Goal: Task Accomplishment & Management: Complete application form

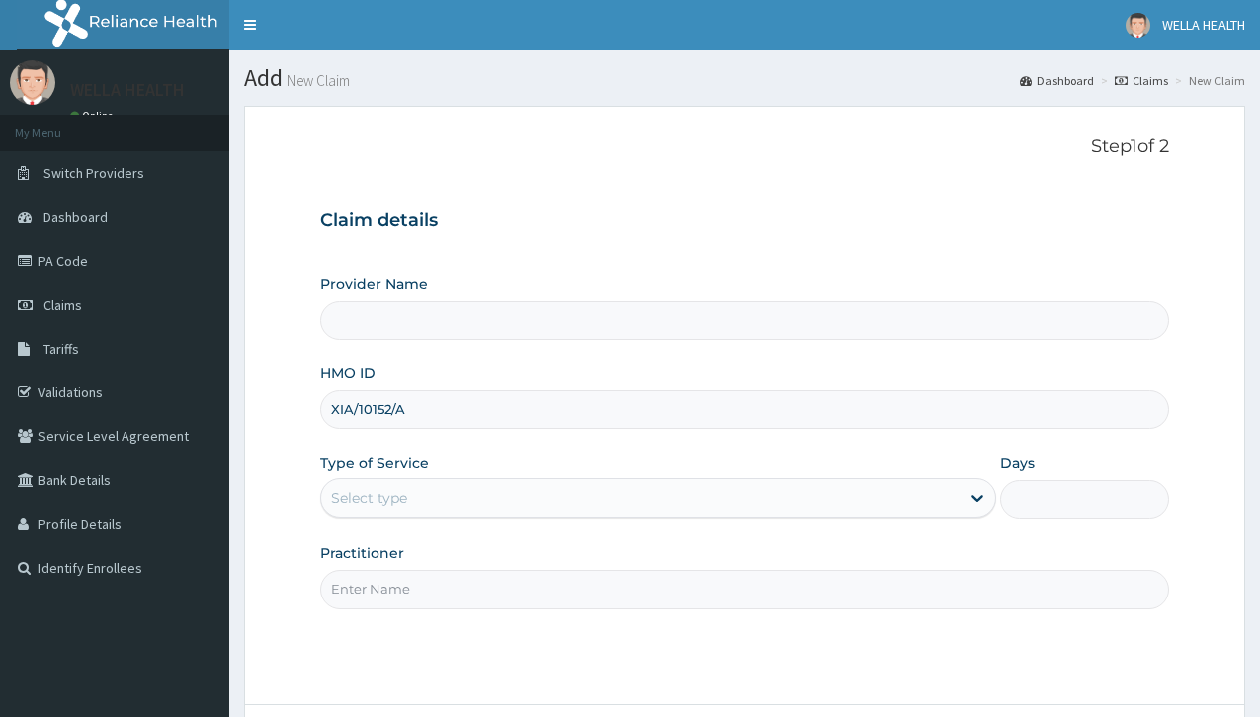
type input "XIA/10152/A"
type input "WellaHealth"
click at [369, 497] on div "Select type" at bounding box center [369, 498] width 77 height 20
type input "1"
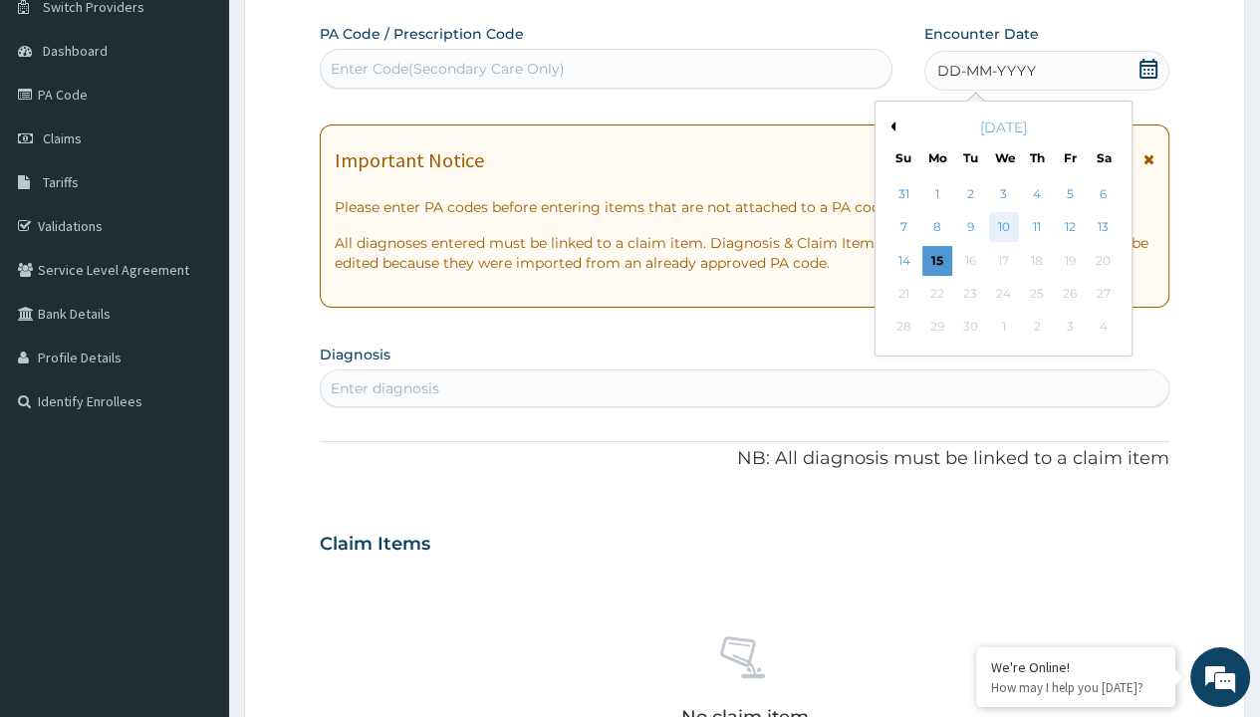
click at [1002, 226] on div "10" at bounding box center [1003, 228] width 30 height 30
click at [446, 68] on div "Enter Code(Secondary Care Only)" at bounding box center [448, 69] width 234 height 20
type input "PR/6D7CAE98"
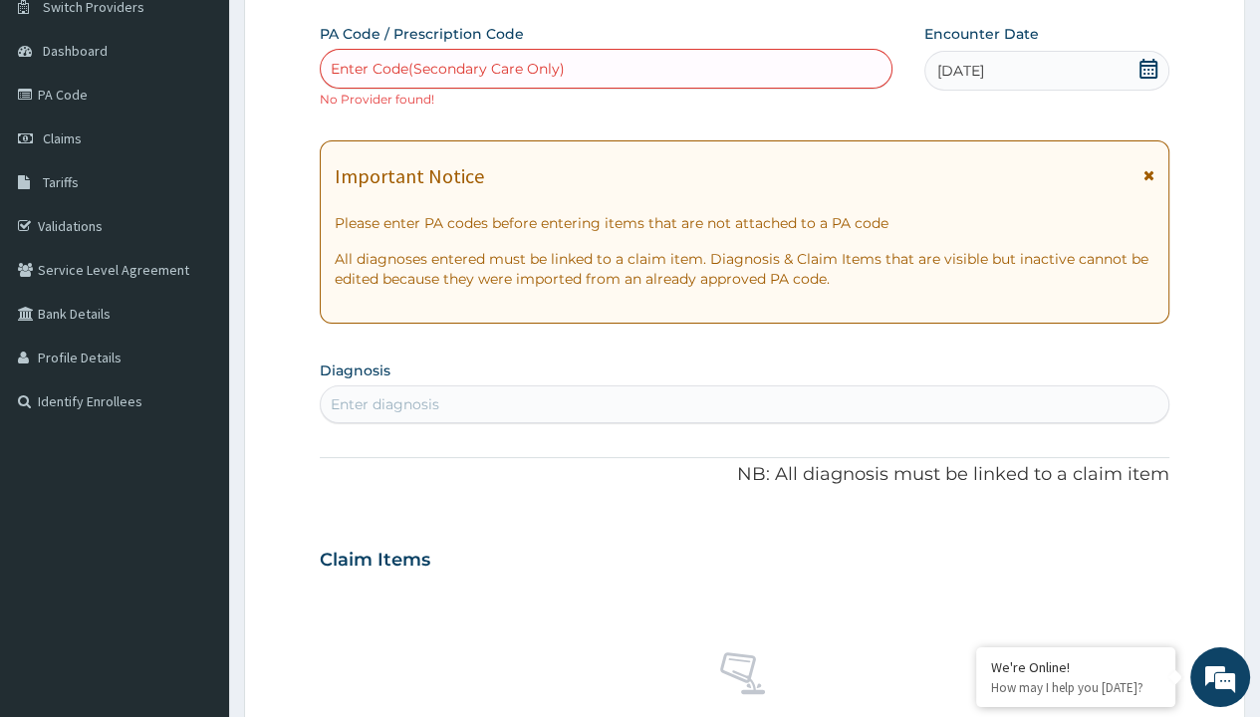
scroll to position [0, 0]
click at [385, 403] on div "Enter diagnosis" at bounding box center [385, 405] width 109 height 20
type input "prescription collected"
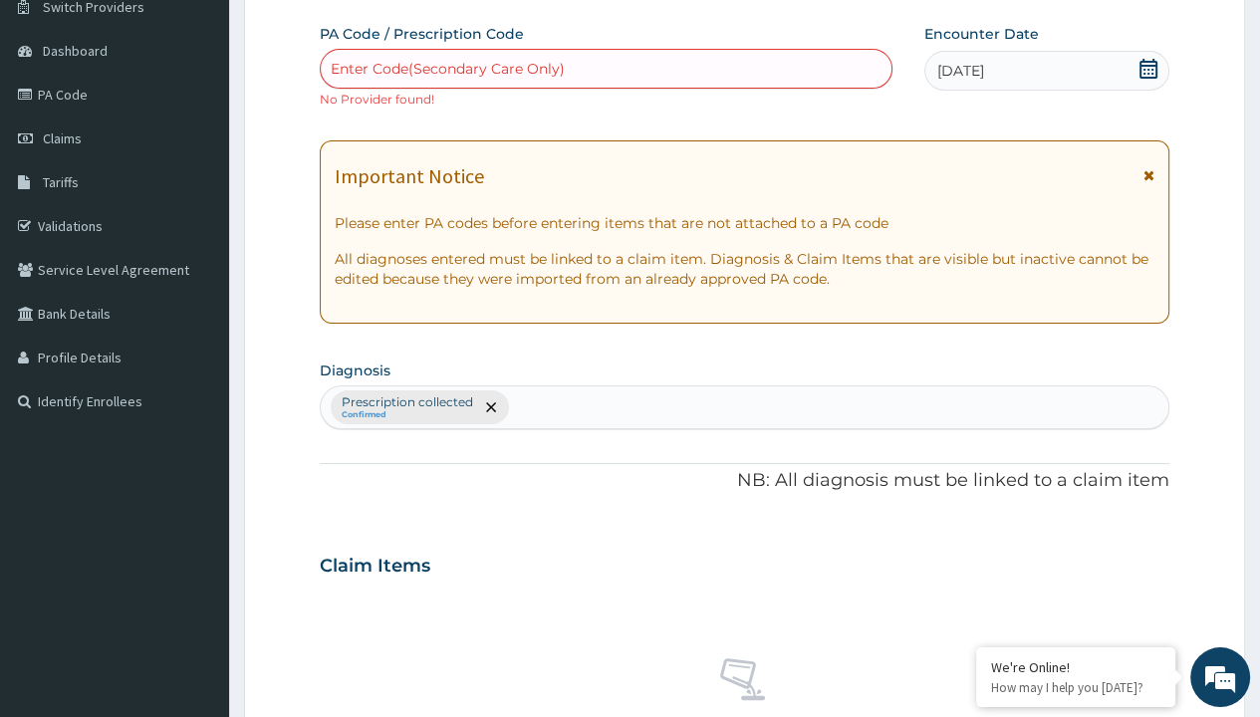
click at [299, 1] on form "Step 2 of 2 PA Code / Prescription Code Enter Code(Secondary Care Only) No Prov…" at bounding box center [744, 580] width 1001 height 1282
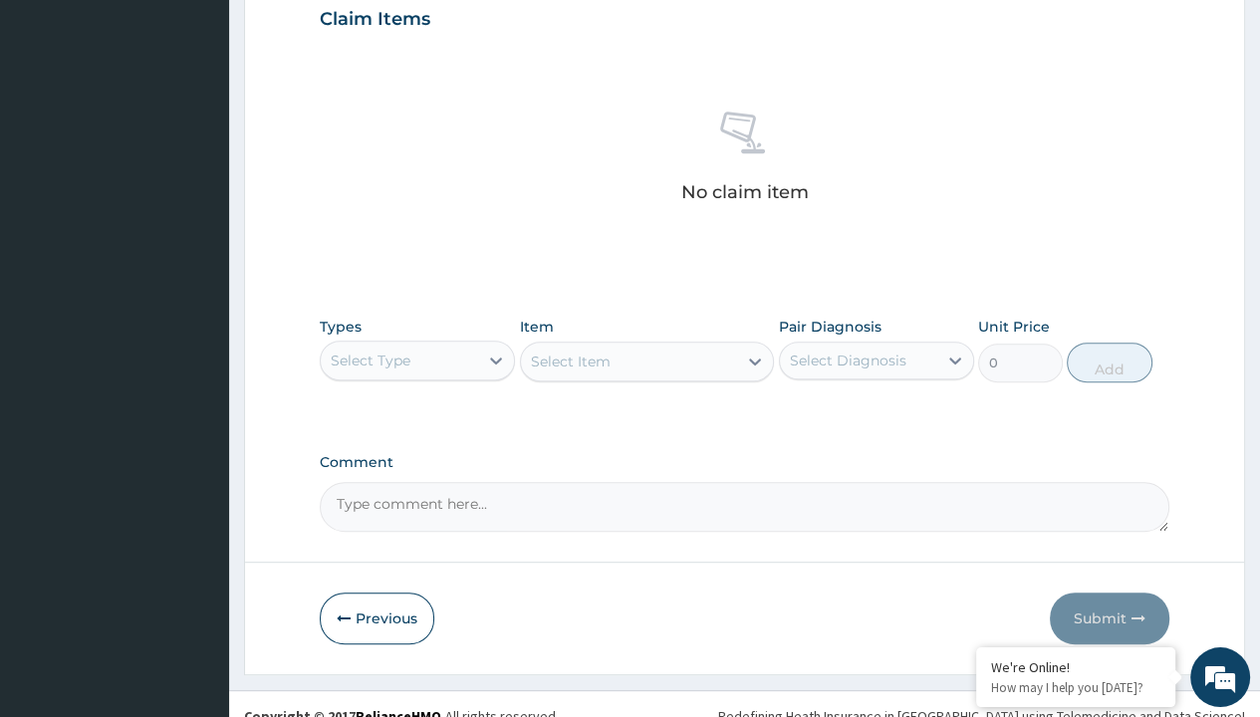
type input "procedures"
click at [570, 359] on div "Select Item" at bounding box center [571, 362] width 80 height 20
type input "service fee"
type input "100"
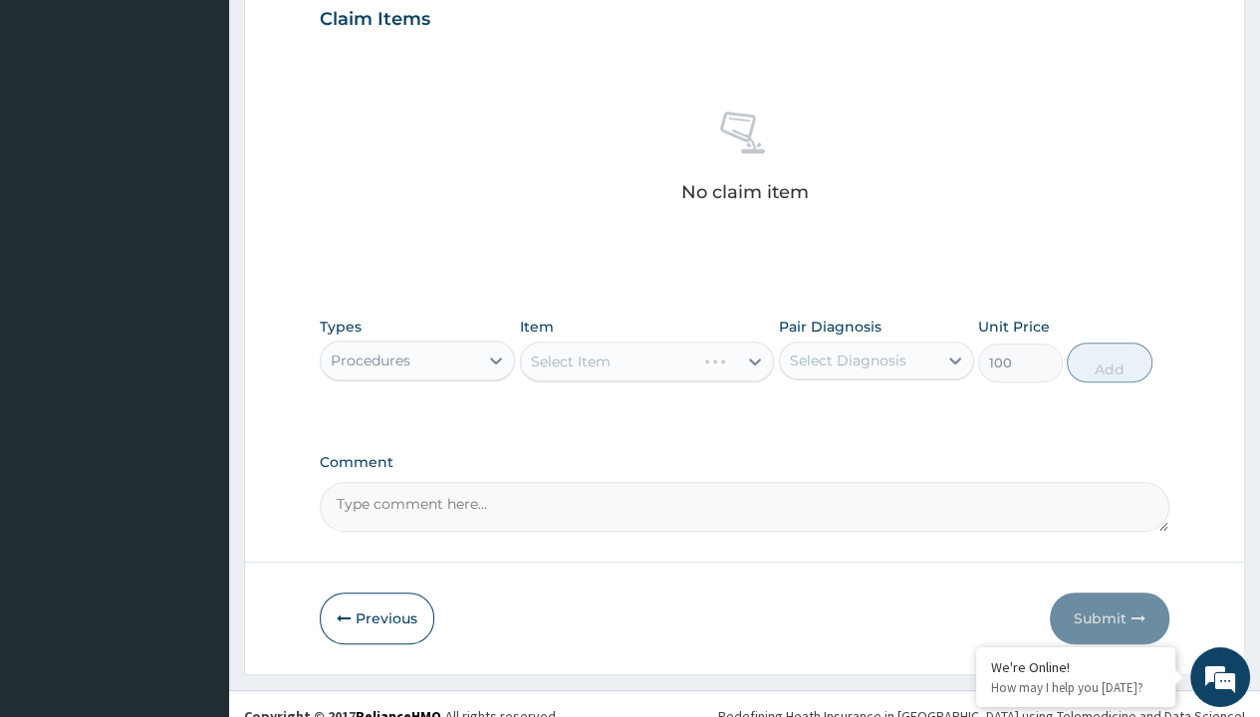
type input "prescription collected"
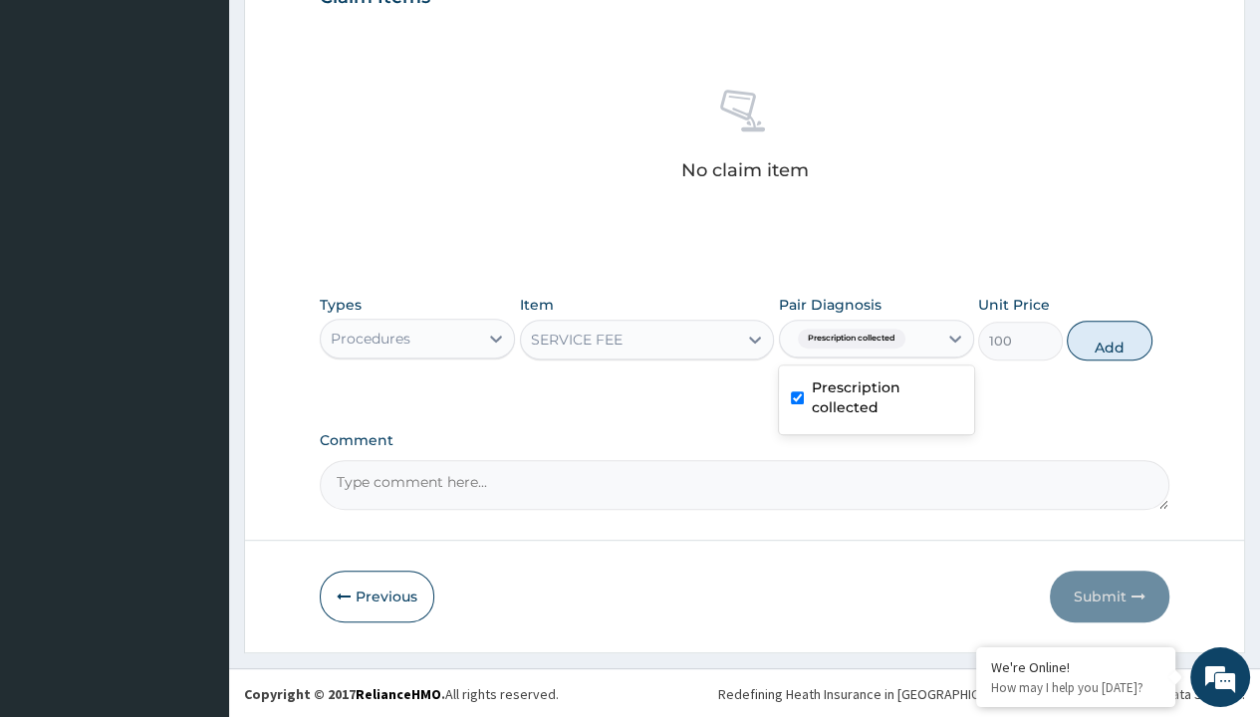
click at [1110, 339] on button "Add" at bounding box center [1109, 341] width 85 height 40
type input "0"
click at [299, 1] on form "Step 2 of 2 PA Code / Prescription Code Enter Code(Secondary Care Only) No Prov…" at bounding box center [744, 11] width 1001 height 1282
click at [370, 337] on div "Procedures" at bounding box center [371, 339] width 80 height 20
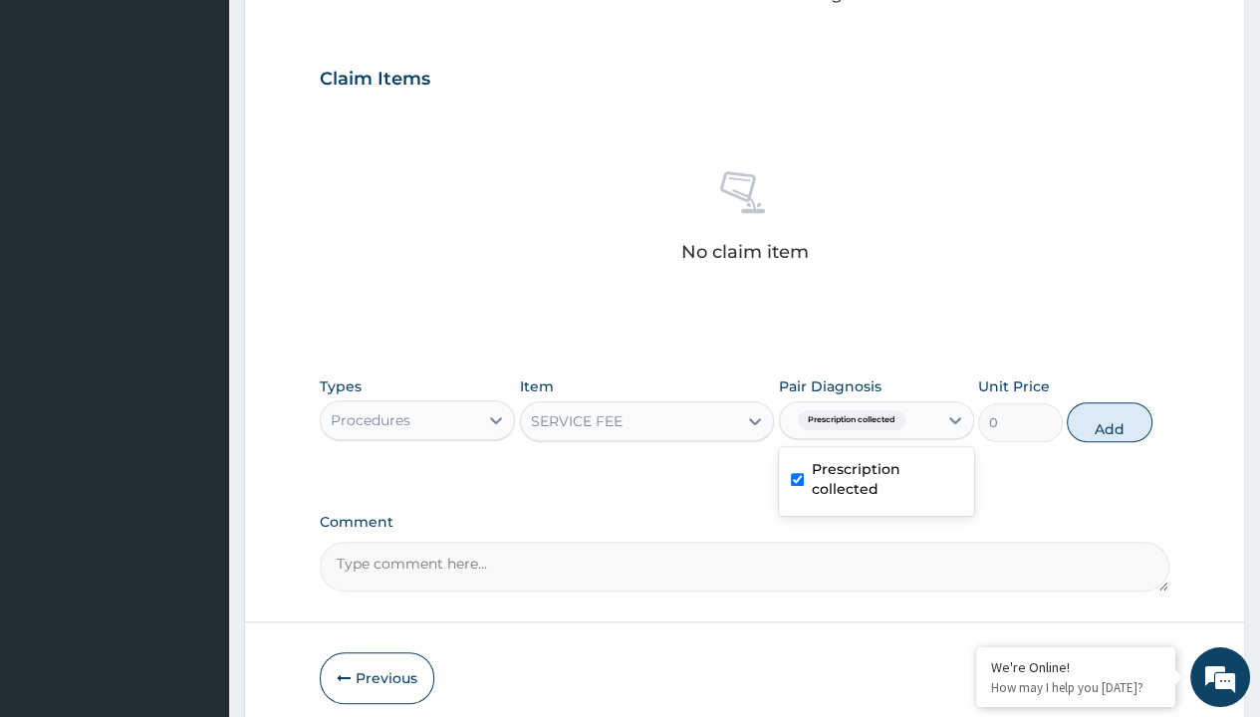
type input "drugs"
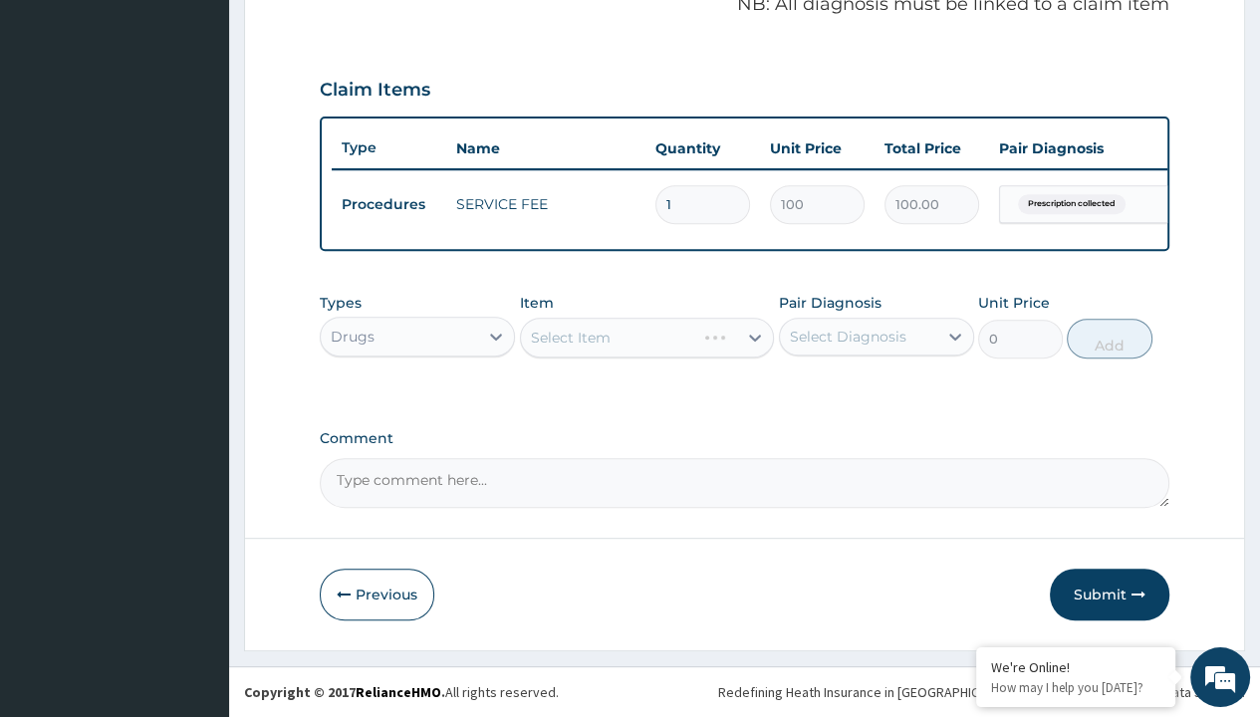
scroll to position [0, 0]
click at [570, 338] on div "Select Item" at bounding box center [571, 338] width 80 height 20
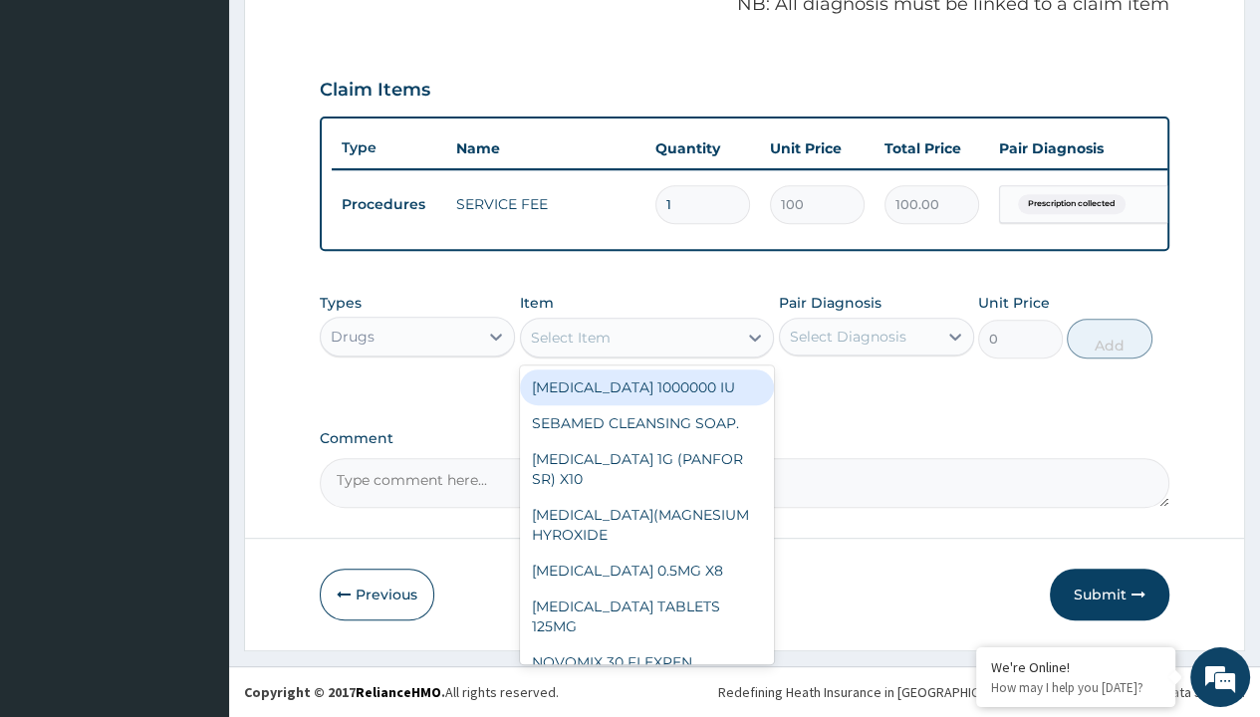
type input "amatem softgel forte tablets 80/480/pack"
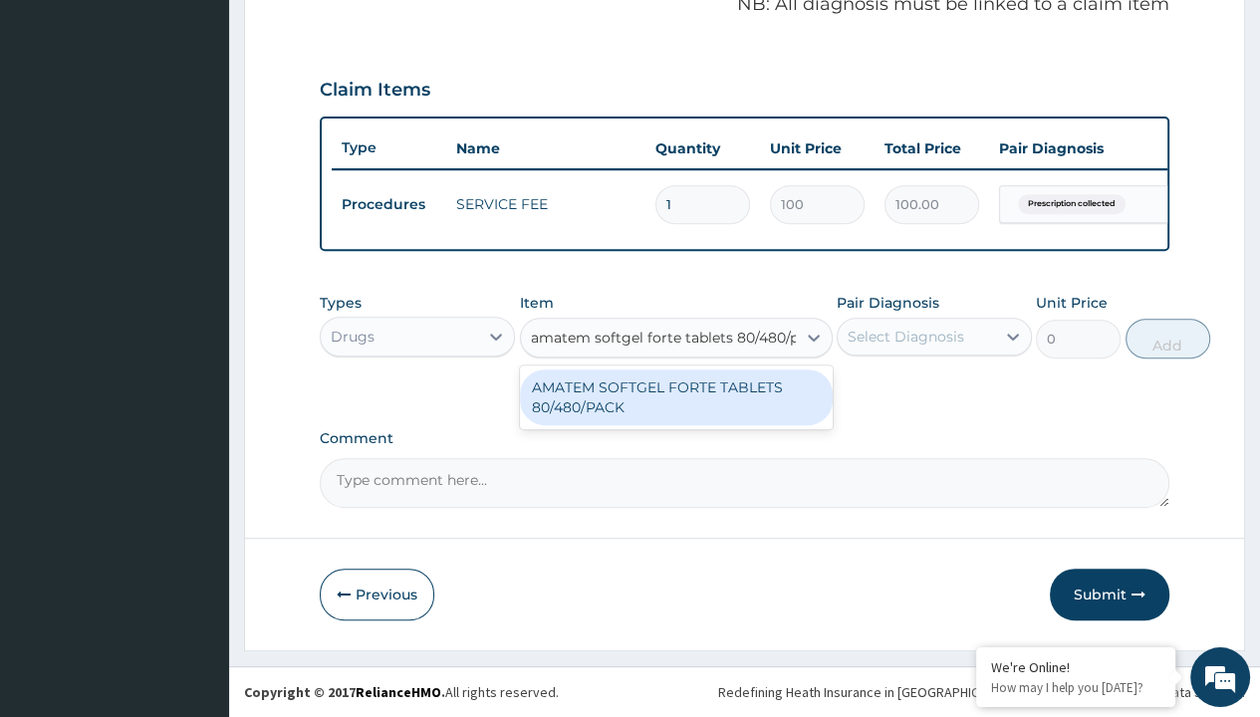
click at [675, 397] on div "AMATEM SOFTGEL FORTE TABLETS 80/480/PACK" at bounding box center [676, 398] width 313 height 56
type input "601.7000122070312"
type input "prescription collected"
click at [1126, 339] on button "Add" at bounding box center [1168, 339] width 85 height 40
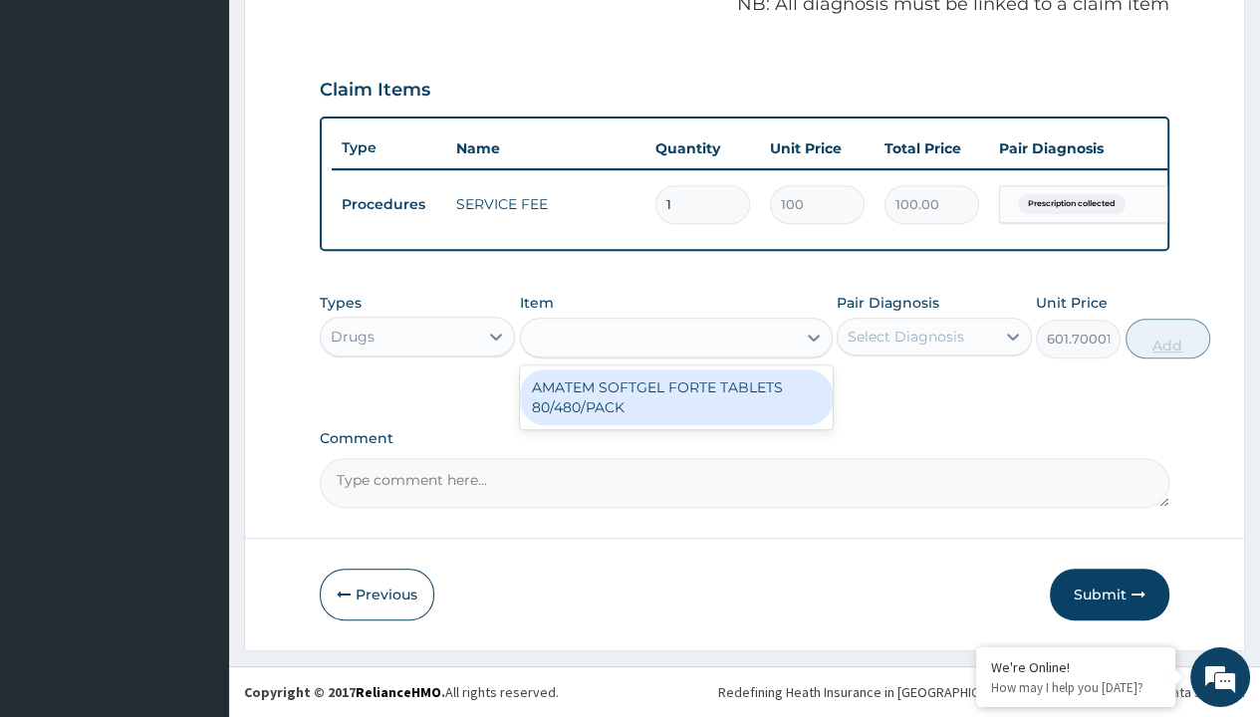
type input "0"
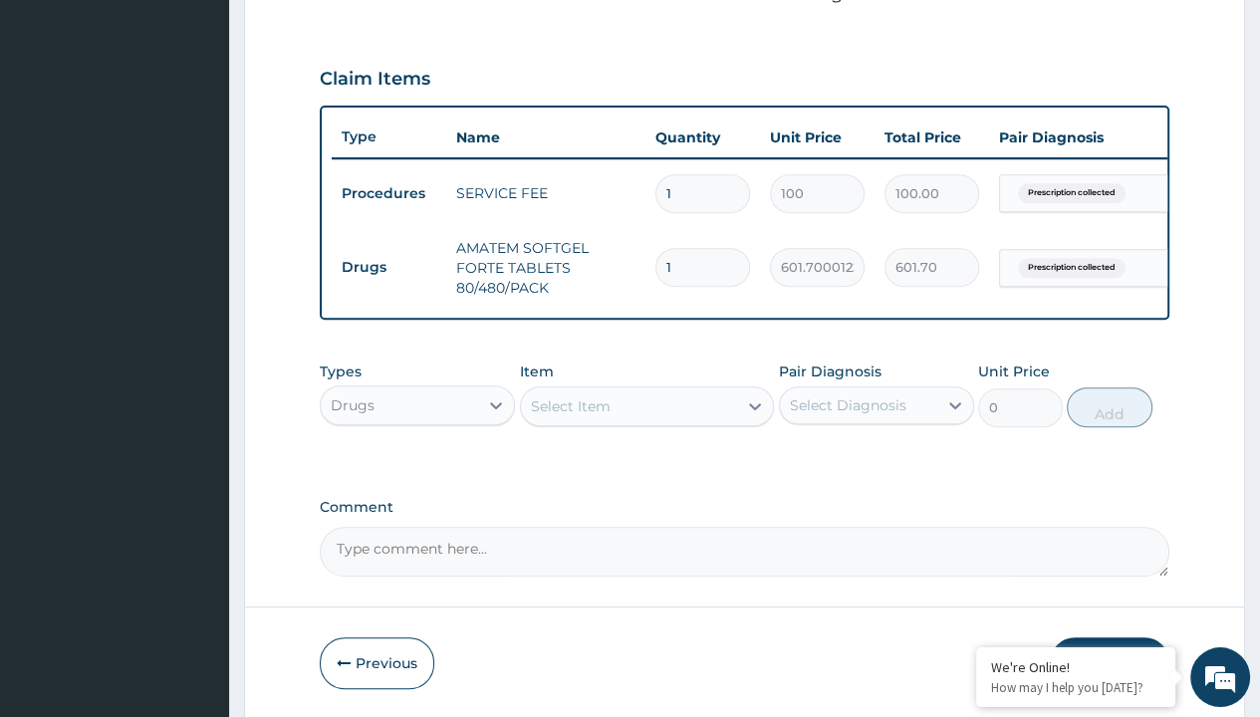
type input "6"
click at [299, 1] on form "Step 2 of 2 PA Code / Prescription Code Enter Code(Secondary Care Only) No Prov…" at bounding box center [744, 85] width 1001 height 1267
type input "3610.20"
click at [389, 264] on td "Drugs" at bounding box center [389, 267] width 115 height 37
type input "drugs"
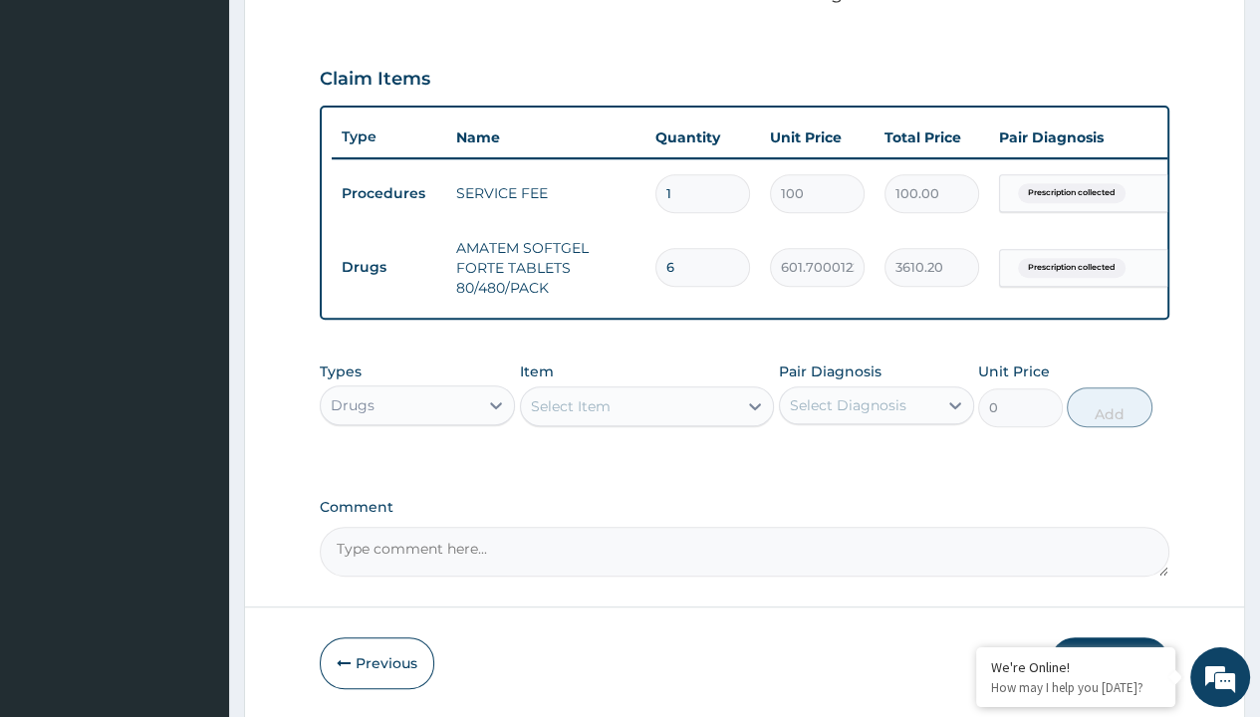
click at [570, 416] on div "Select Item" at bounding box center [571, 406] width 80 height 20
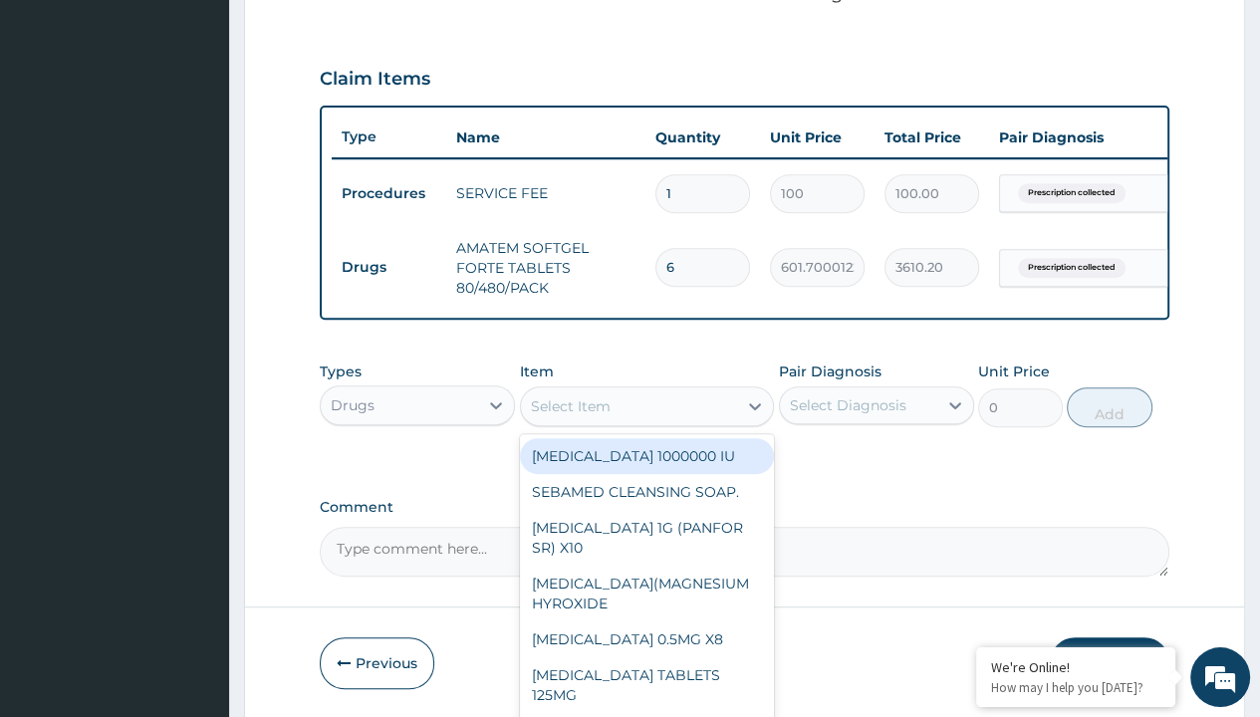
type input "[MEDICAL_DATA] 500mg tablet emzor/sach"
type input "24"
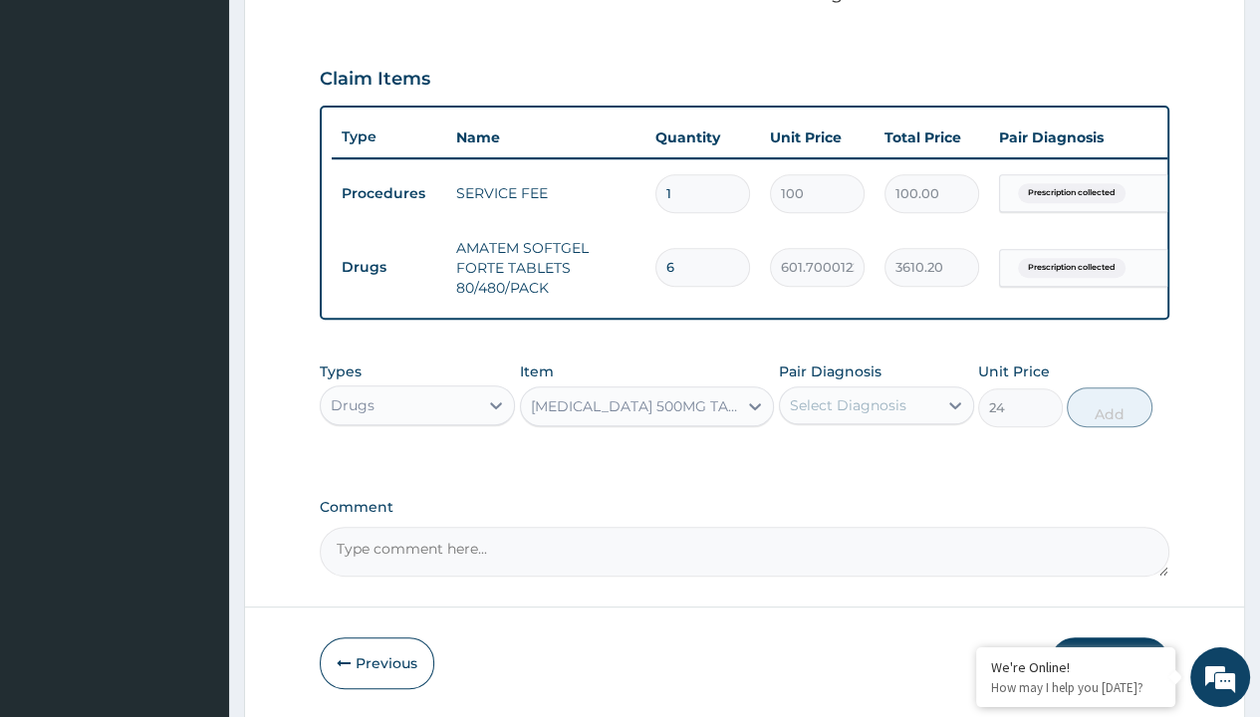
type input "prescription collected"
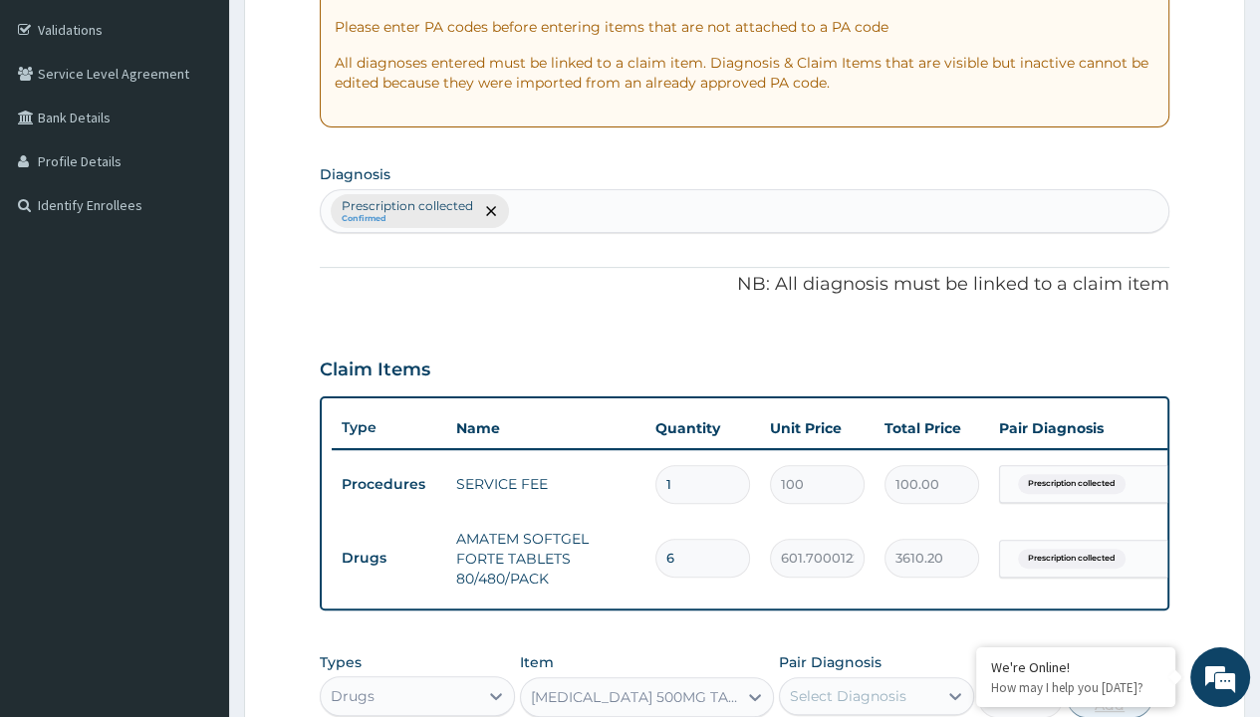
click at [1110, 678] on button "Add" at bounding box center [1109, 698] width 85 height 40
type input "0"
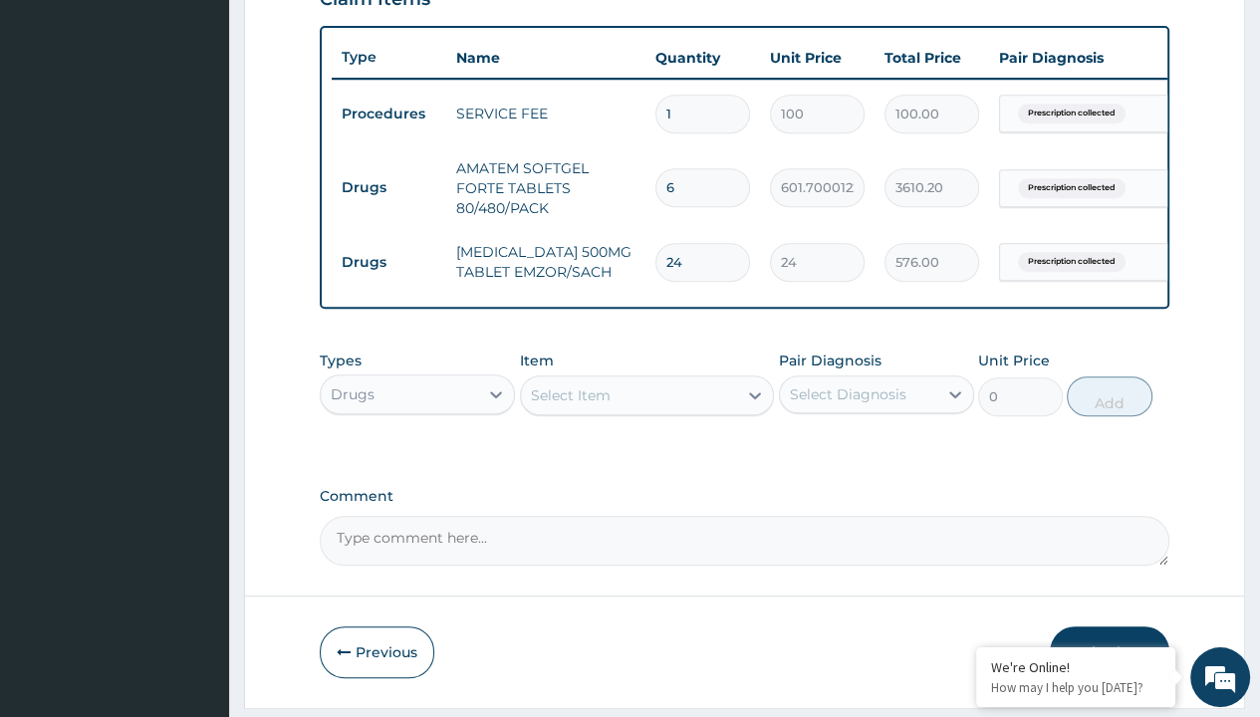
click at [1110, 627] on button "Submit" at bounding box center [1110, 653] width 120 height 52
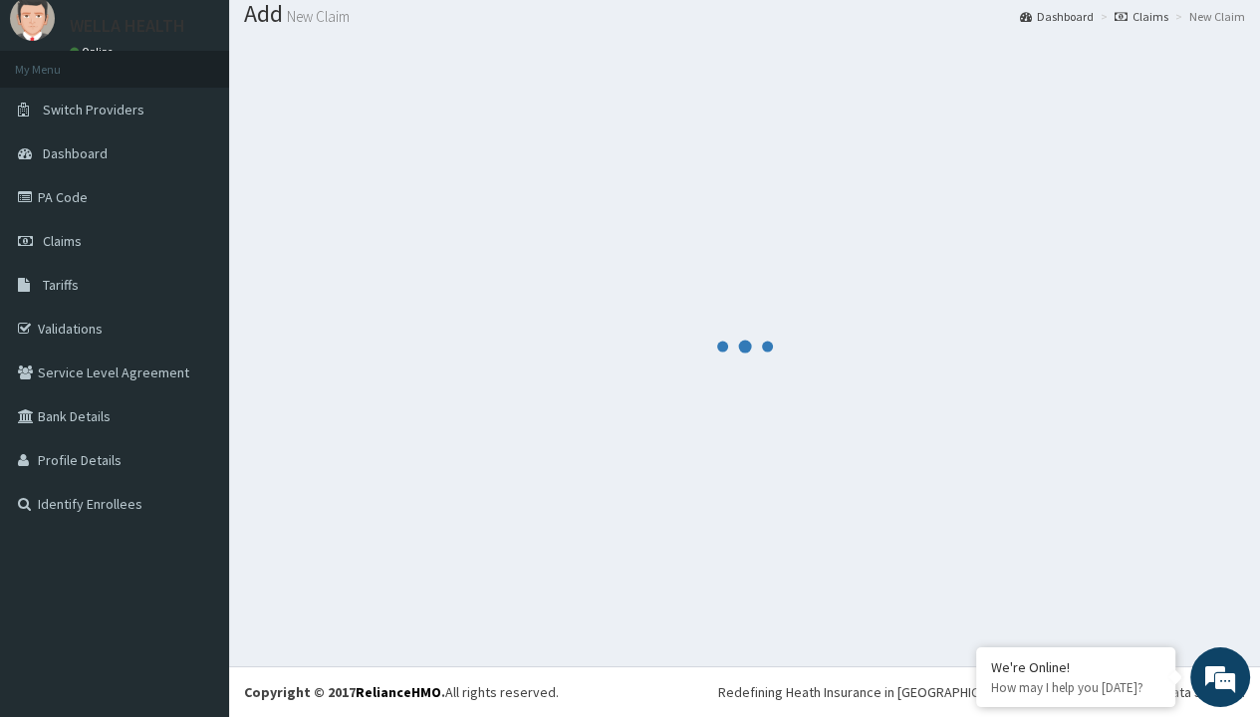
scroll to position [785, 0]
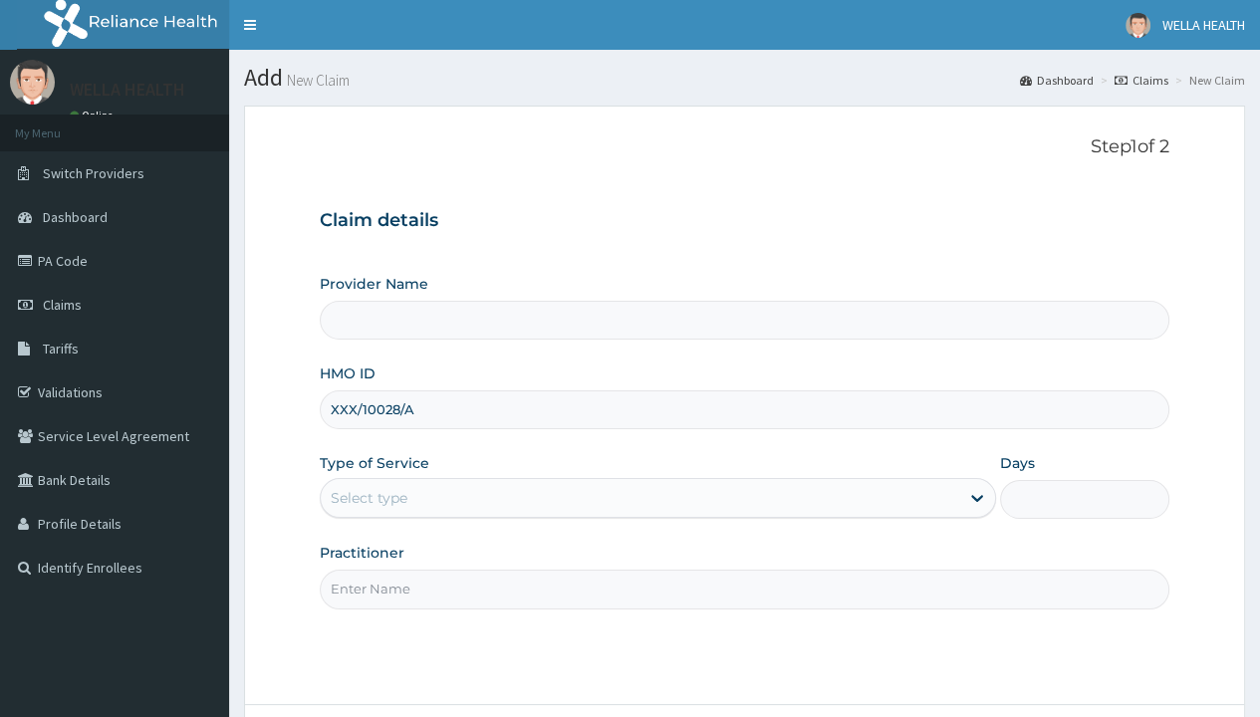
type input "XXX/10028/A"
type input "WellaHealth"
click at [369, 497] on div "Select type" at bounding box center [369, 498] width 77 height 20
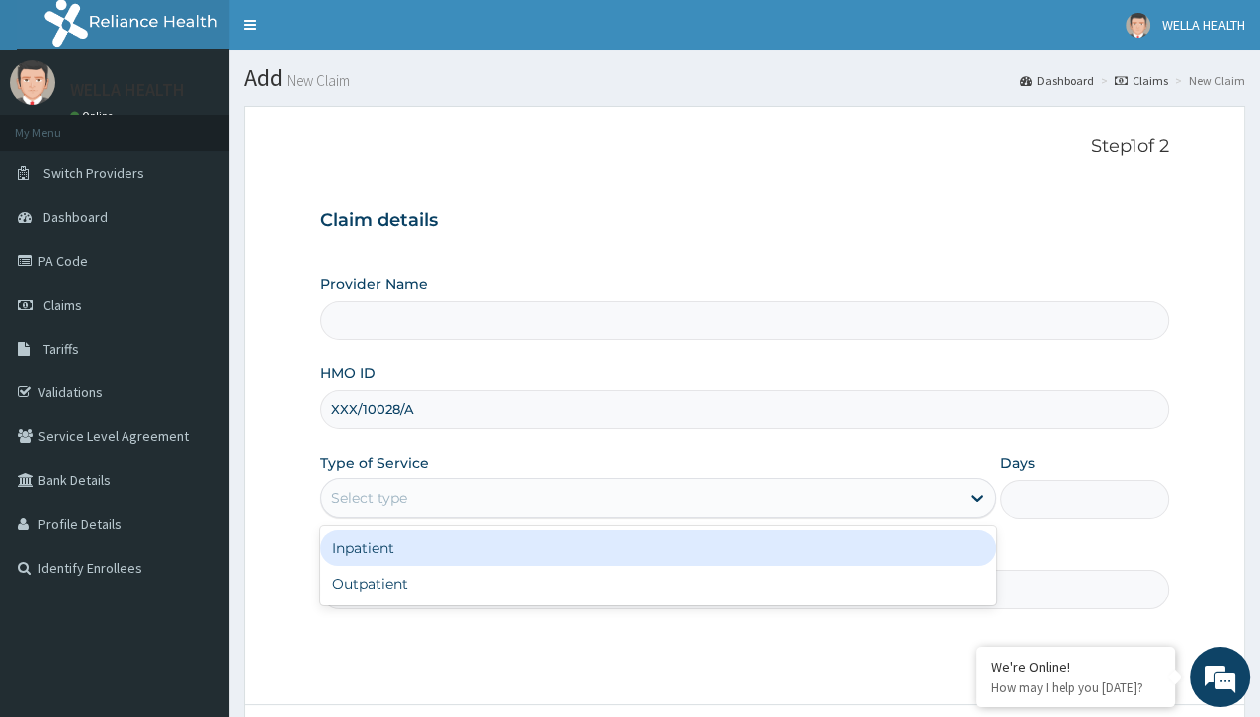
click at [658, 583] on div "Outpatient" at bounding box center [658, 584] width 676 height 36
type input "1"
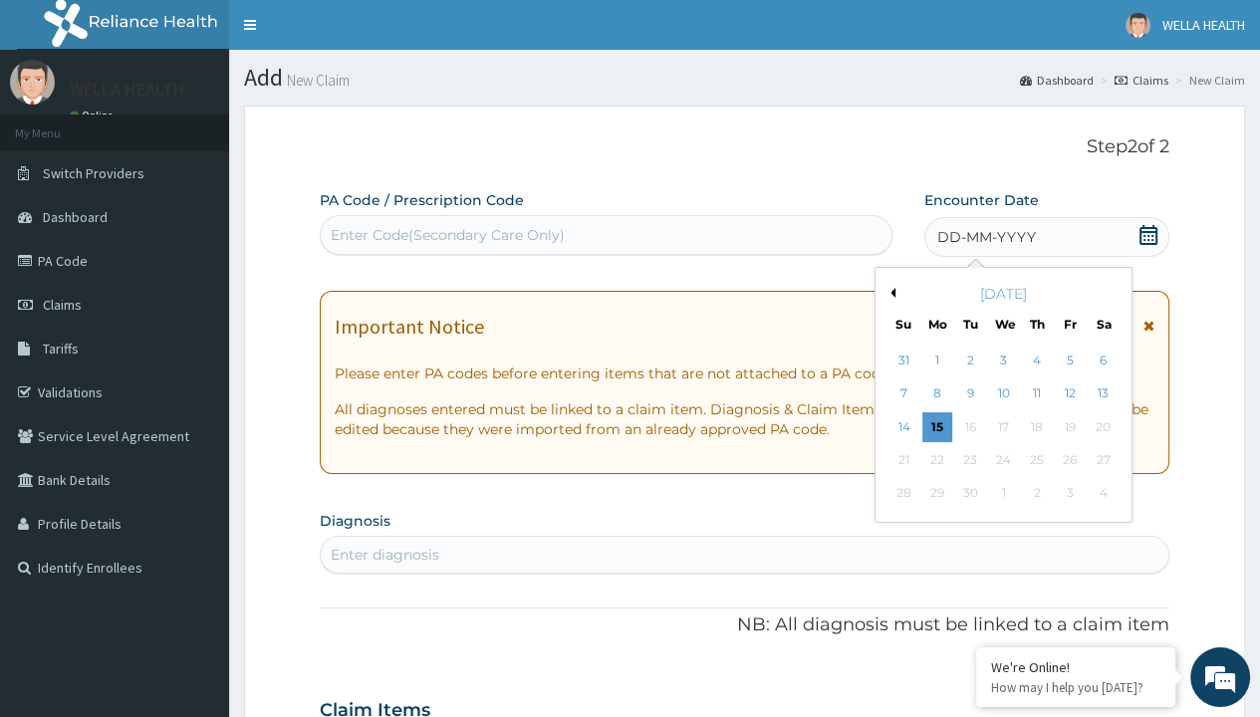
scroll to position [166, 0]
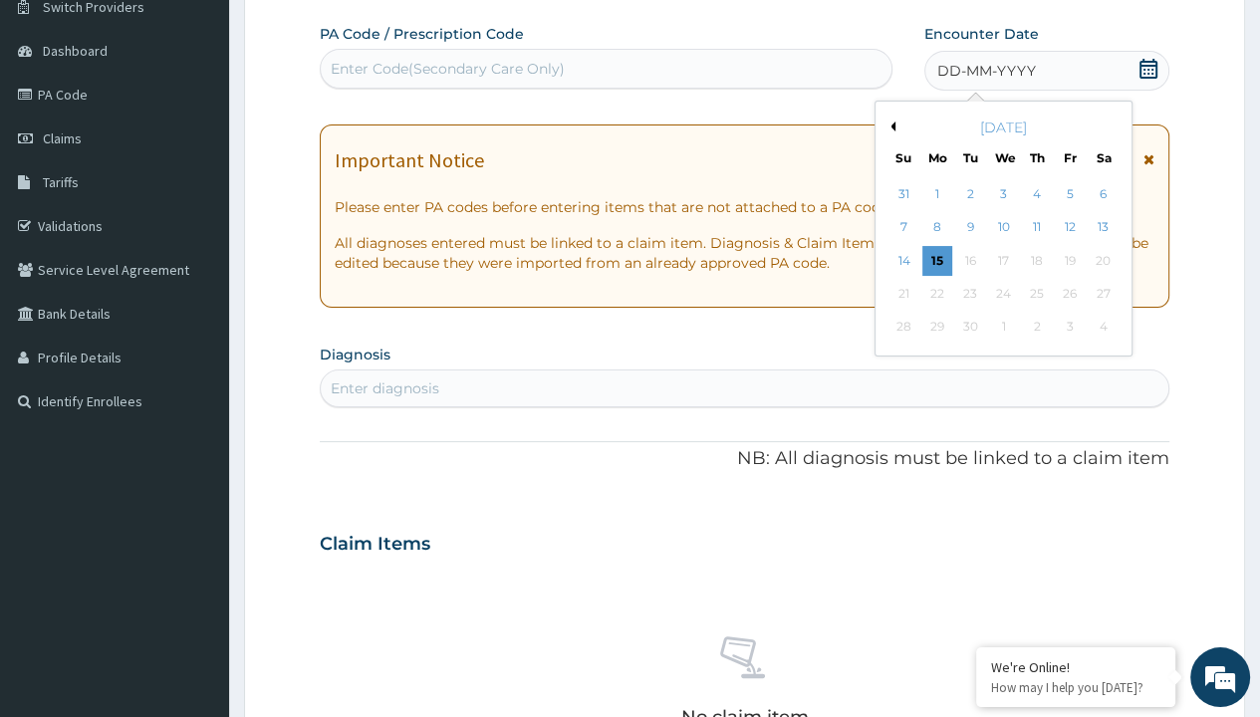
click at [1002, 226] on div "10" at bounding box center [1003, 228] width 30 height 30
click at [446, 68] on div "Enter Code(Secondary Care Only)" at bounding box center [448, 69] width 234 height 20
type input "PR/87FF9FDB"
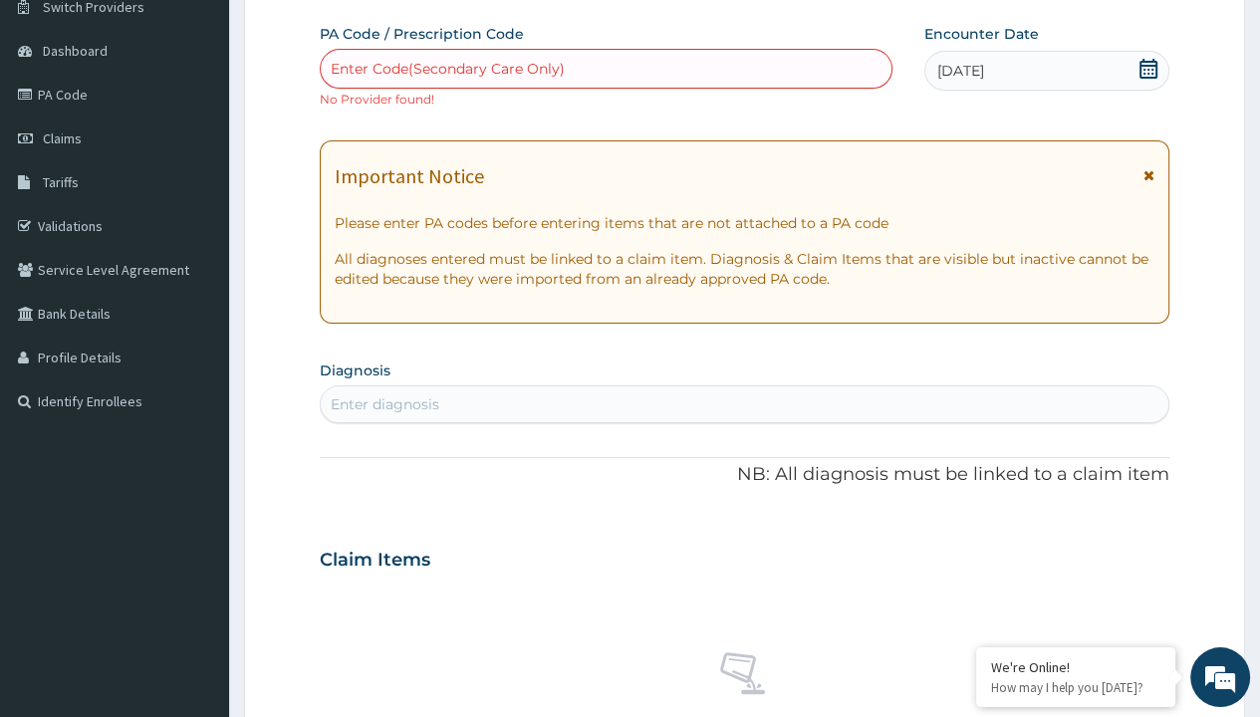
scroll to position [0, 0]
click at [385, 403] on div "Enter diagnosis" at bounding box center [385, 405] width 109 height 20
type input "prescription collected"
click at [299, 1] on form "Step 2 of 2 PA Code / Prescription Code Enter Code(Secondary Care Only) No Prov…" at bounding box center [744, 577] width 1001 height 1277
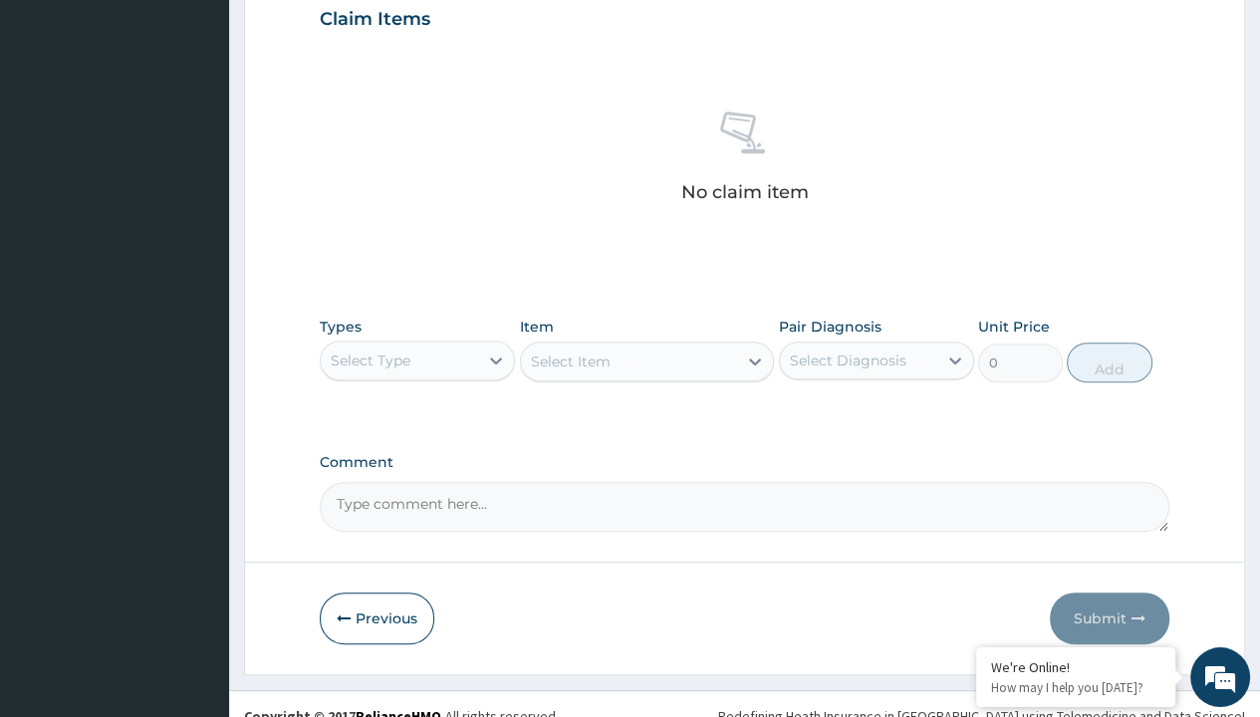
type input "procedures"
click at [570, 359] on div "Select Item" at bounding box center [571, 362] width 80 height 20
type input "service fee"
click at [647, 408] on div "SERVICE FEE" at bounding box center [647, 412] width 255 height 36
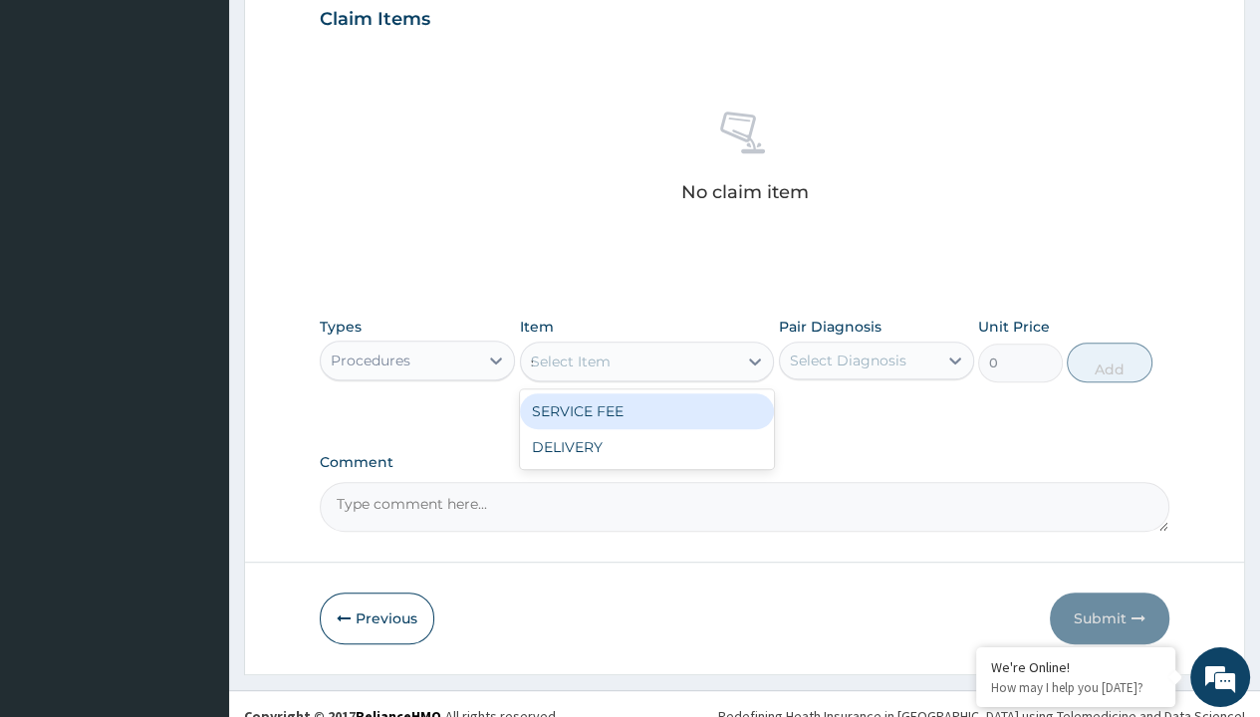
type input "100"
type input "prescription collected"
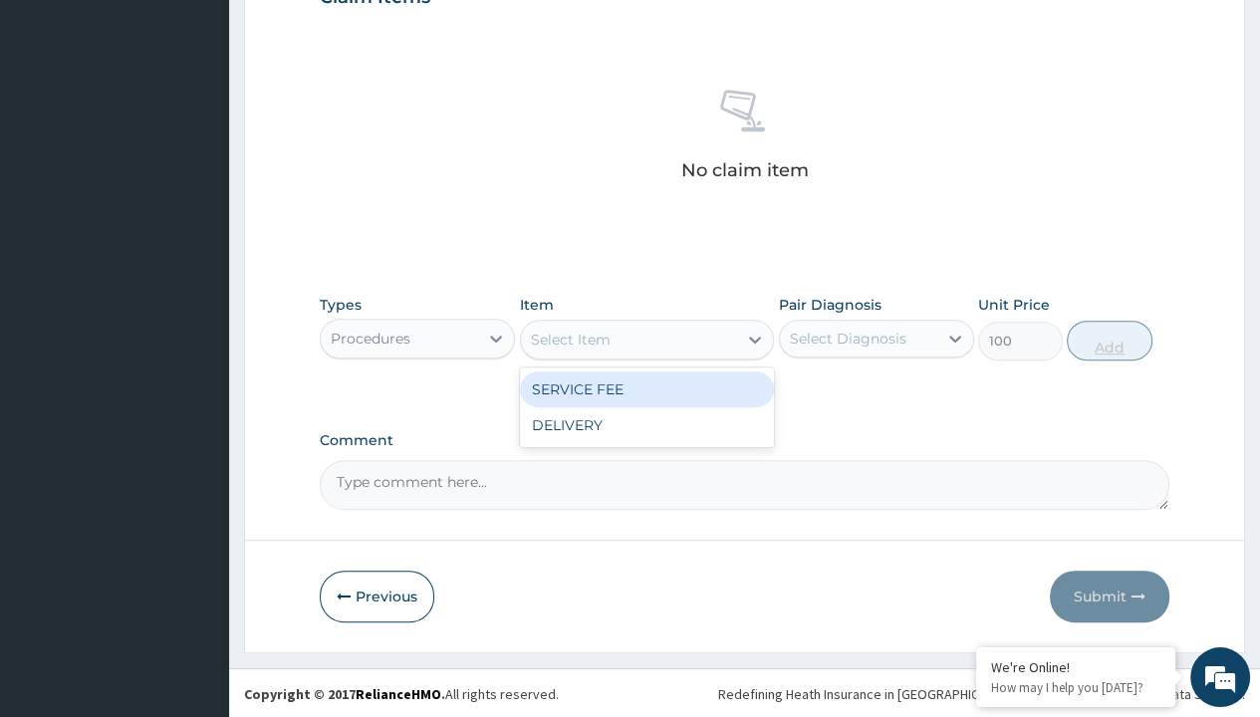
click at [1110, 339] on button "Add" at bounding box center [1109, 341] width 85 height 40
type input "0"
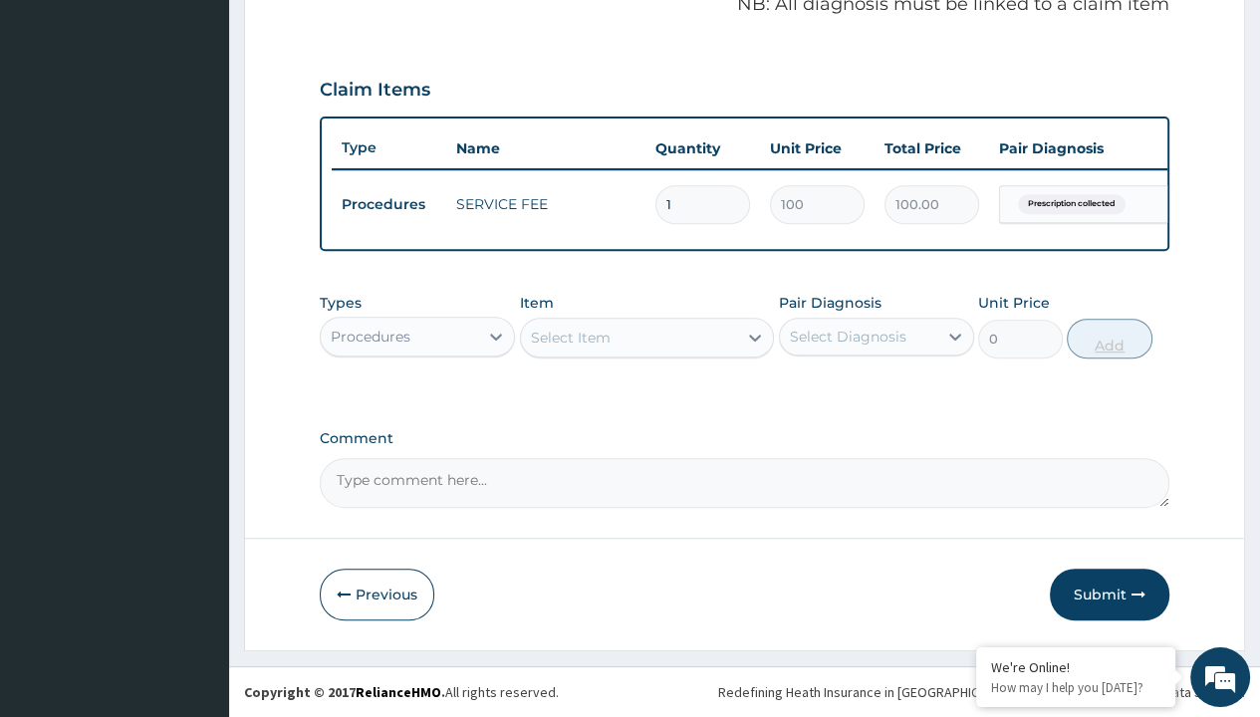
scroll to position [654, 0]
click at [299, 1] on form "Step 2 of 2 PA Code / Prescription Code Enter Code(Secondary Care Only) No Prov…" at bounding box center [744, 56] width 1001 height 1187
click at [370, 337] on div "Procedures" at bounding box center [371, 337] width 80 height 20
type input "drugs"
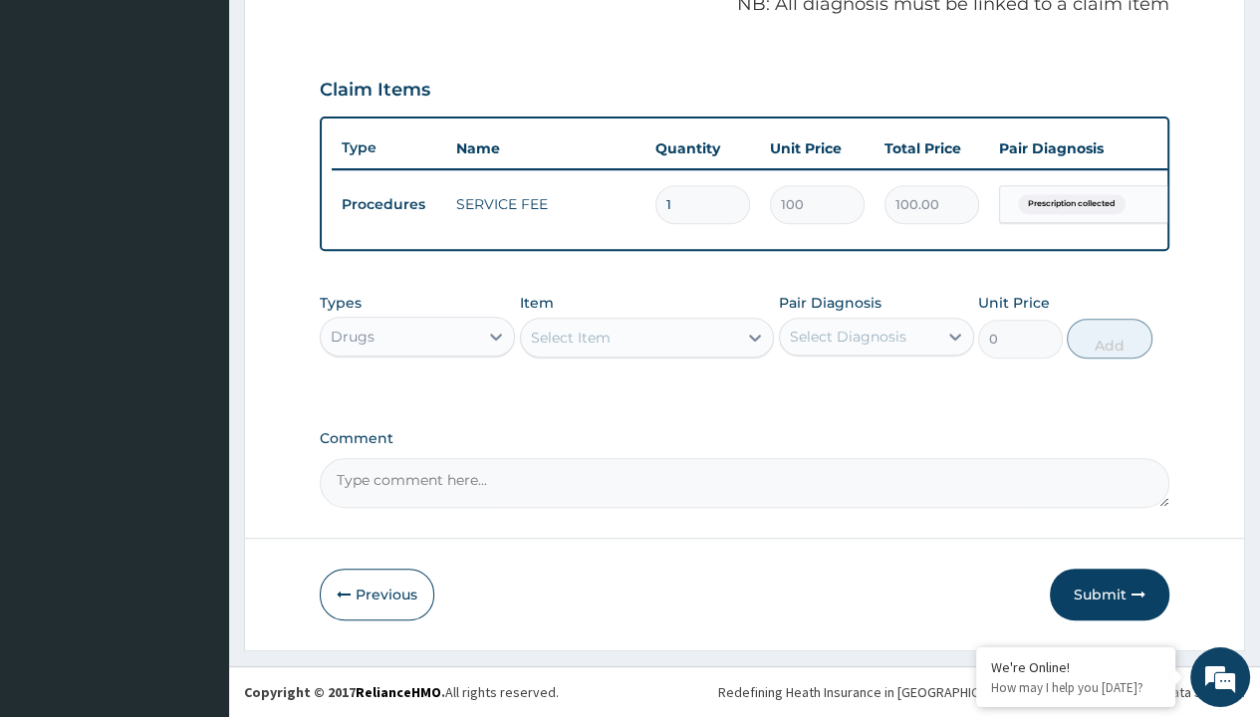
click at [570, 338] on div "Select Item" at bounding box center [571, 338] width 80 height 20
type input "artemether + lumefantrine 80/480 lonart ds/pack"
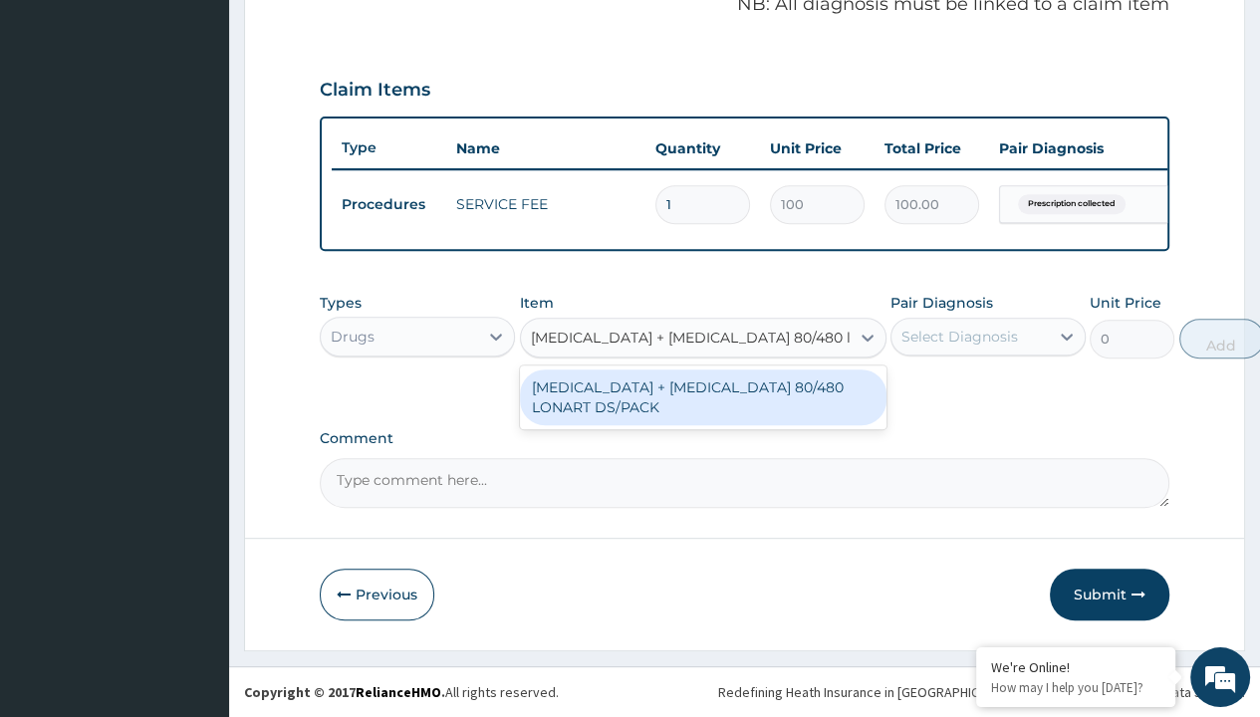
click at [702, 397] on div "[MEDICAL_DATA] + [MEDICAL_DATA] 80/480 LONART DS/PACK" at bounding box center [703, 398] width 367 height 56
type input "665"
type input "prescription collected"
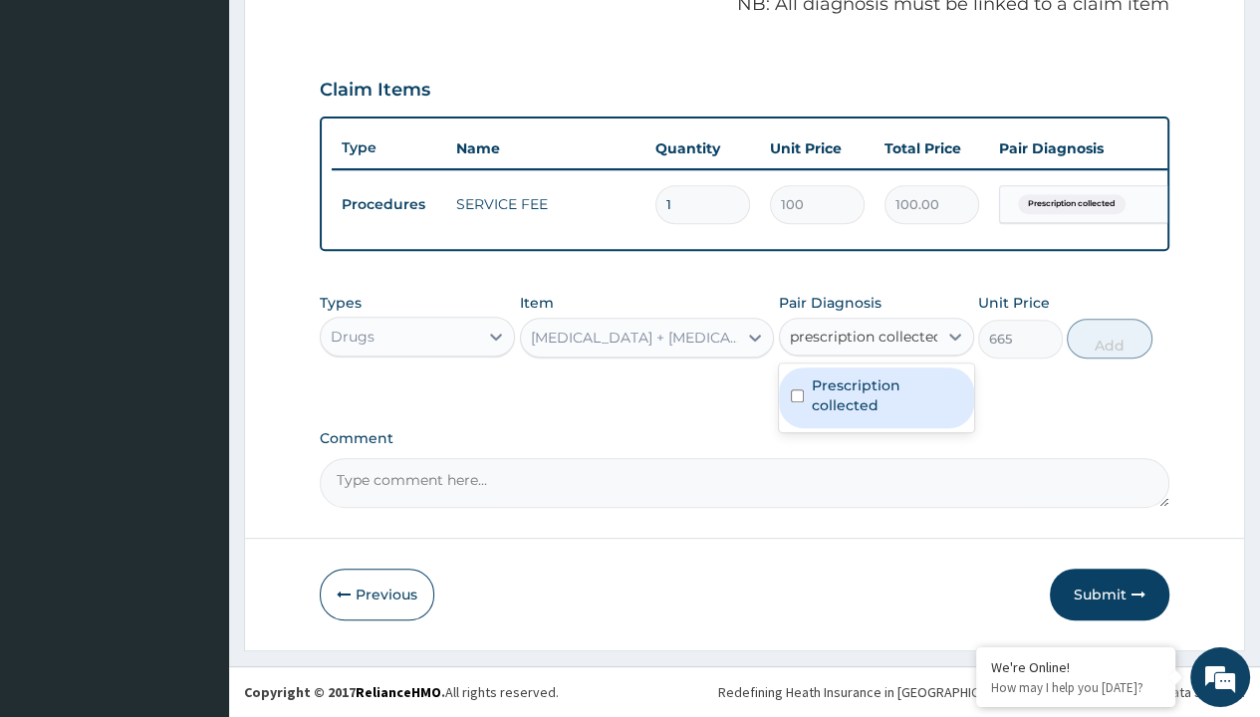
click at [876, 398] on label "Prescription collected" at bounding box center [887, 396] width 150 height 40
checkbox input "true"
click at [1110, 339] on button "Add" at bounding box center [1109, 339] width 85 height 40
type input "0"
click at [299, 1] on form "Step 2 of 2 PA Code / Prescription Code Enter Code(Secondary Care Only) No Prov…" at bounding box center [744, 56] width 1001 height 1187
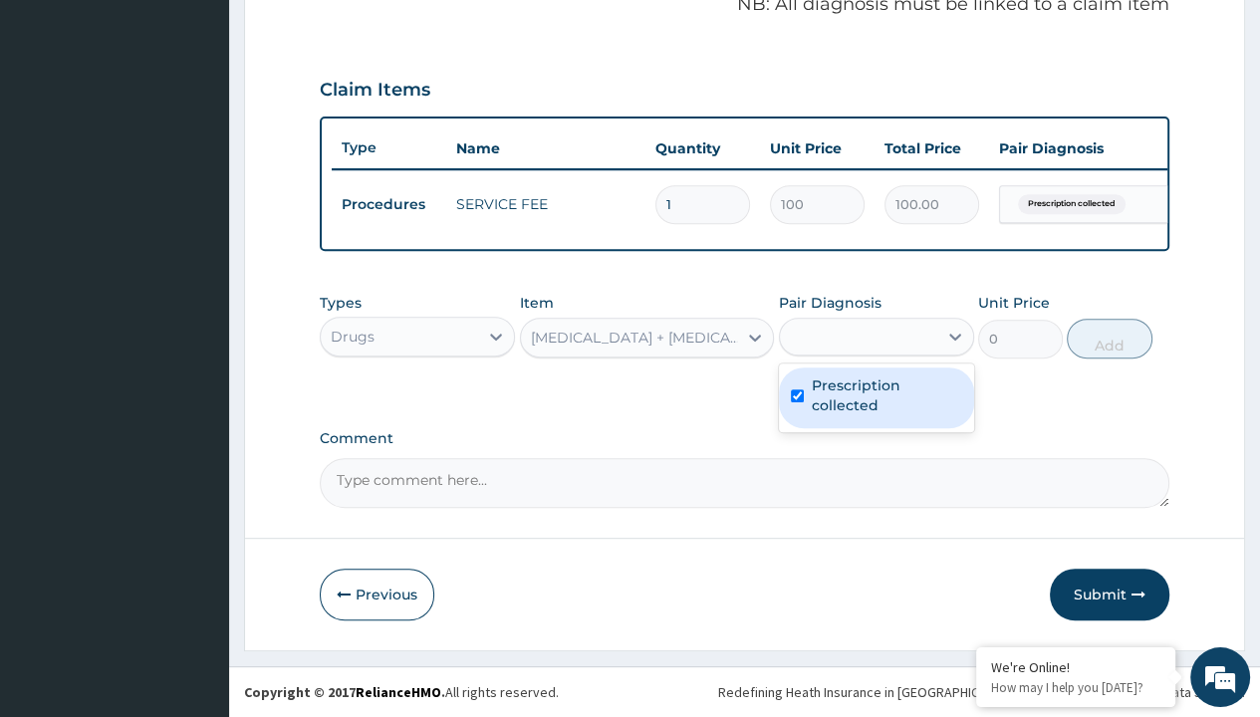
type input "drugs"
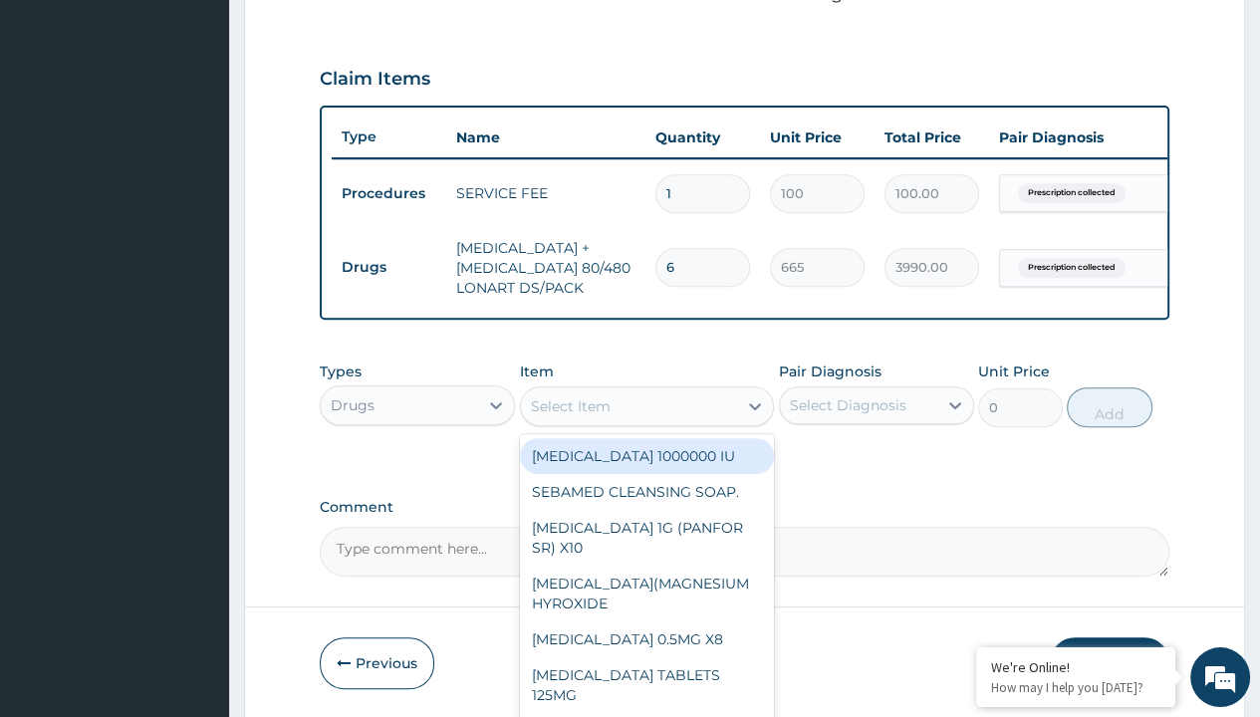
type input "betamethasone (betnovate) 0.1% cream"
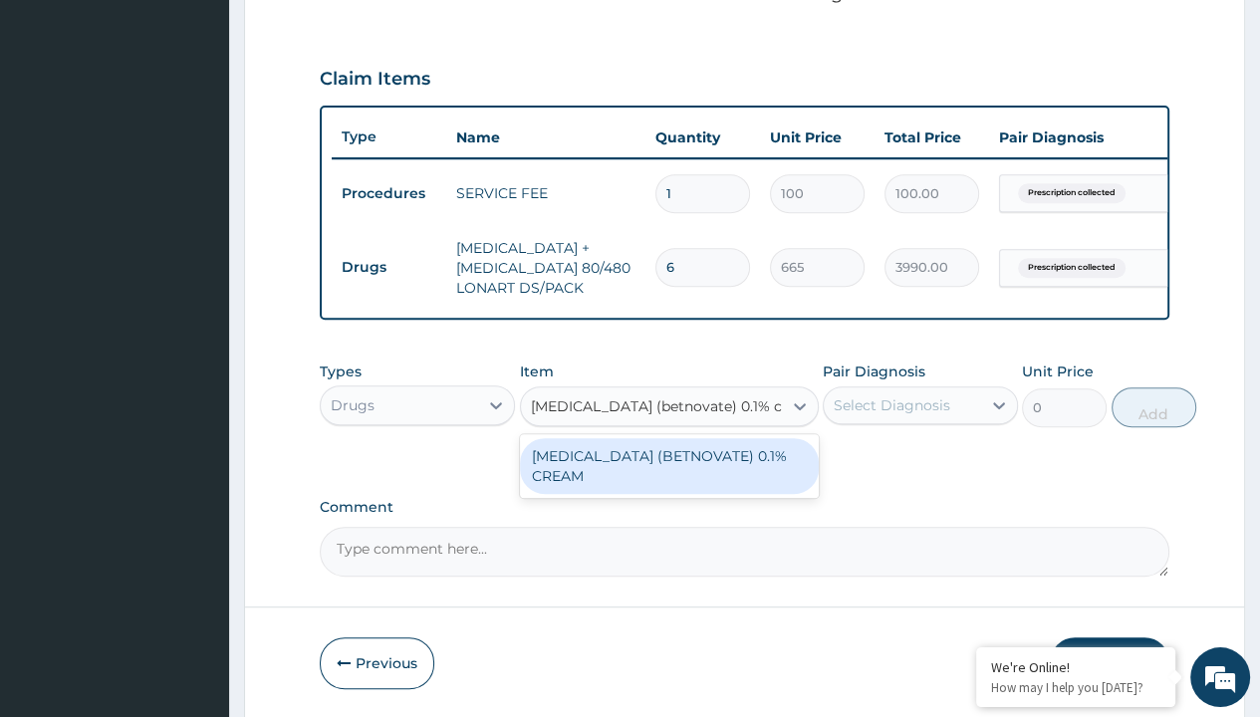
click at [668, 477] on div "[MEDICAL_DATA] (BETNOVATE) 0.1% CREAM" at bounding box center [669, 466] width 299 height 56
type input "2200"
type input "prescription collected"
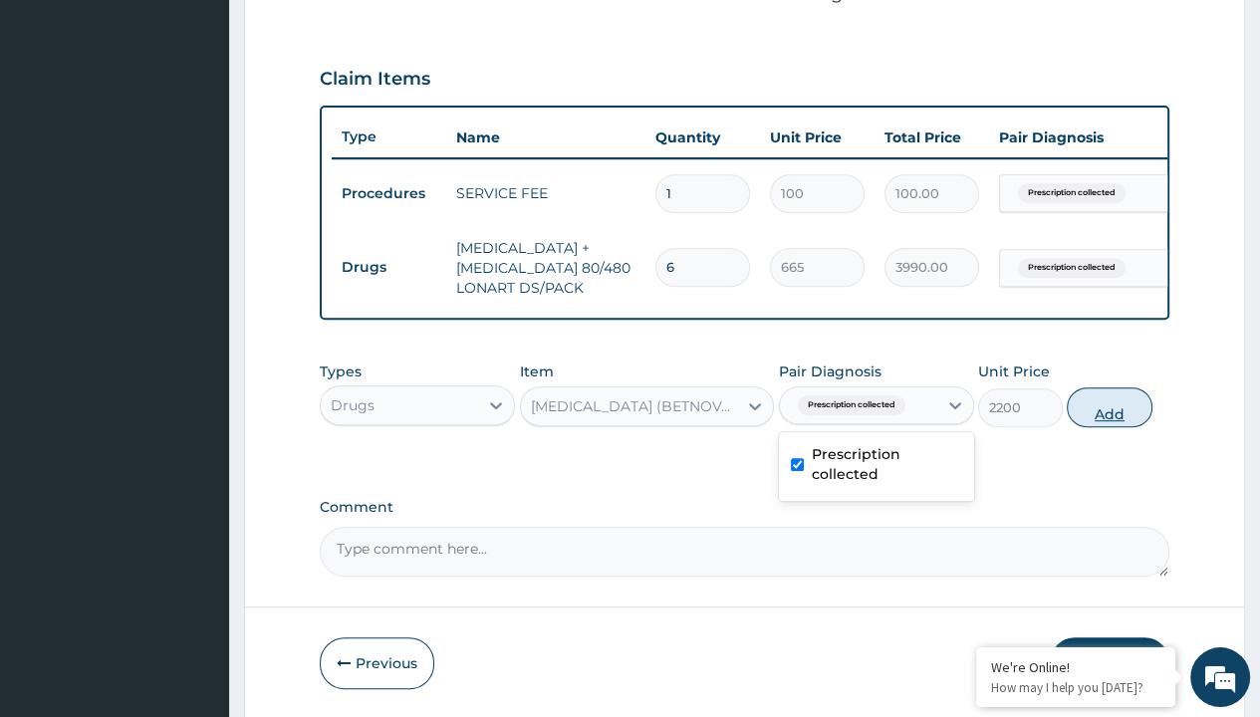
click at [1110, 388] on button "Add" at bounding box center [1109, 408] width 85 height 40
type input "0"
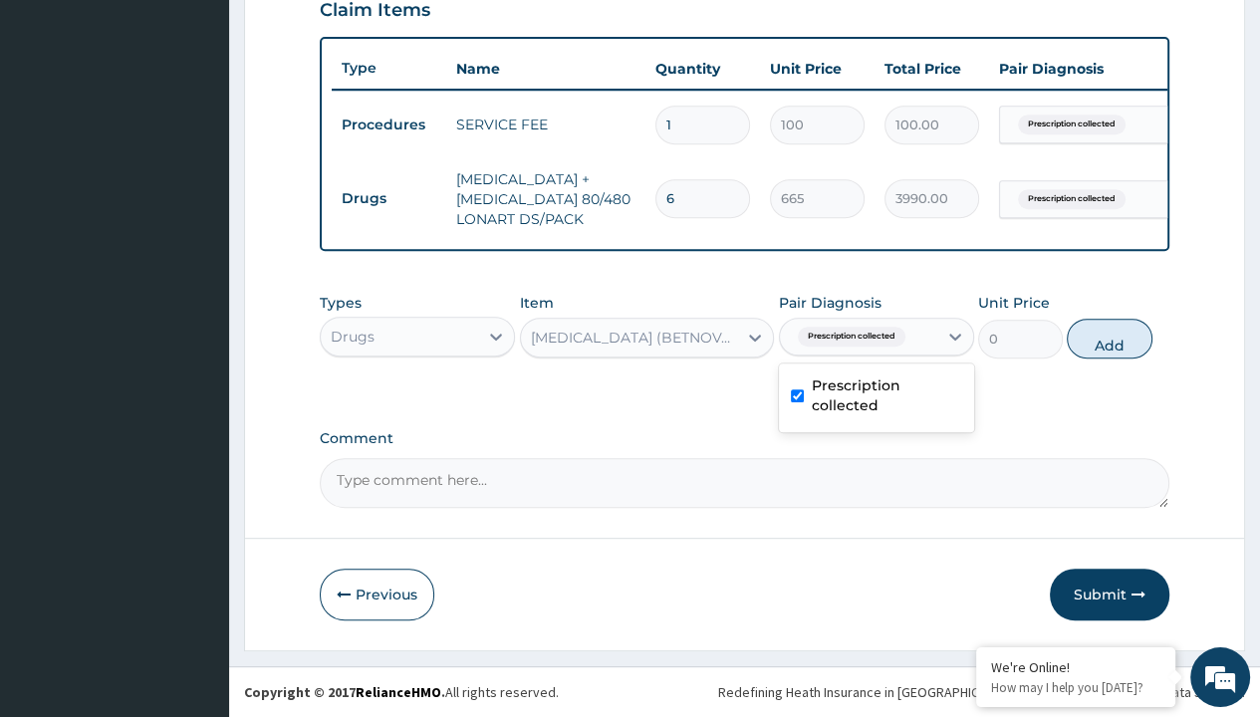
click at [299, 1] on form "Step 2 of 2 PA Code / Prescription Code Enter Code(Secondary Care Only) No Prov…" at bounding box center [744, 16] width 1001 height 1267
click at [389, 184] on td "Drugs" at bounding box center [389, 198] width 115 height 37
type input "drugs"
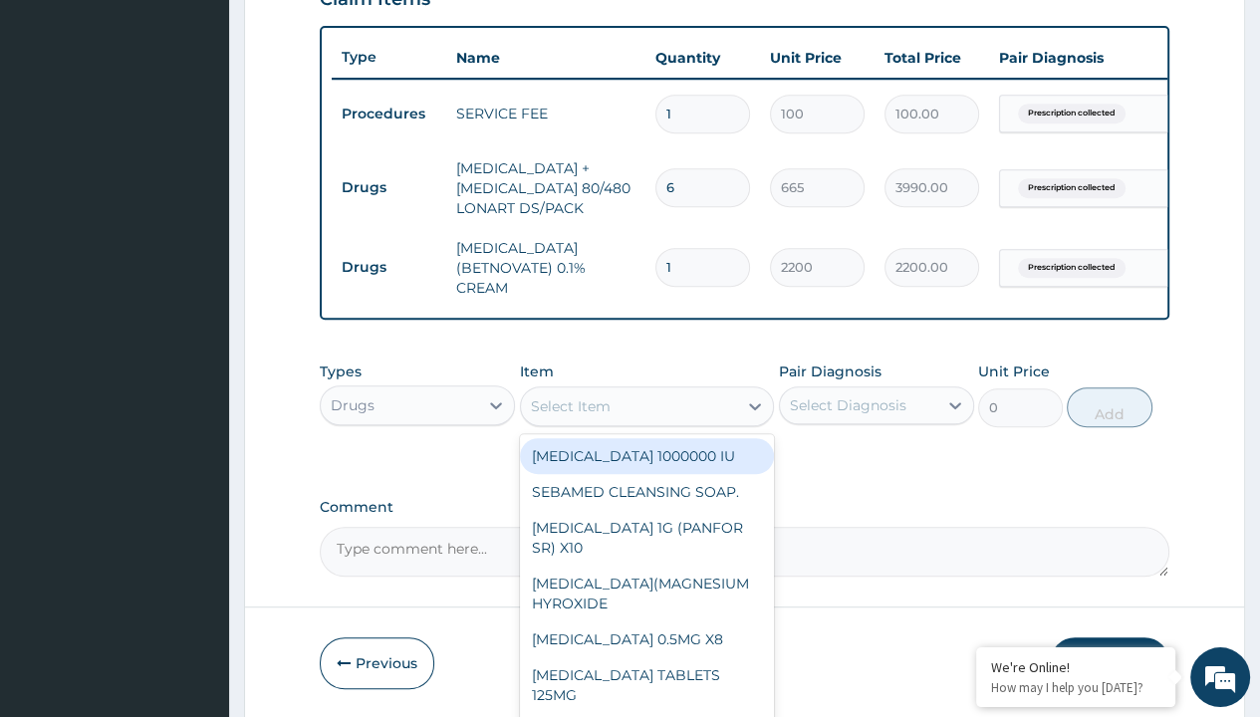
type input "emzor pcm tablet/sach"
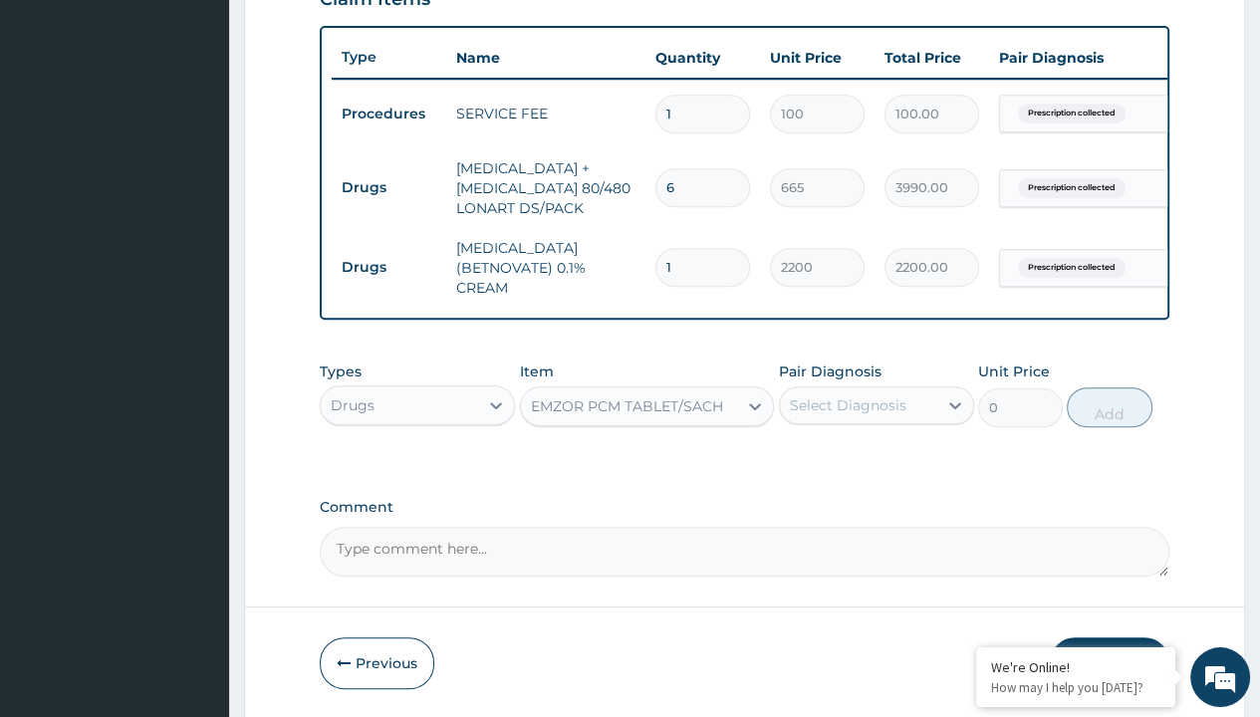
type input "25"
type input "prescription collected"
click at [1110, 388] on button "Add" at bounding box center [1109, 408] width 85 height 40
type input "0"
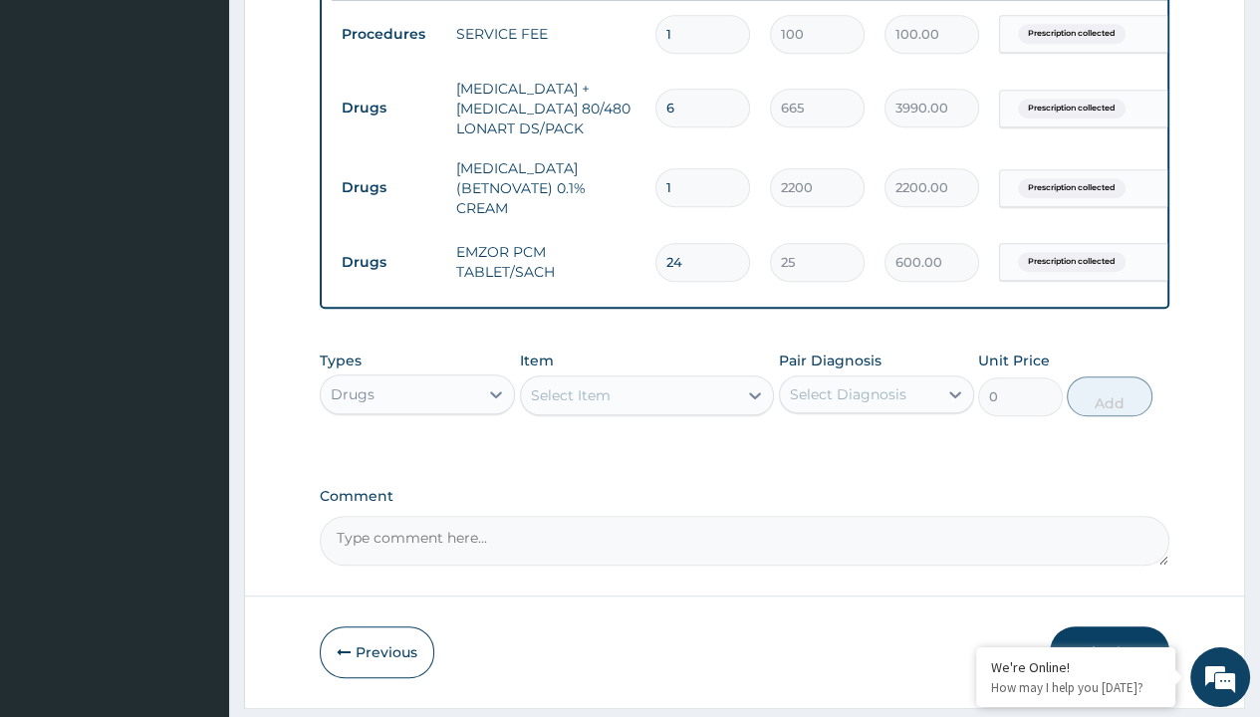
click at [1110, 627] on button "Submit" at bounding box center [1110, 653] width 120 height 52
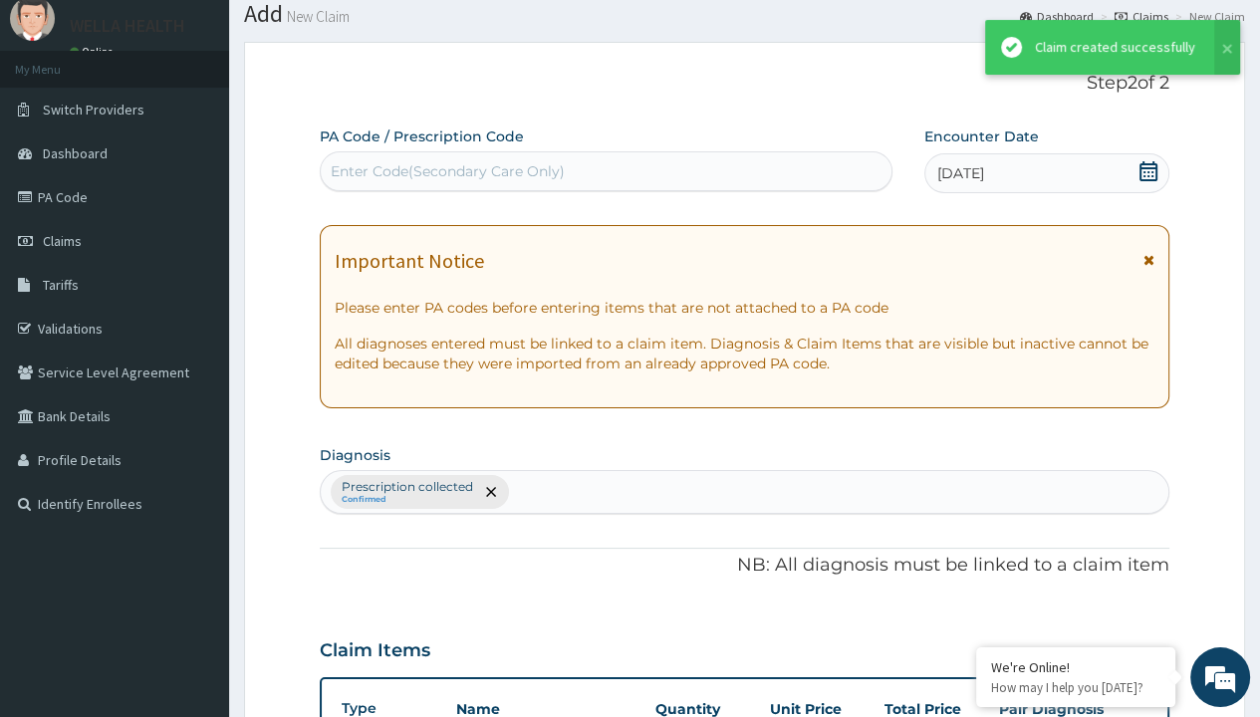
scroll to position [865, 0]
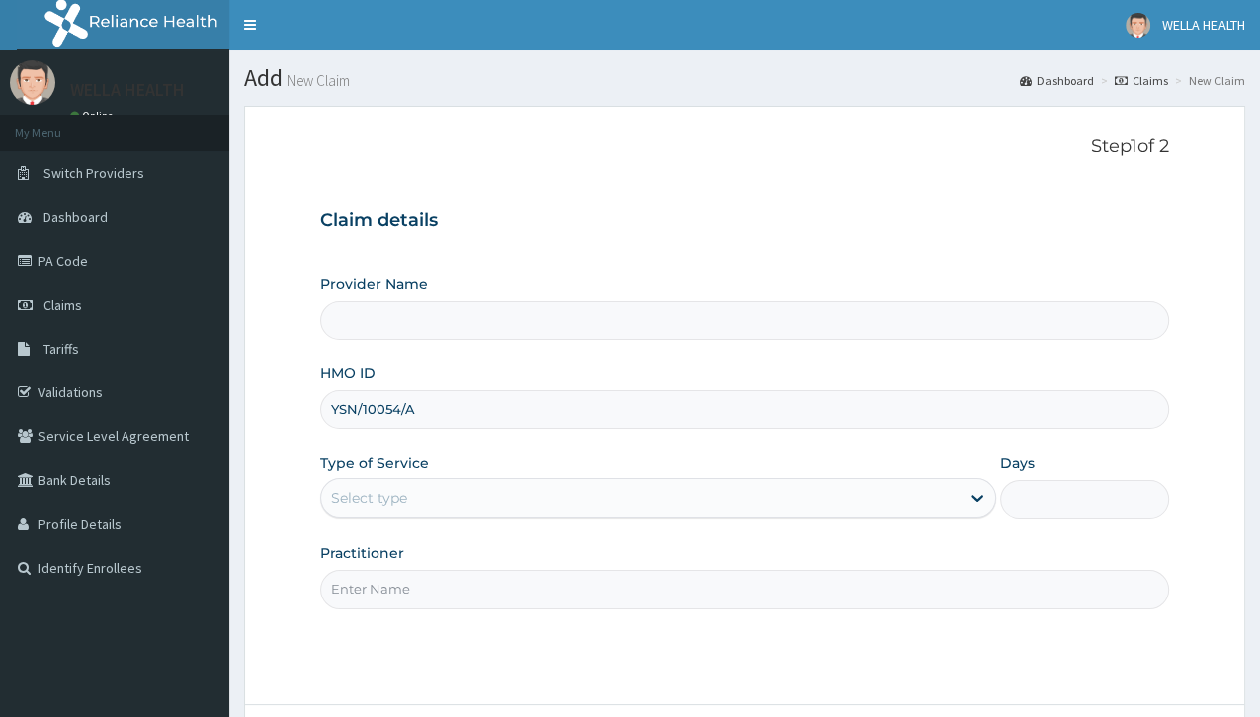
type input "YSN/10054/A"
type input "WellaHealth"
click at [369, 497] on div "Select type" at bounding box center [369, 498] width 77 height 20
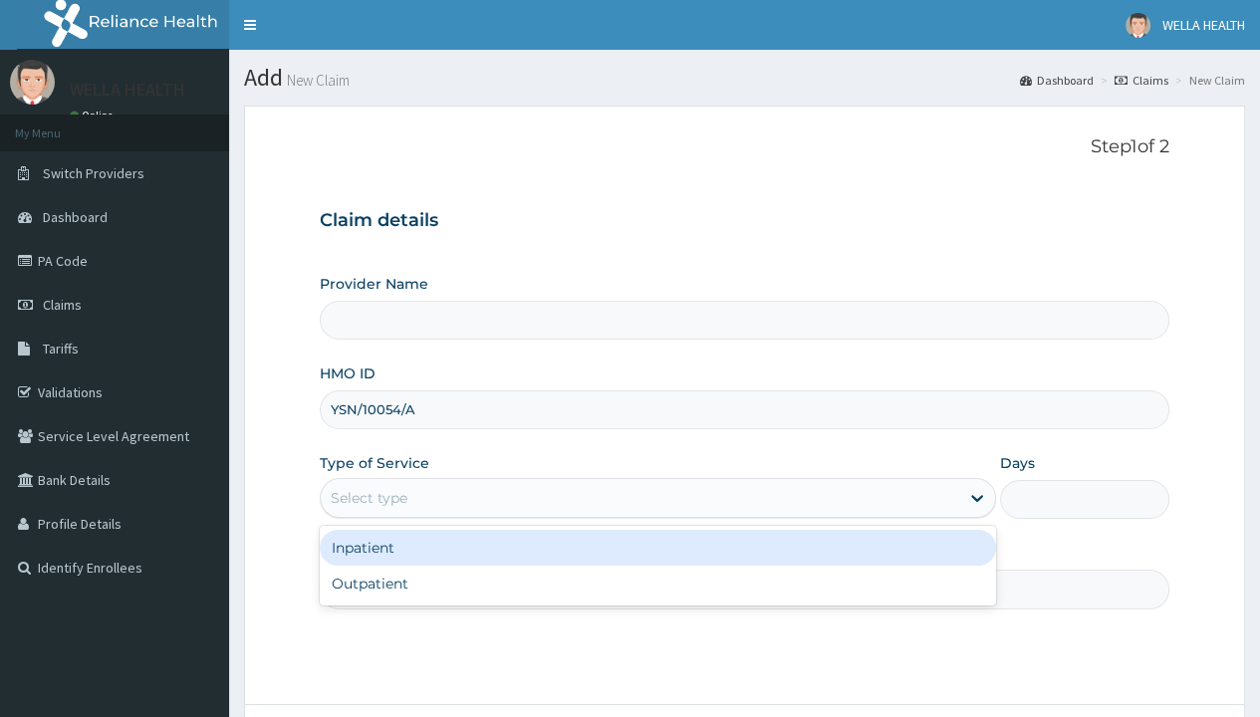
click at [658, 583] on div "Outpatient" at bounding box center [658, 584] width 676 height 36
type input "1"
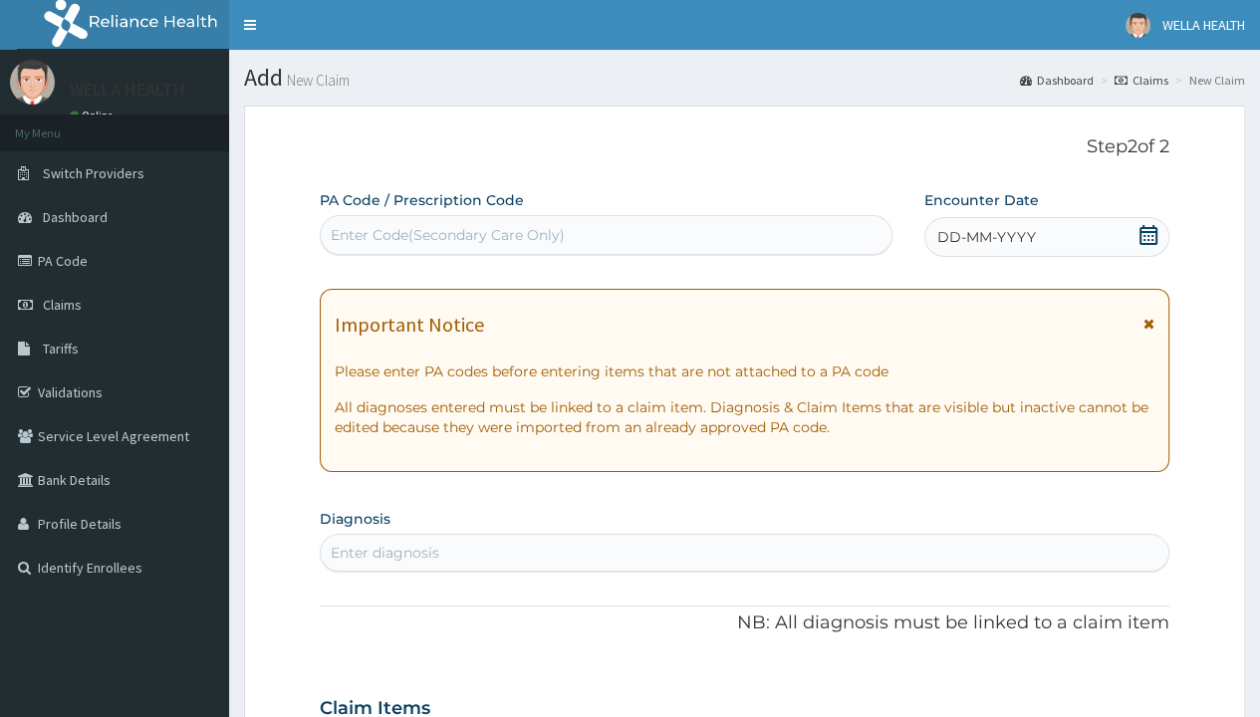
scroll to position [166, 0]
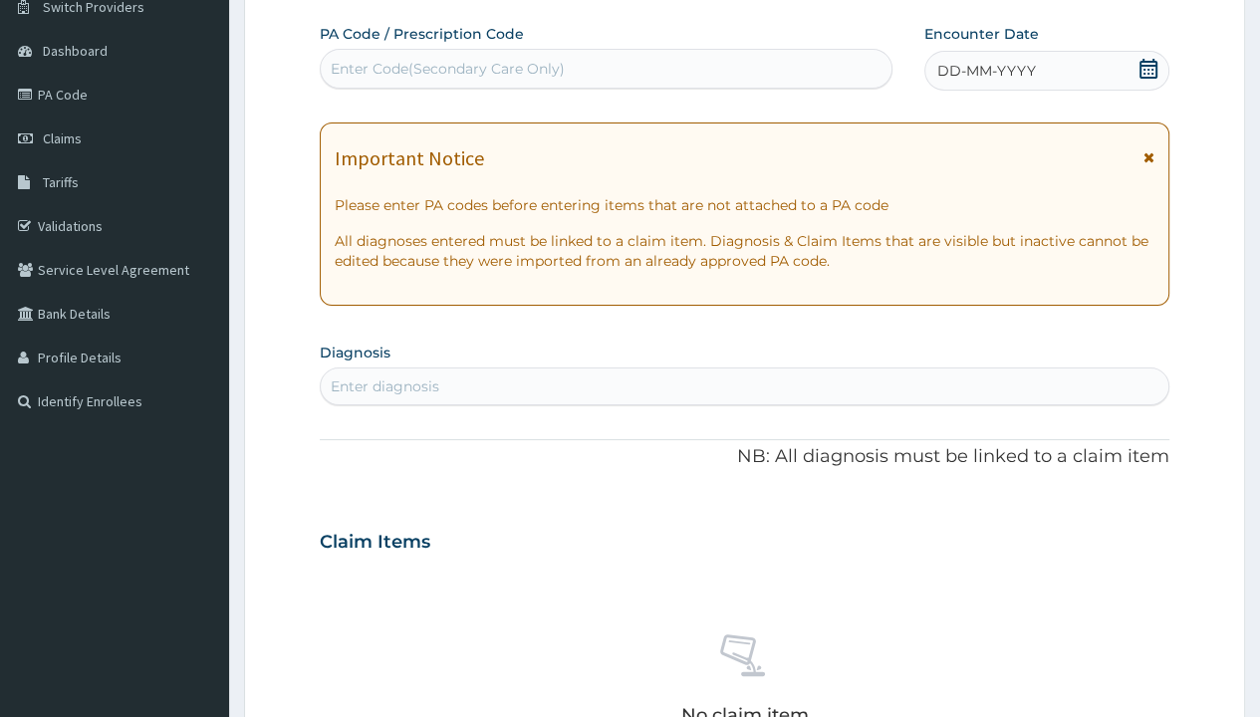
click at [985, 70] on span "DD-MM-YYYY" at bounding box center [986, 71] width 99 height 20
click at [446, 68] on div "Enter Code(Secondary Care Only)" at bounding box center [448, 69] width 234 height 20
type input "PR/26223834"
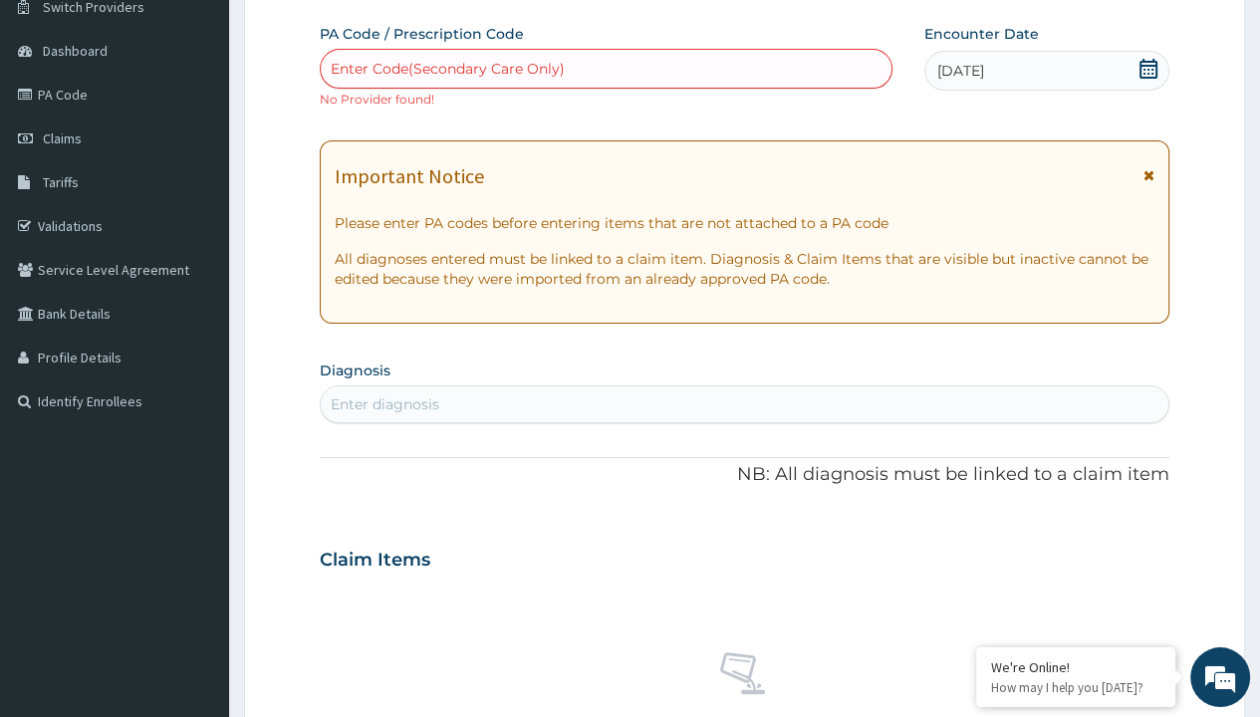
scroll to position [0, 0]
click at [385, 403] on div "Enter diagnosis" at bounding box center [385, 405] width 109 height 20
type input "prescription collected"
click at [299, 1] on form "Step 2 of 2 PA Code / Prescription Code Enter Code(Secondary Care Only) No Prov…" at bounding box center [744, 577] width 1001 height 1277
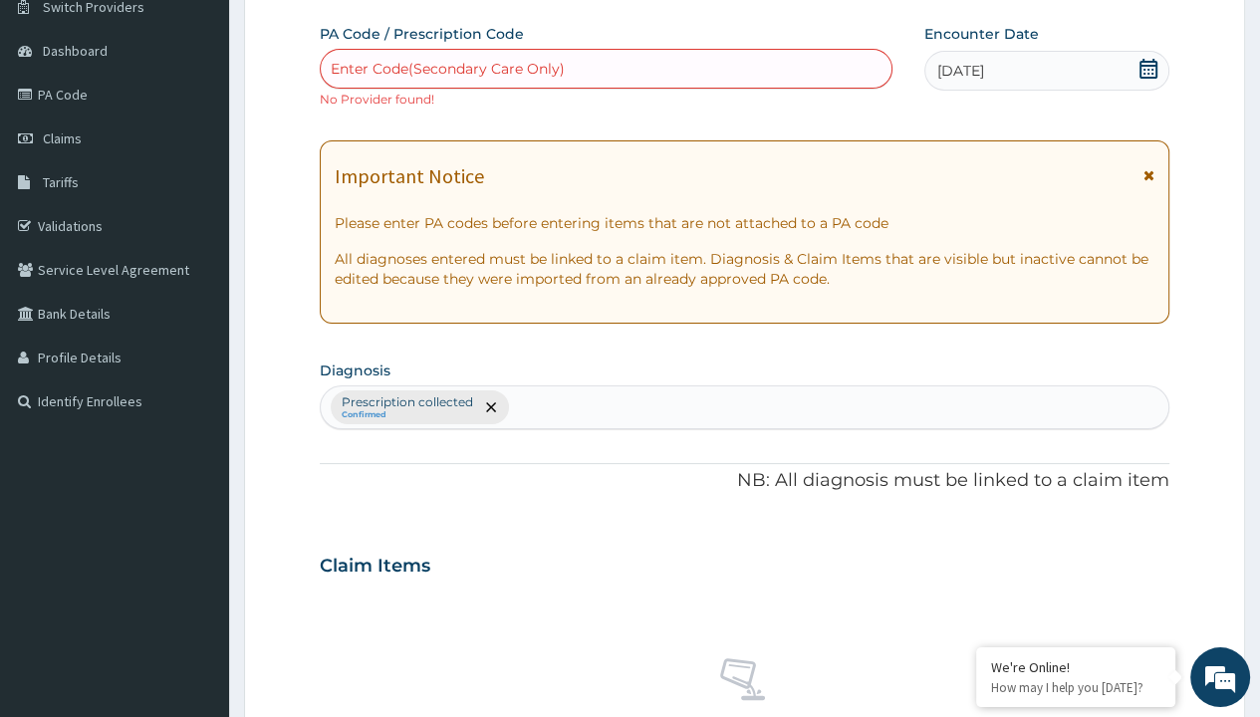
scroll to position [713, 0]
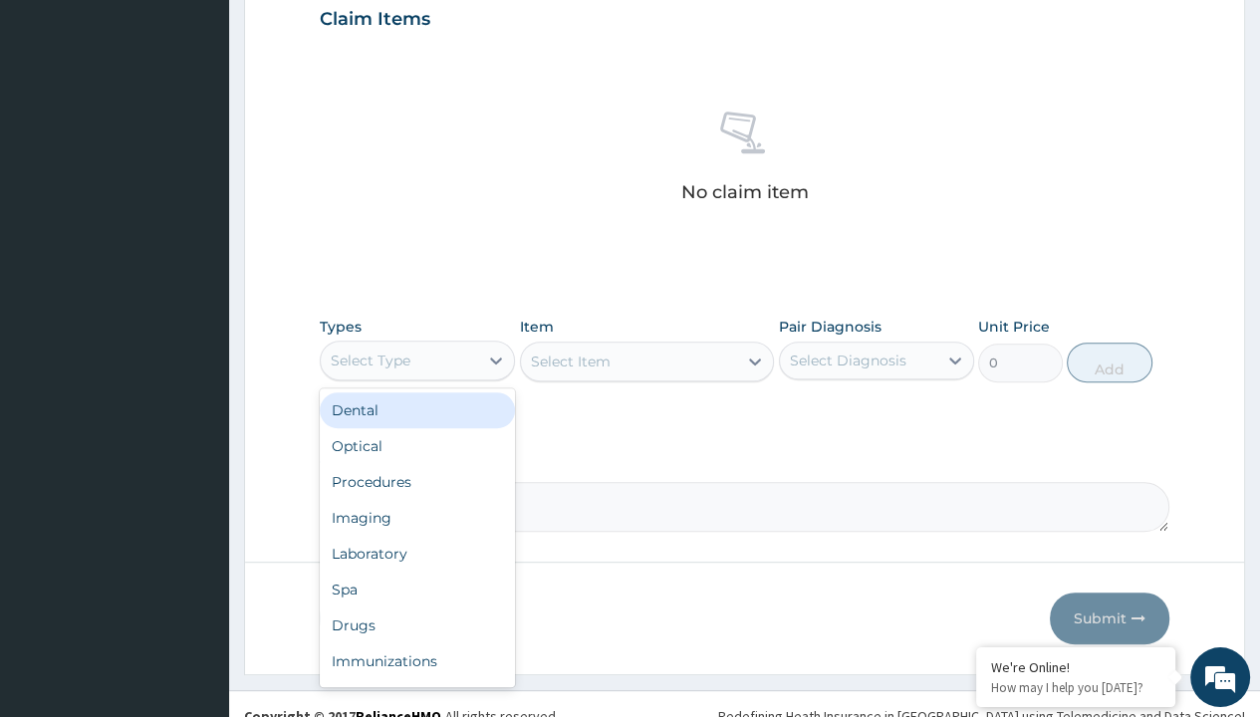
type input "procedures"
click at [417, 464] on div "Procedures" at bounding box center [417, 482] width 195 height 36
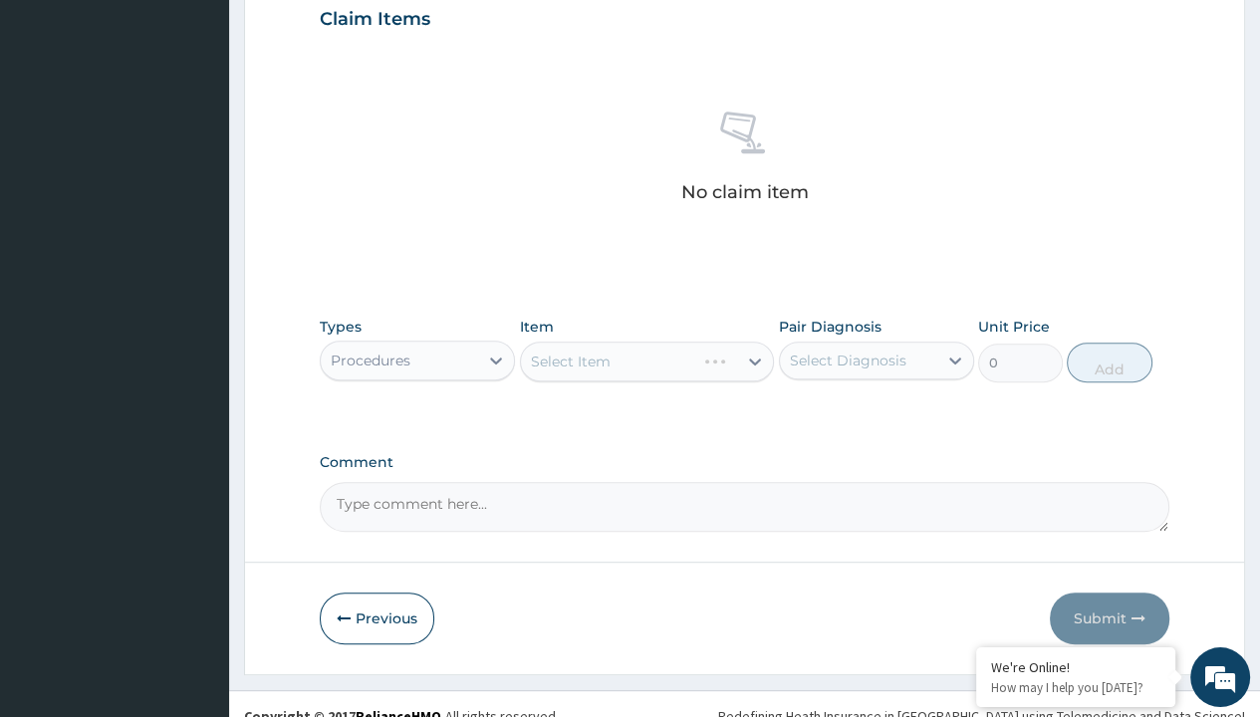
click at [570, 359] on div "Select Item" at bounding box center [571, 362] width 80 height 20
type input "service fee"
type input "100"
type input "prescription collected"
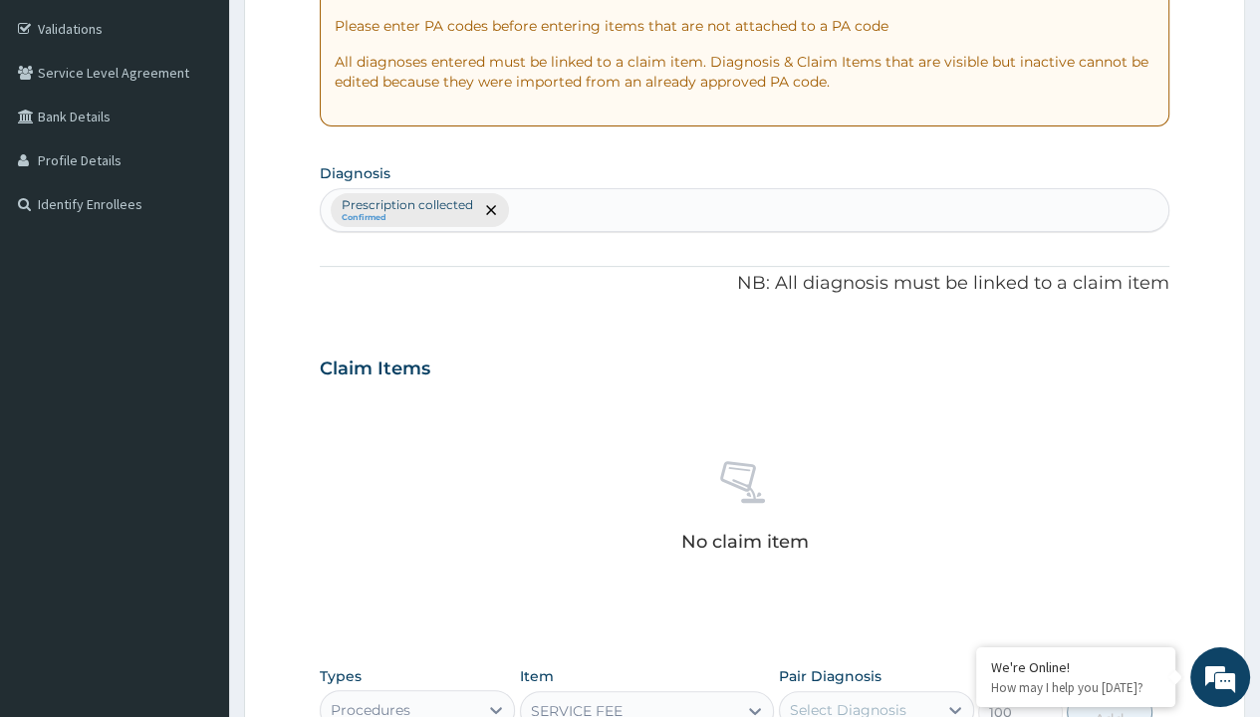
click at [1110, 692] on button "Add" at bounding box center [1109, 712] width 85 height 40
type input "0"
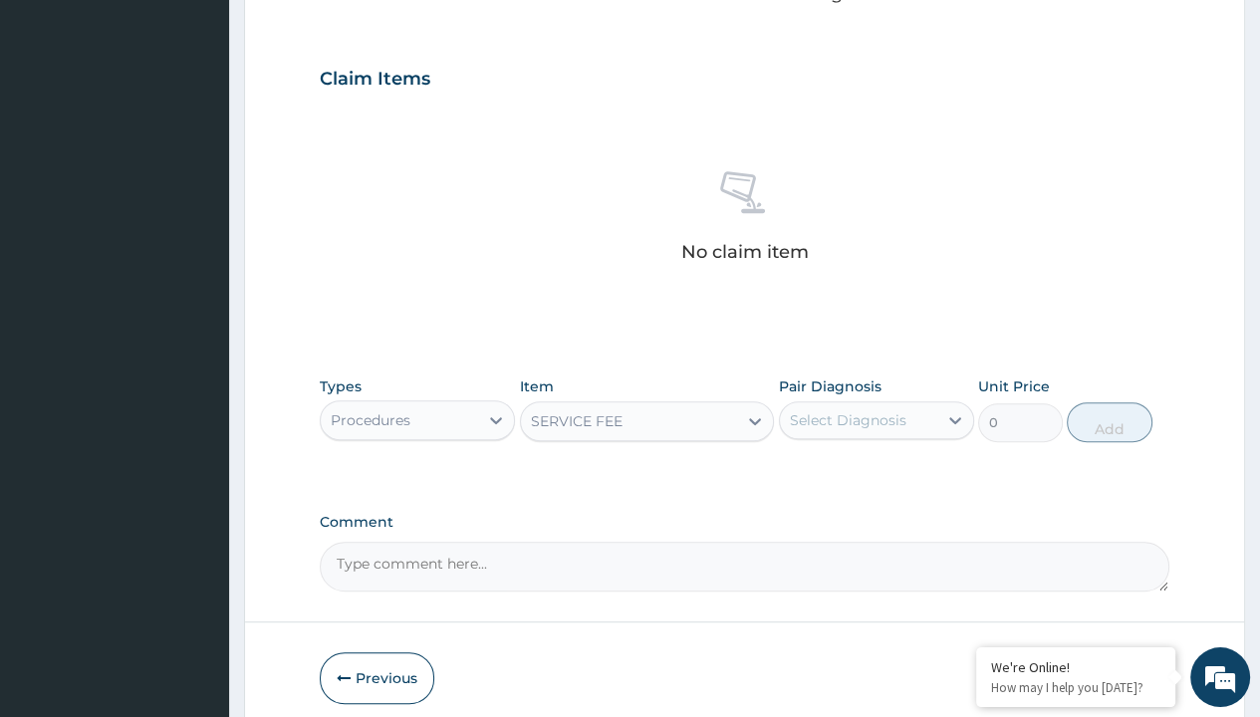
click at [299, 1] on form "Step 2 of 2 PA Code / Prescription Code Enter Code(Secondary Care Only) No Prov…" at bounding box center [744, 93] width 1001 height 1282
click at [370, 410] on div "Procedures" at bounding box center [371, 420] width 80 height 20
type input "drugs"
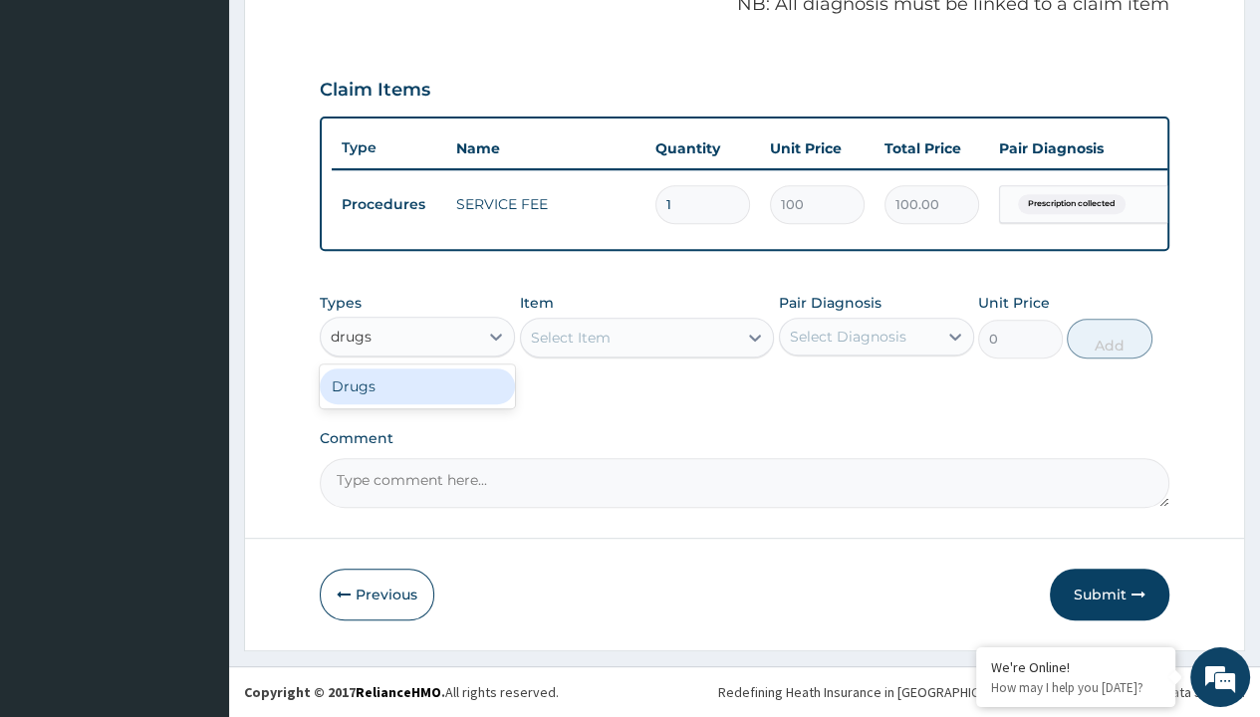
click at [417, 387] on div "Drugs" at bounding box center [417, 387] width 195 height 36
click at [570, 338] on div "Select Item" at bounding box center [571, 338] width 80 height 20
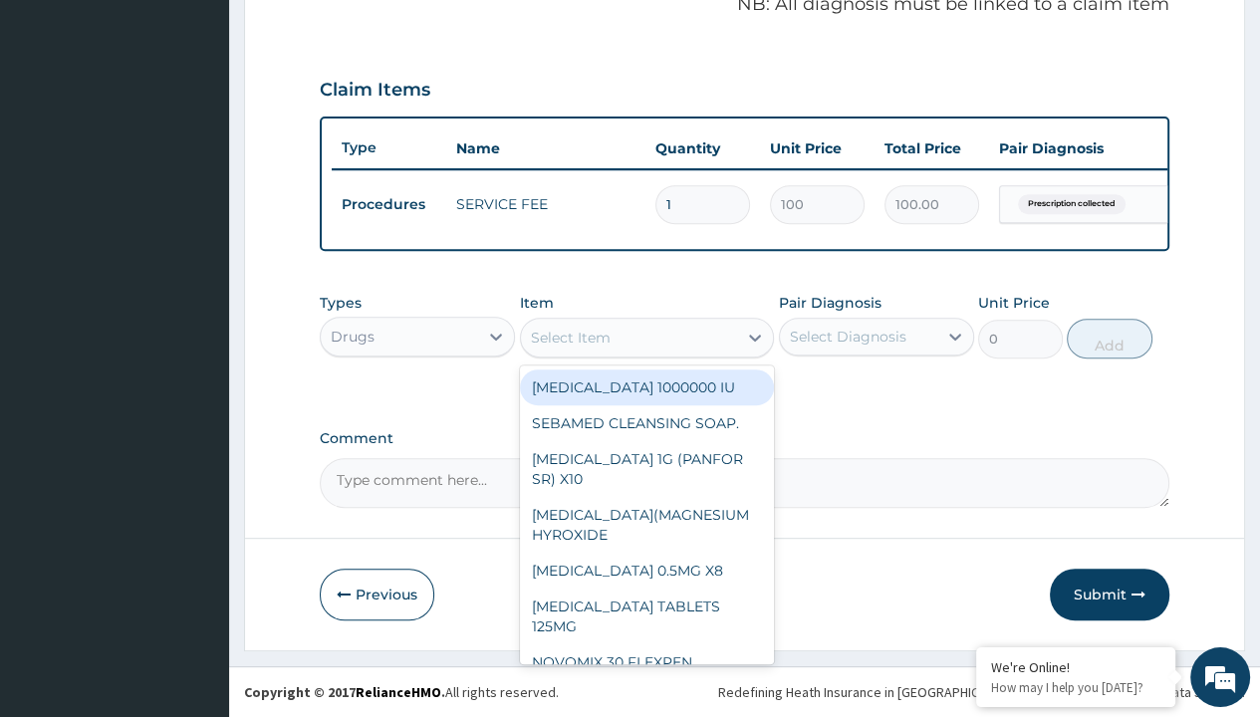
type input "amoxicillin 500mg capsule reichamox/sach"
type input "247.6999969482422"
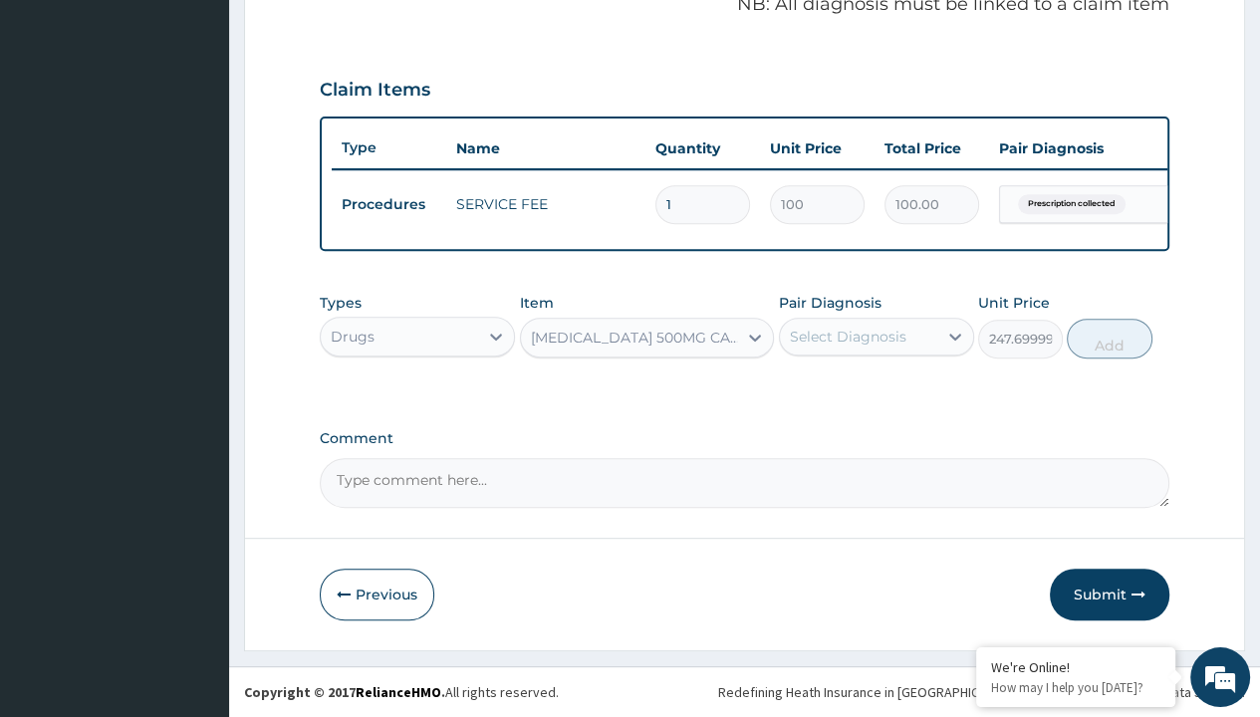
type input "prescription collected"
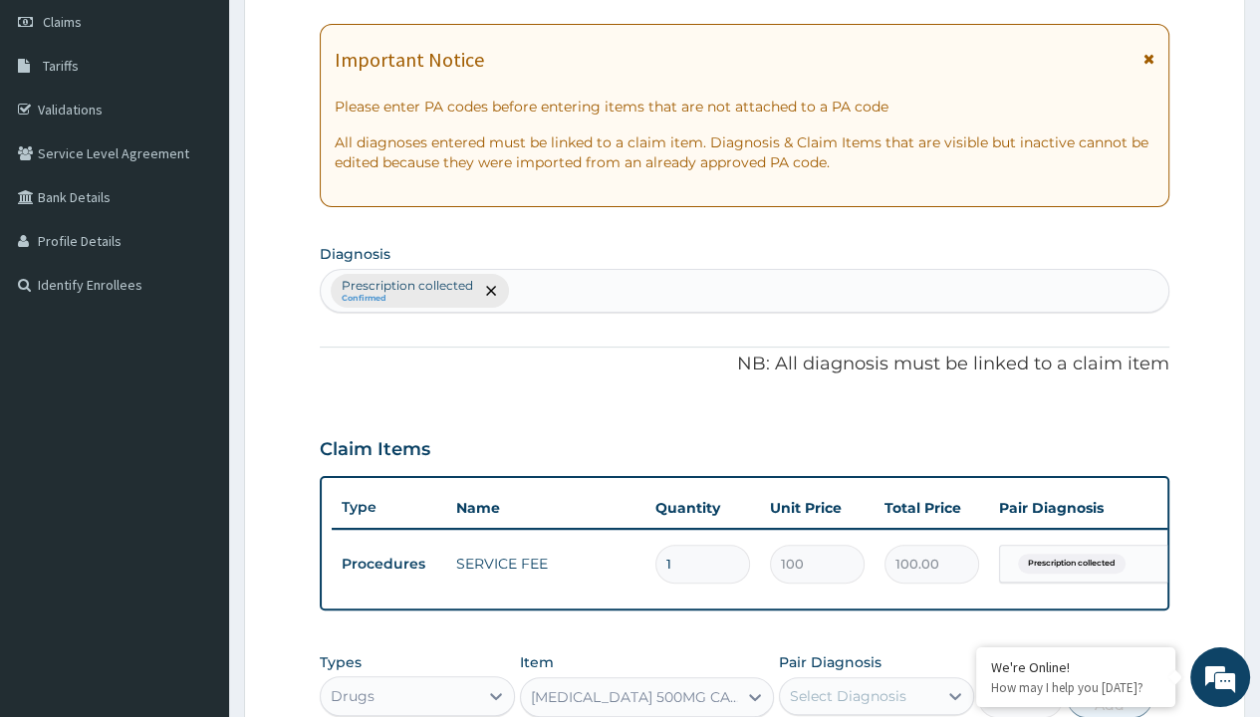
click at [1110, 678] on button "Add" at bounding box center [1109, 698] width 85 height 40
type input "0"
click at [299, 1] on form "Step 2 of 2 PA Code / Prescription Code Enter Code(Secondary Care Only) No Prov…" at bounding box center [744, 416] width 1001 height 1187
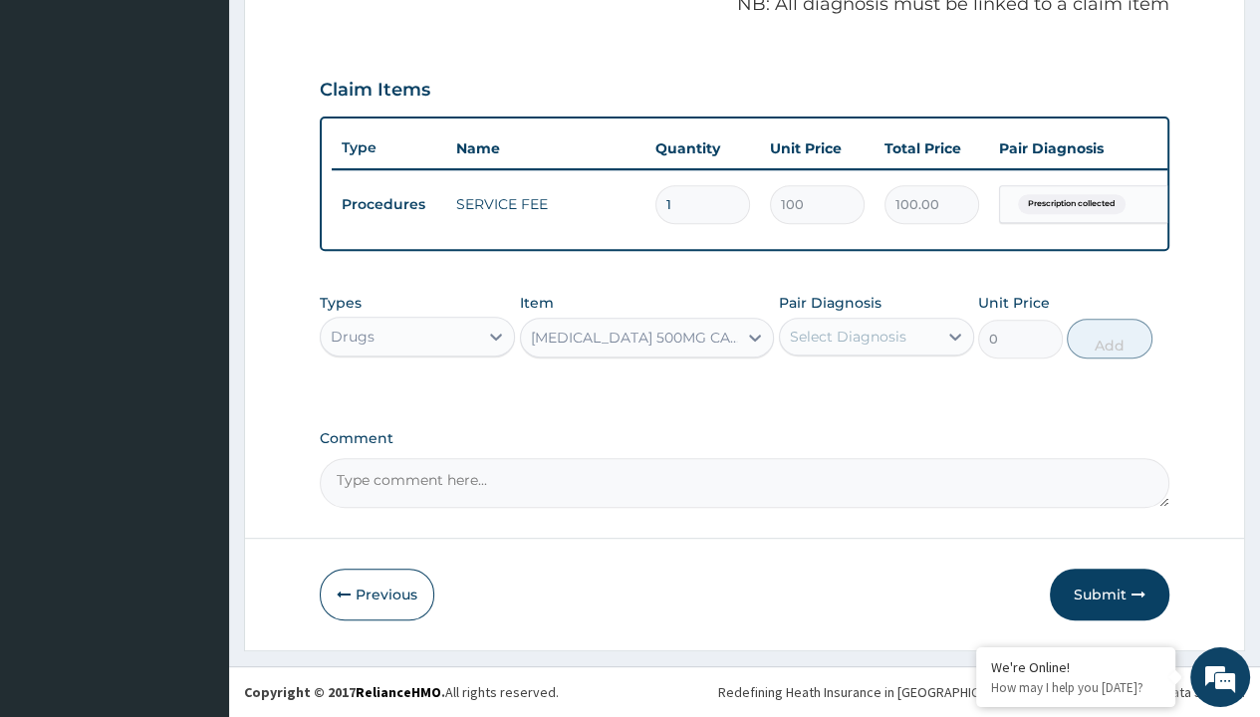
type input "drugs"
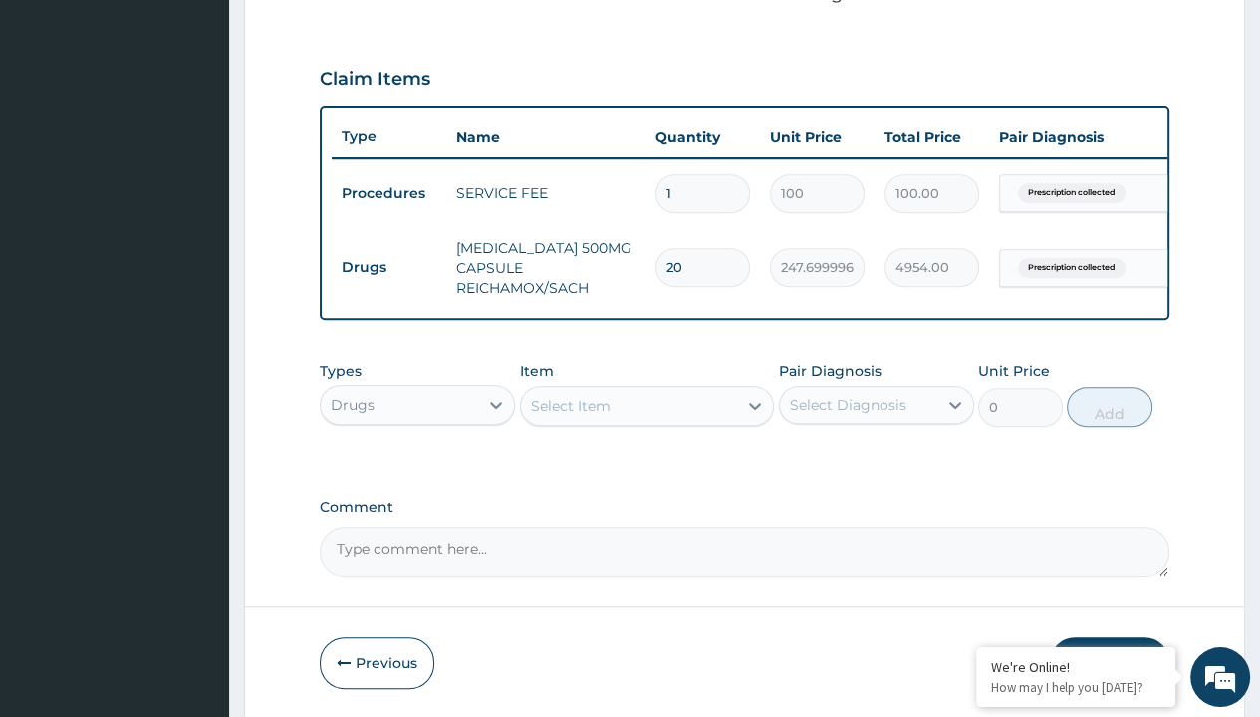
click at [570, 416] on div "Select Item" at bounding box center [571, 406] width 80 height 20
type input "[MEDICAL_DATA] 500mg tablet emzor/sach"
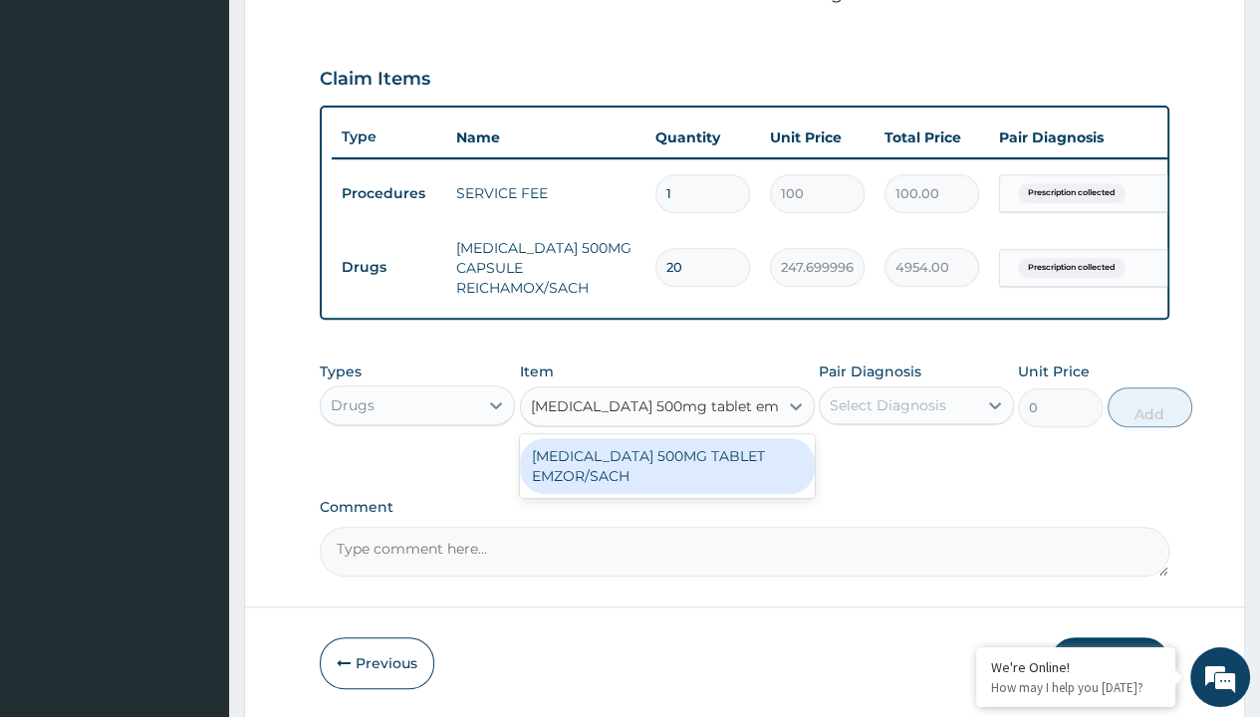
click at [666, 477] on div "[MEDICAL_DATA] 500MG TABLET EMZOR/SACH" at bounding box center [667, 466] width 295 height 56
type input "24"
type input "prescription collected"
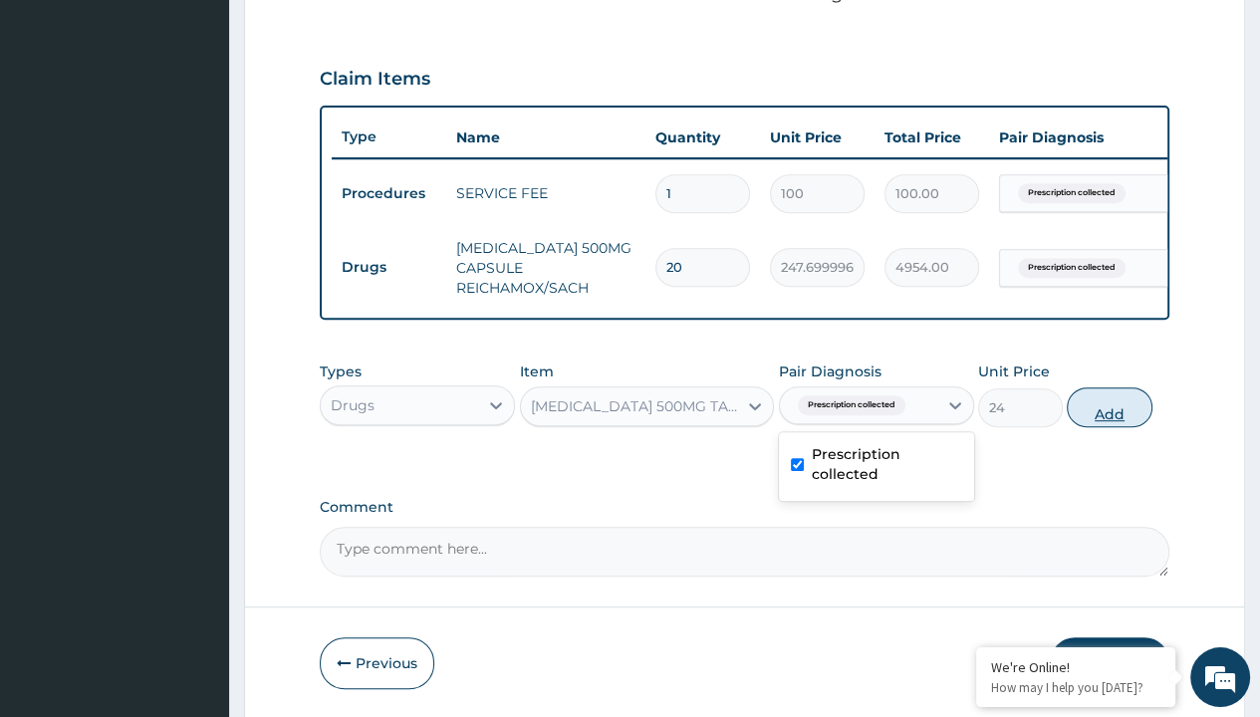
click at [1110, 388] on button "Add" at bounding box center [1109, 408] width 85 height 40
type input "0"
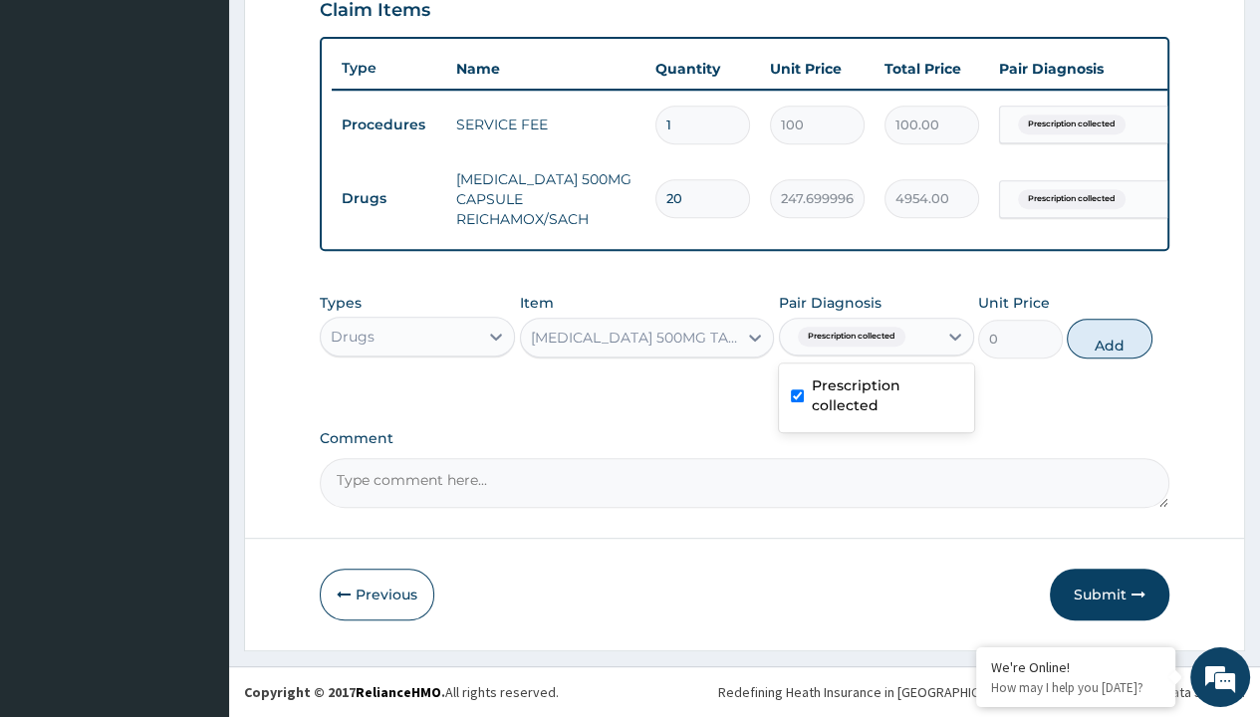
click at [299, 1] on form "Step 2 of 2 PA Code / Prescription Code Enter Code(Secondary Care Only) No Prov…" at bounding box center [744, 16] width 1001 height 1267
click at [389, 184] on td "Drugs" at bounding box center [389, 198] width 115 height 37
type input "drugs"
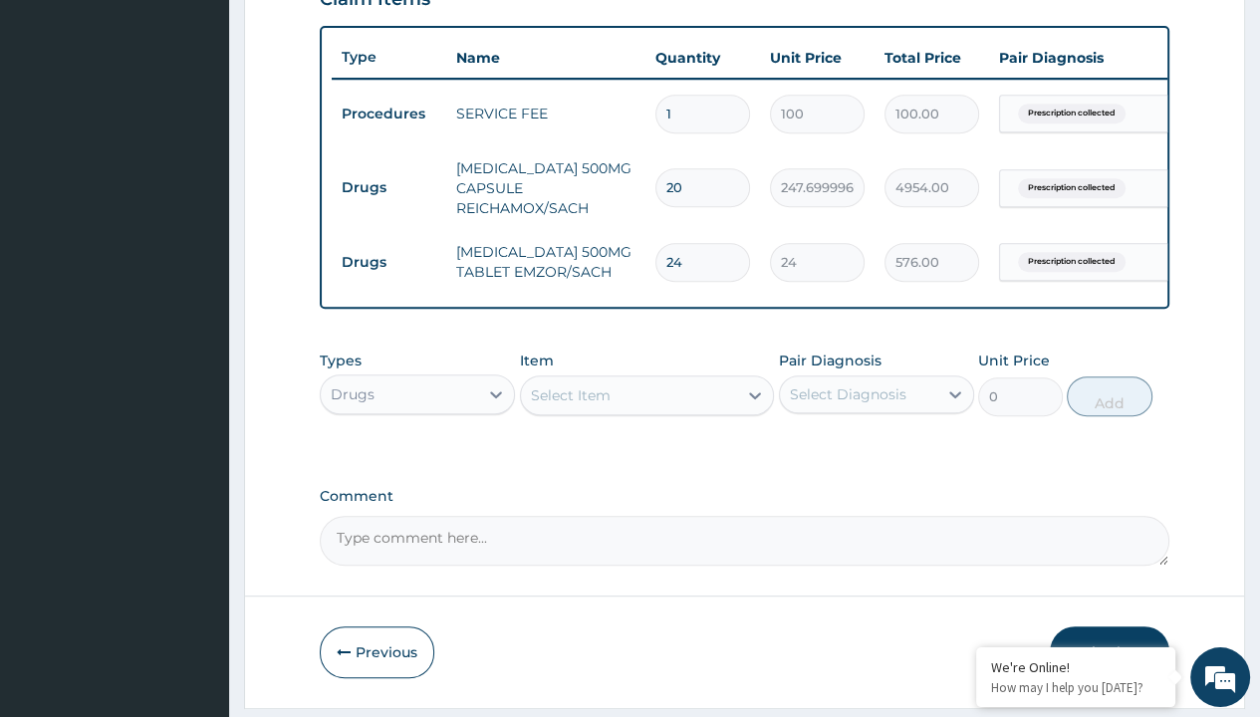
click at [570, 405] on div "Select Item" at bounding box center [571, 396] width 80 height 20
type input "cetirizine 10mg tablets/sach"
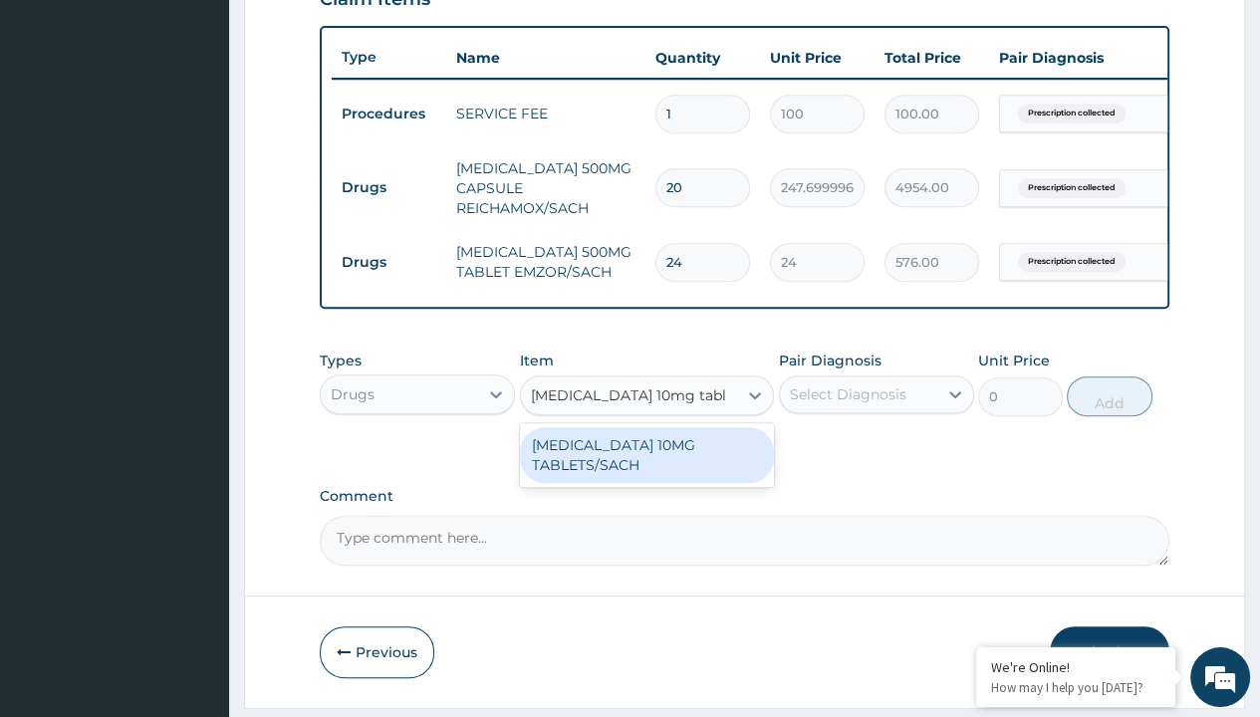
click at [647, 466] on div "[MEDICAL_DATA] 10MG TABLETS/SACH" at bounding box center [647, 455] width 255 height 56
type input "240"
type input "prescription collected"
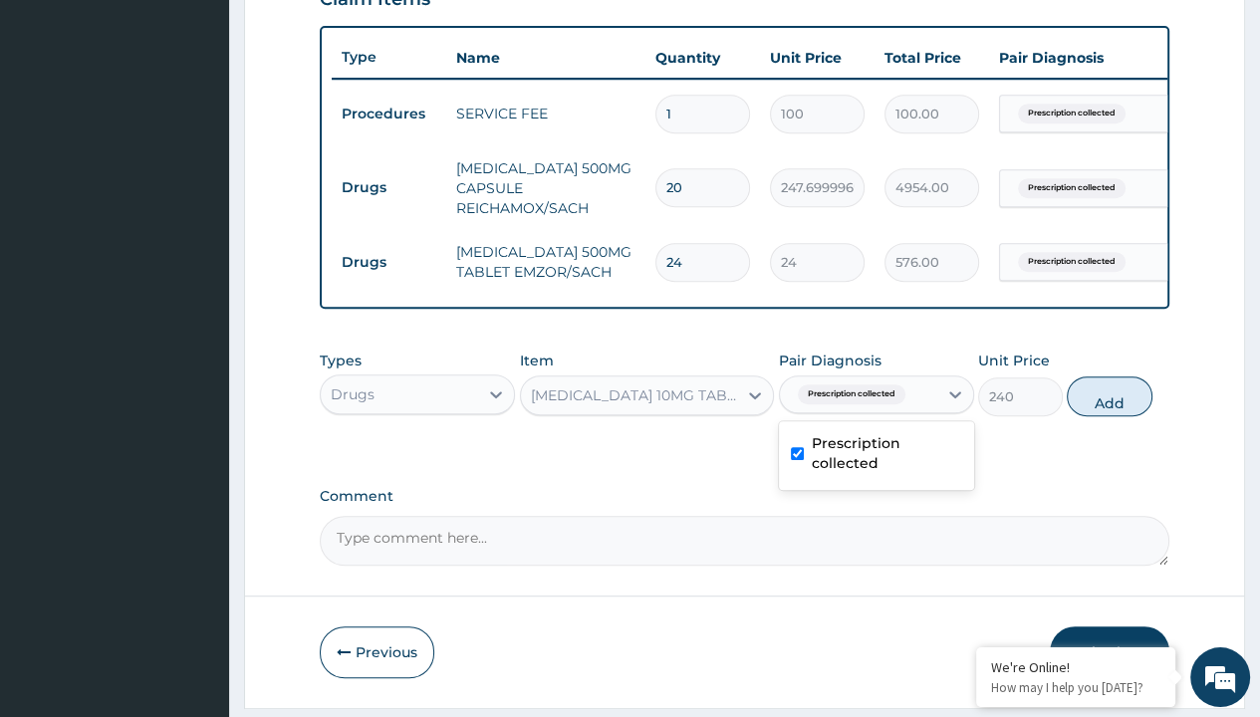
scroll to position [802, 0]
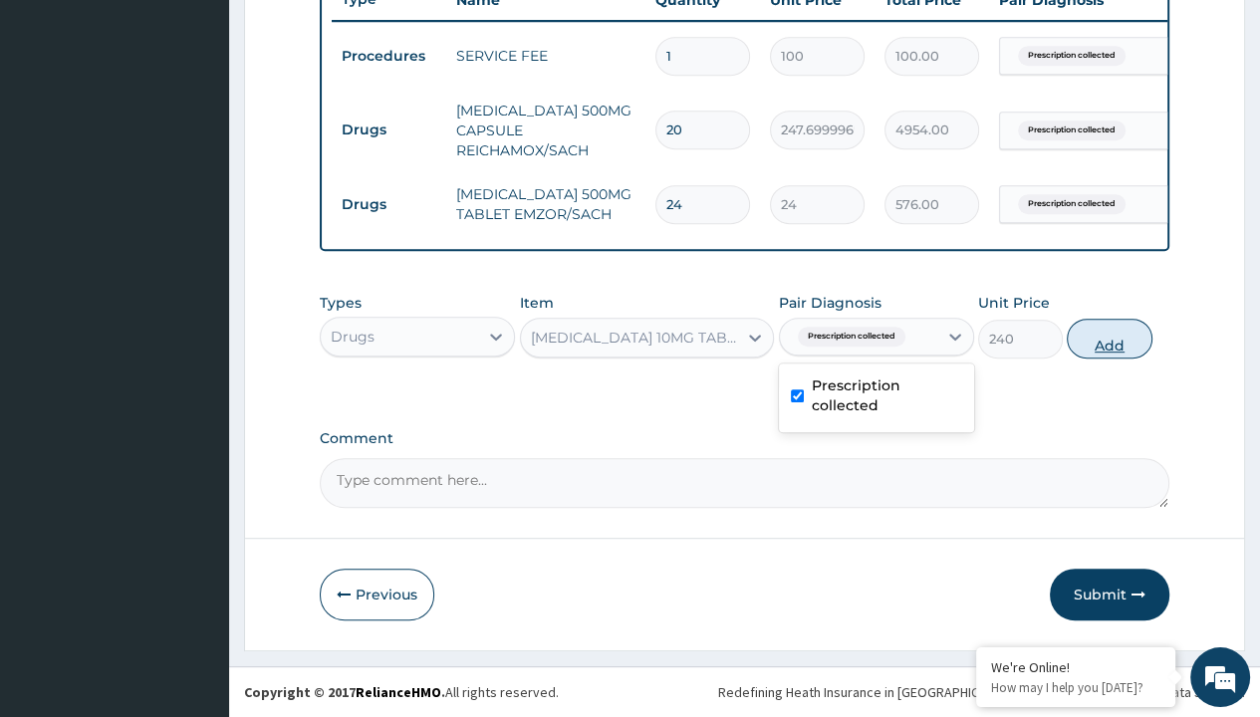
click at [1110, 339] on button "Add" at bounding box center [1109, 339] width 85 height 40
type input "0"
click at [1110, 595] on button "Submit" at bounding box center [1110, 595] width 120 height 52
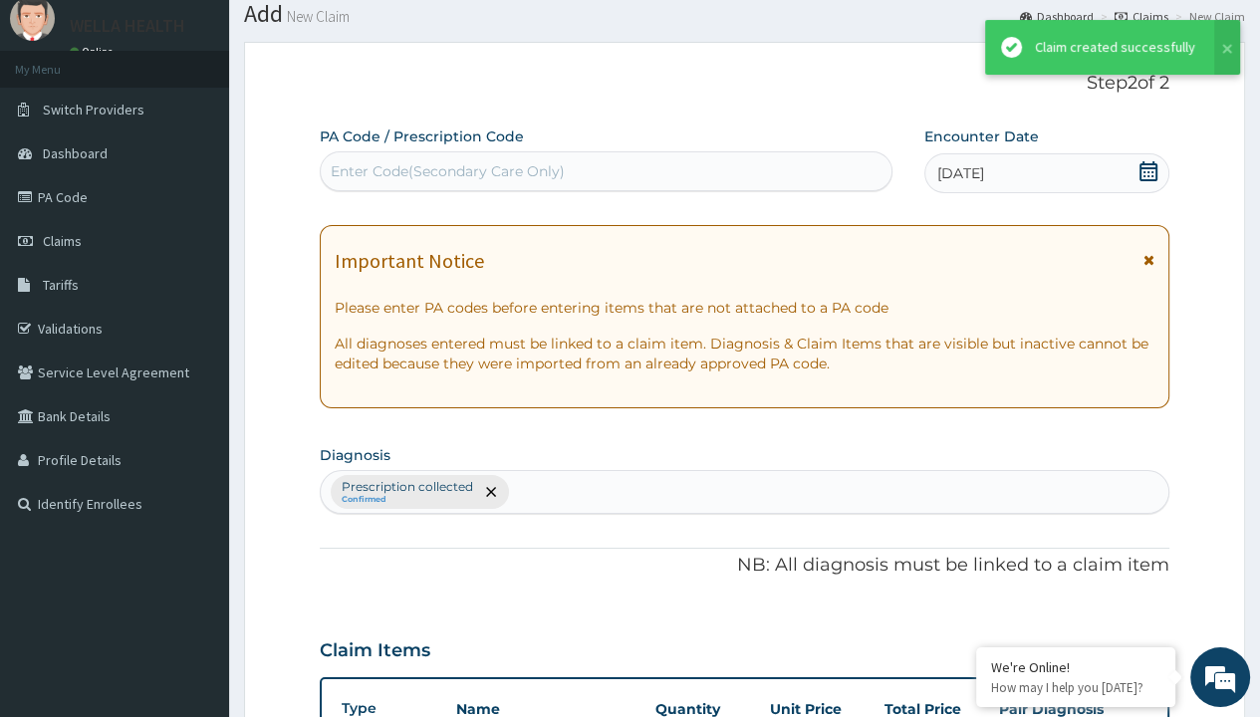
scroll to position [853, 0]
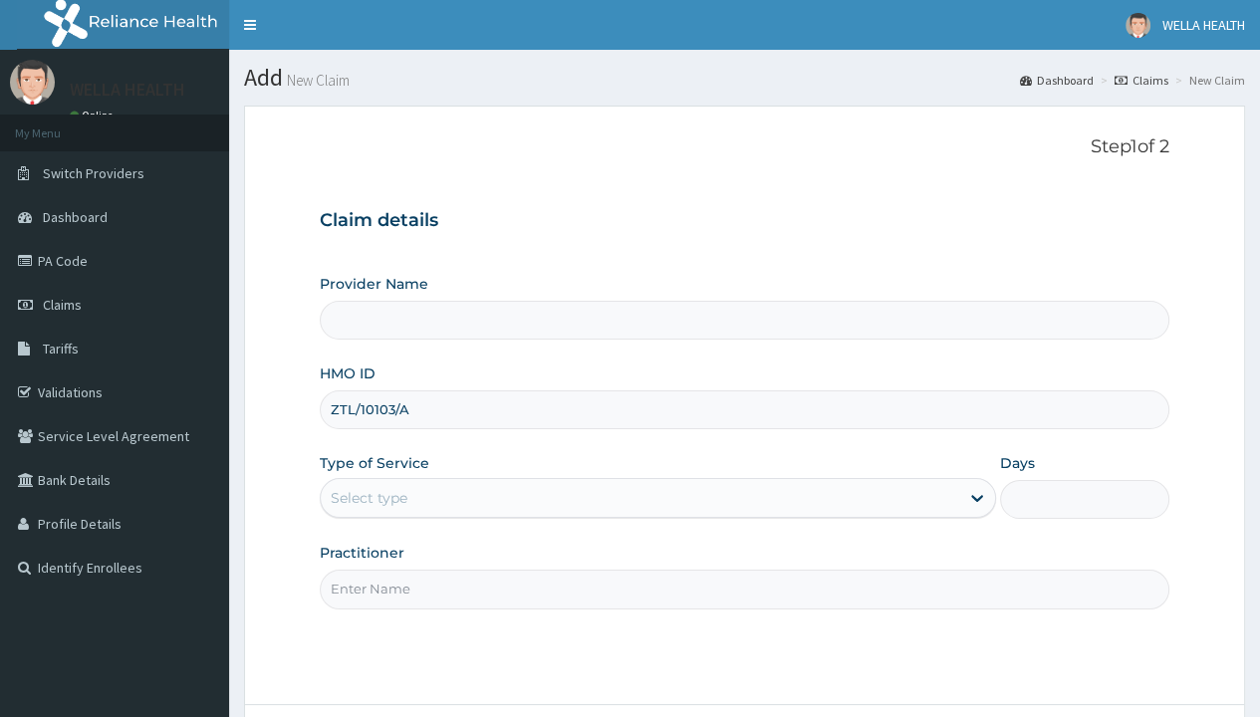
type input "ZTL/10103/A"
type input "WellaHealth"
click at [369, 497] on div "Select type" at bounding box center [369, 498] width 77 height 20
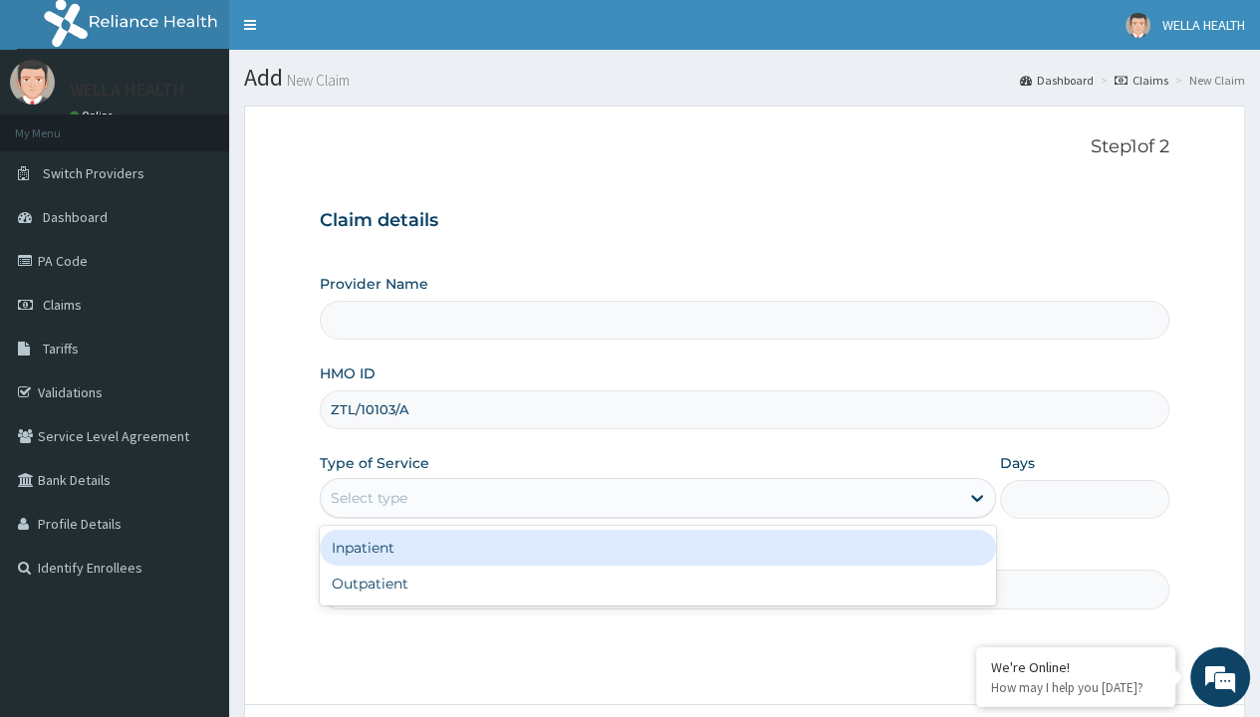
click at [658, 583] on div "Outpatient" at bounding box center [658, 584] width 676 height 36
type input "1"
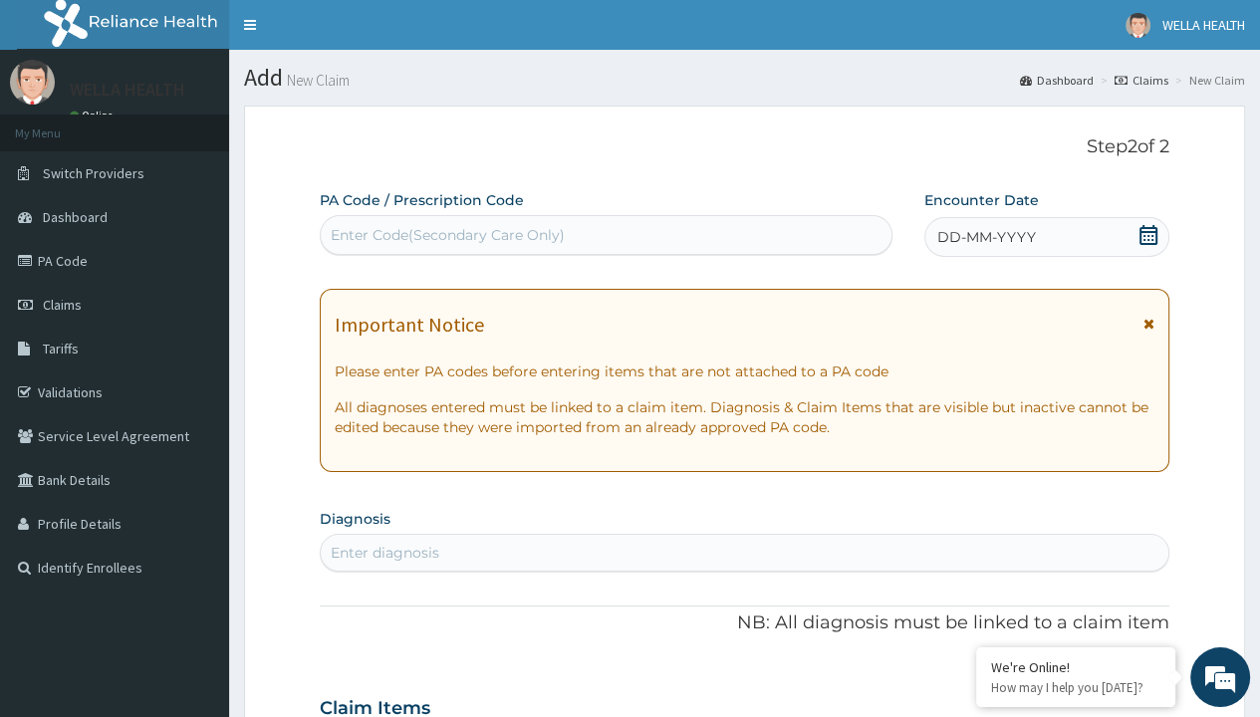
scroll to position [166, 0]
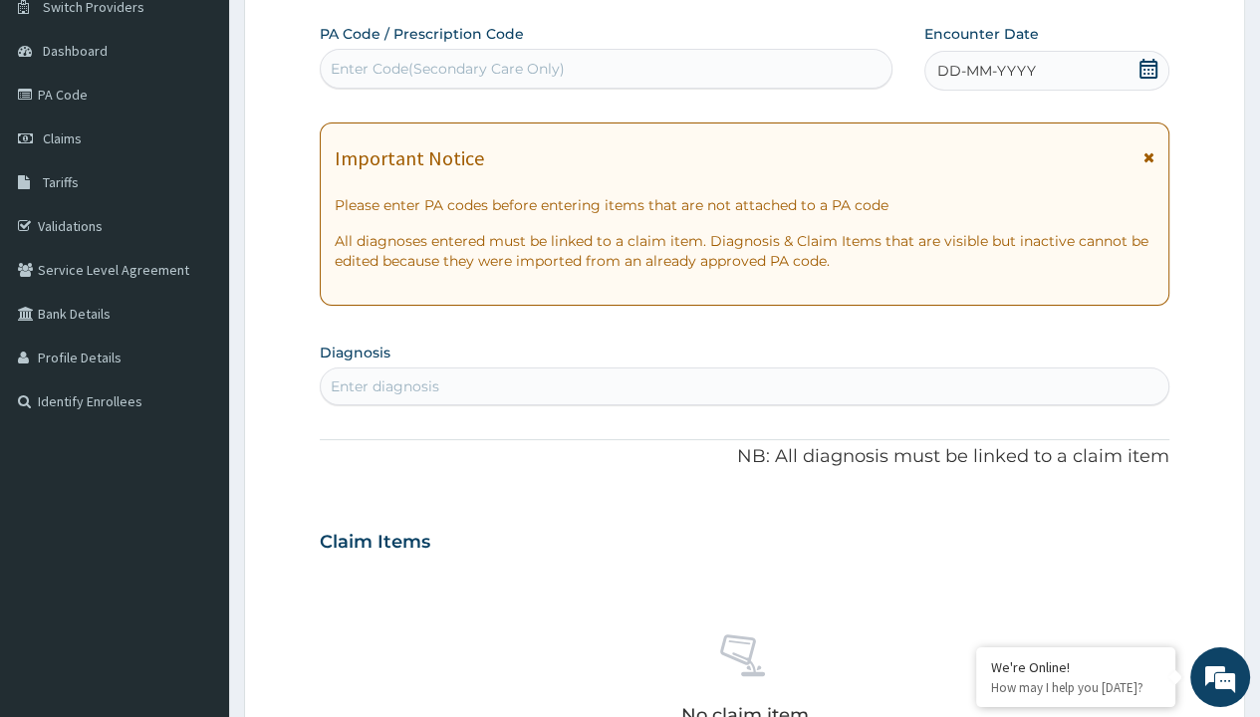
click at [985, 70] on span "DD-MM-YYYY" at bounding box center [986, 71] width 99 height 20
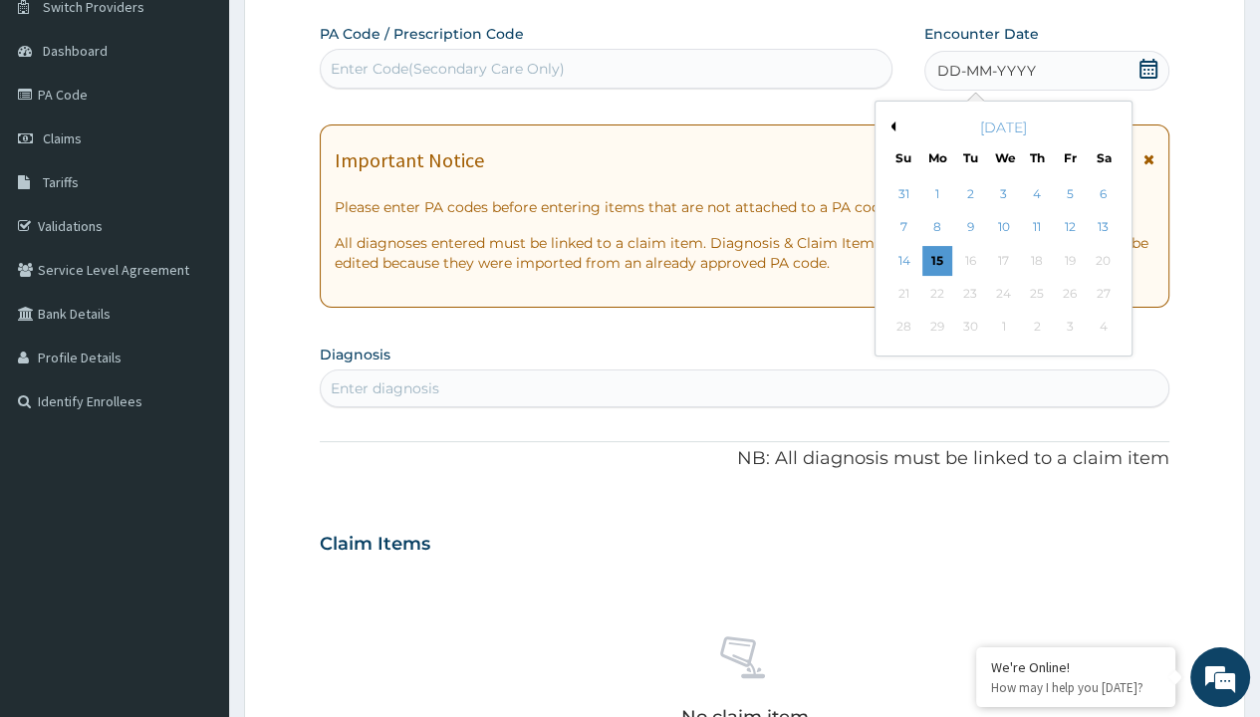
click at [1002, 226] on div "10" at bounding box center [1003, 228] width 30 height 30
click at [446, 68] on div "Enter Code(Secondary Care Only)" at bounding box center [448, 69] width 234 height 20
type input "PR/9484483A"
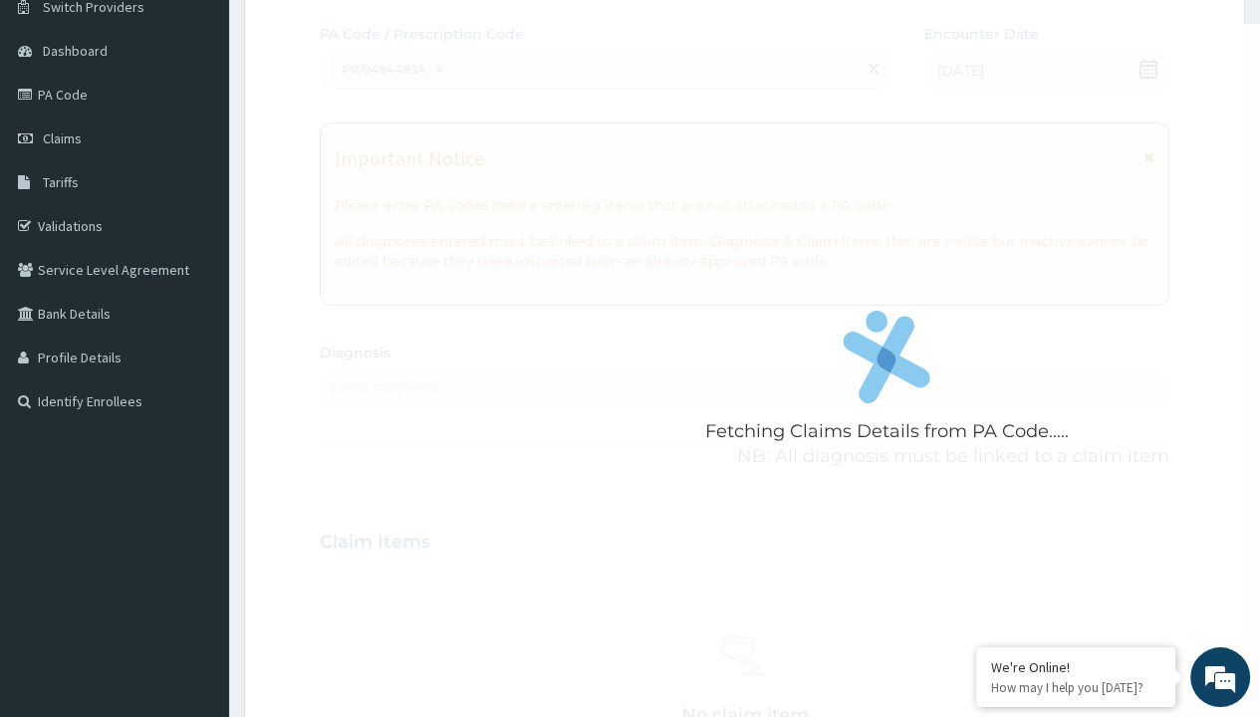
click at [385, 386] on div "Enter diagnosis" at bounding box center [385, 387] width 109 height 20
type input "prescription collected"
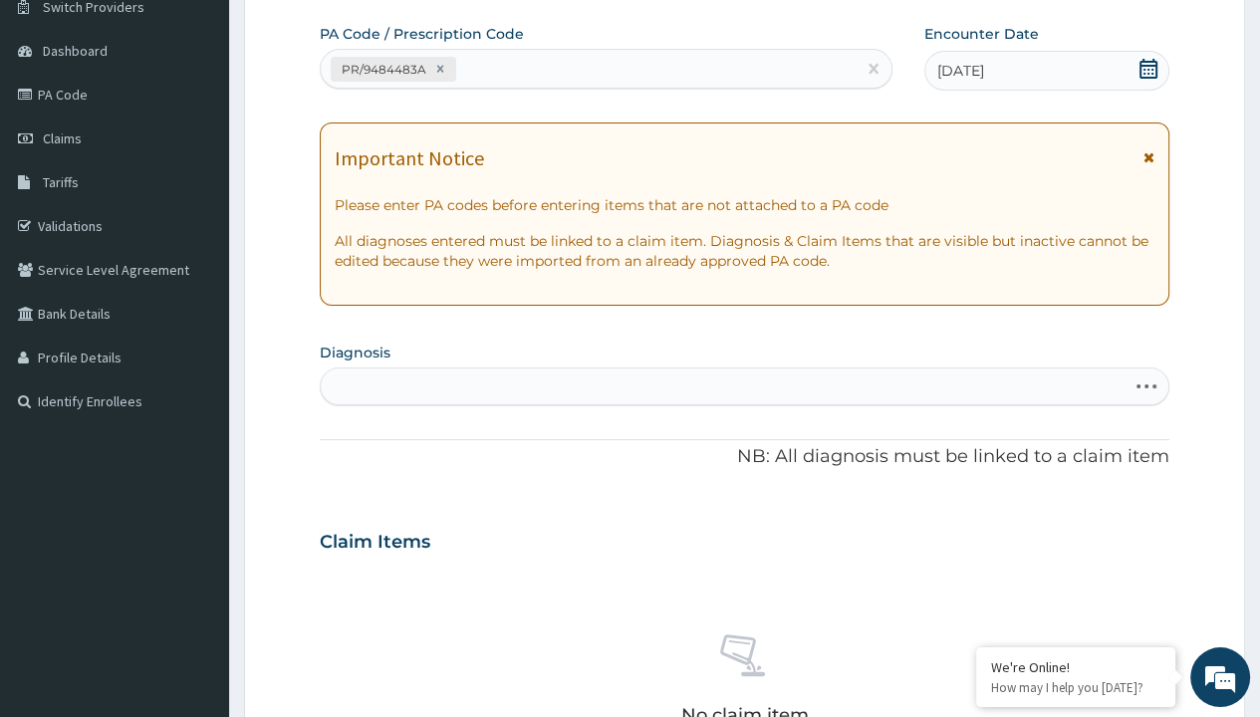
click at [299, 1] on form "Step 2 of 2 PA Code / Prescription Code PR/9484483A Encounter Date [DATE] Impor…" at bounding box center [744, 568] width 1001 height 1259
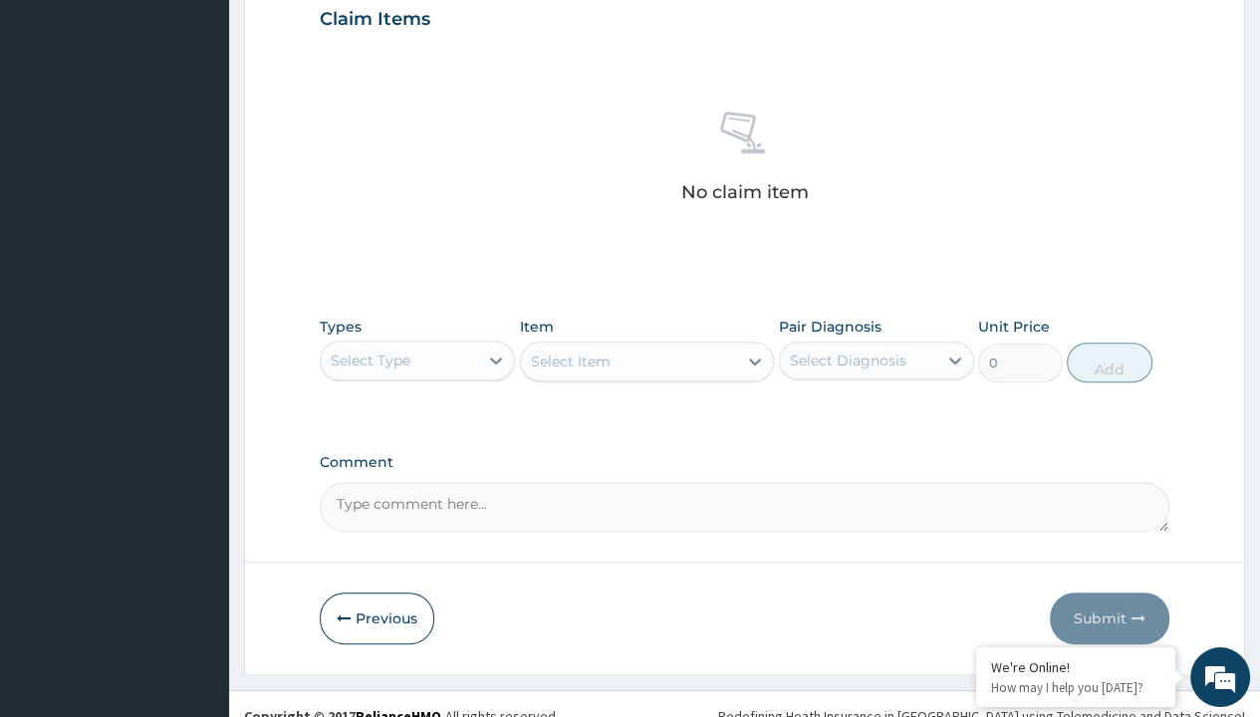
type input "procedures"
click at [570, 360] on div "Select Item" at bounding box center [571, 362] width 80 height 20
type input "service fee"
type input "100"
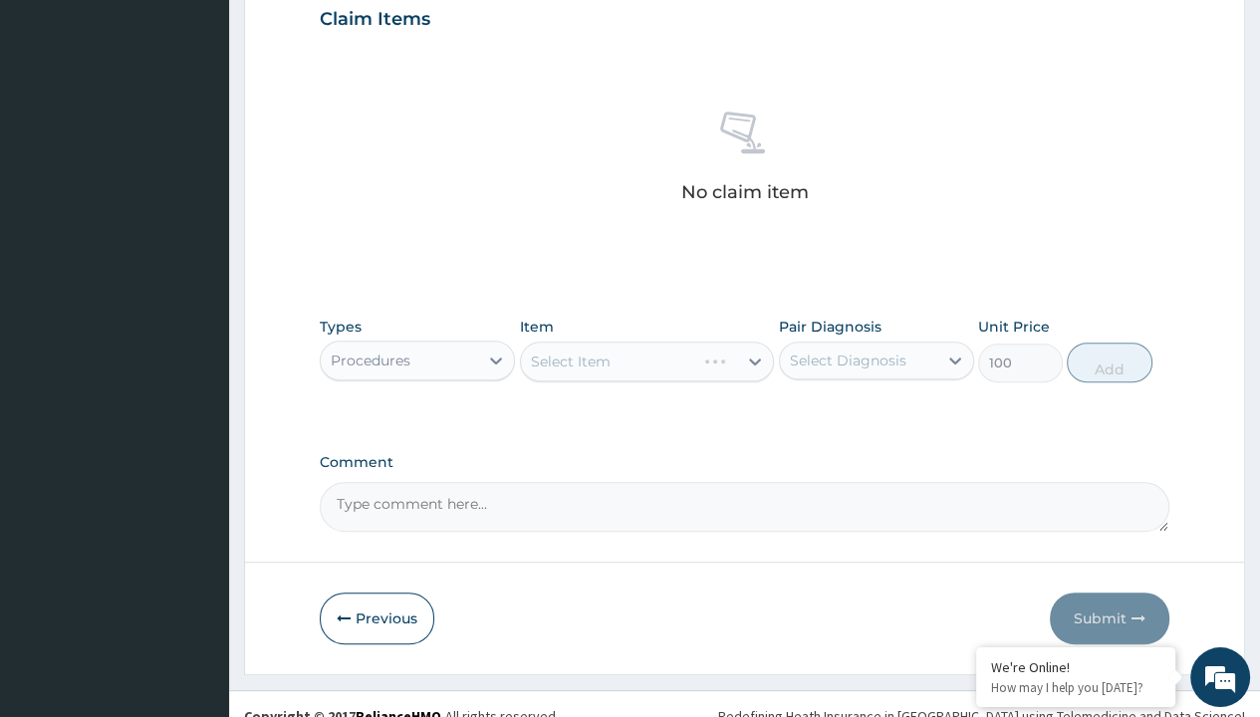
type input "prescription collected"
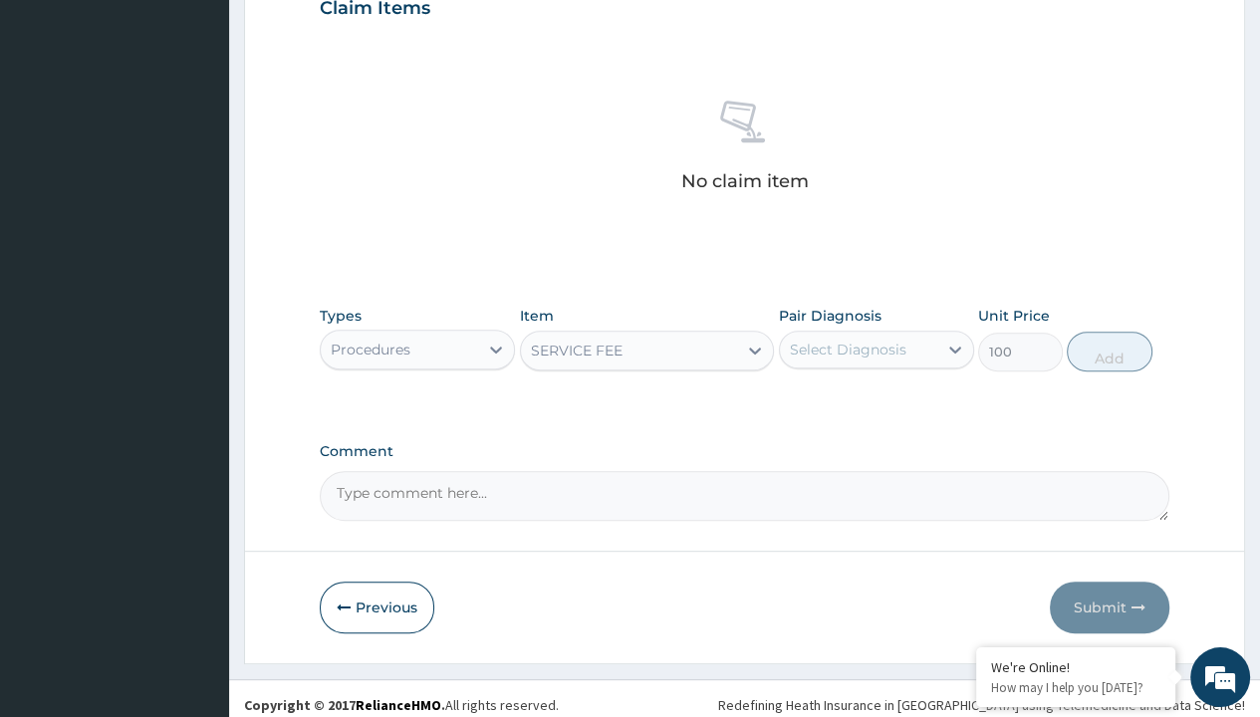
click at [1110, 339] on button "Add" at bounding box center [1109, 352] width 85 height 40
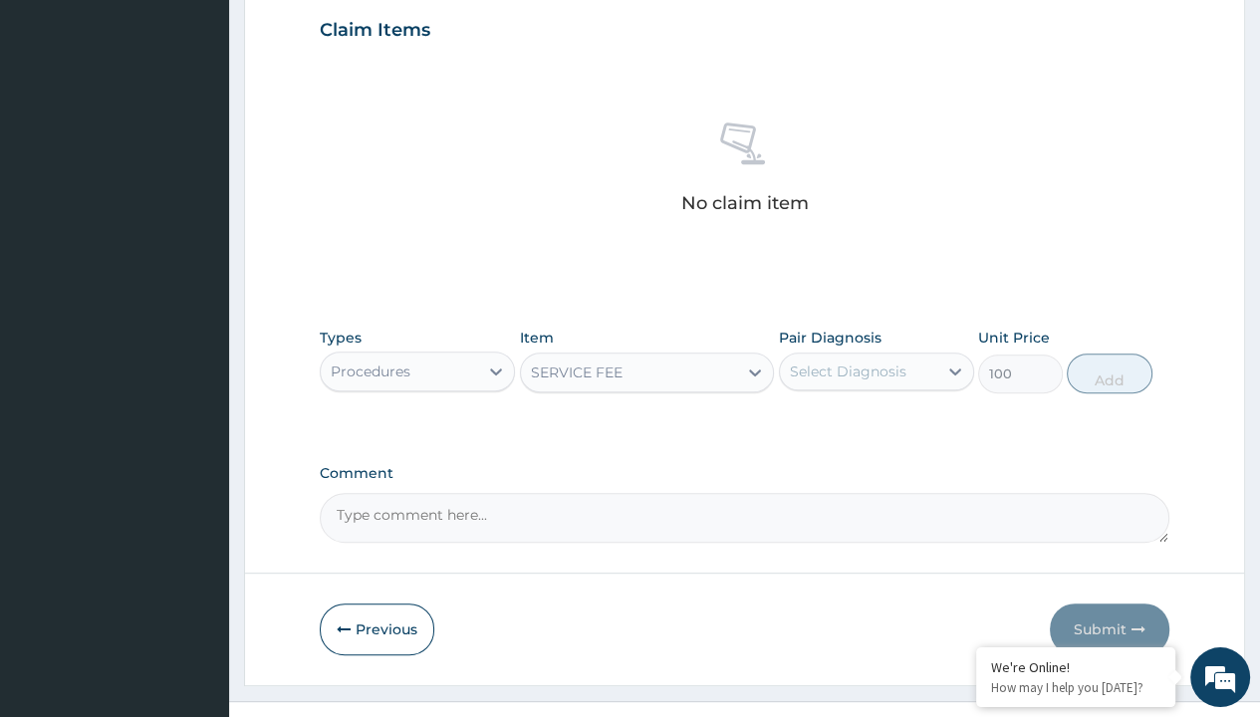
type input "0"
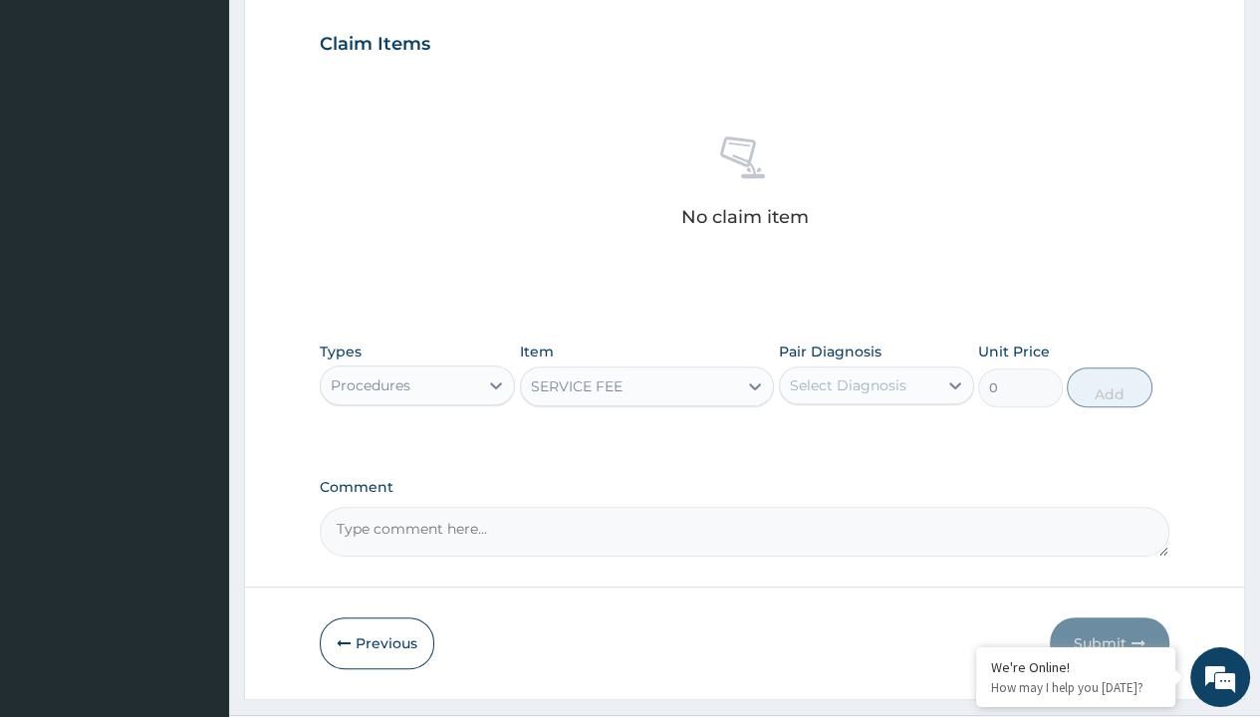
scroll to position [0, 0]
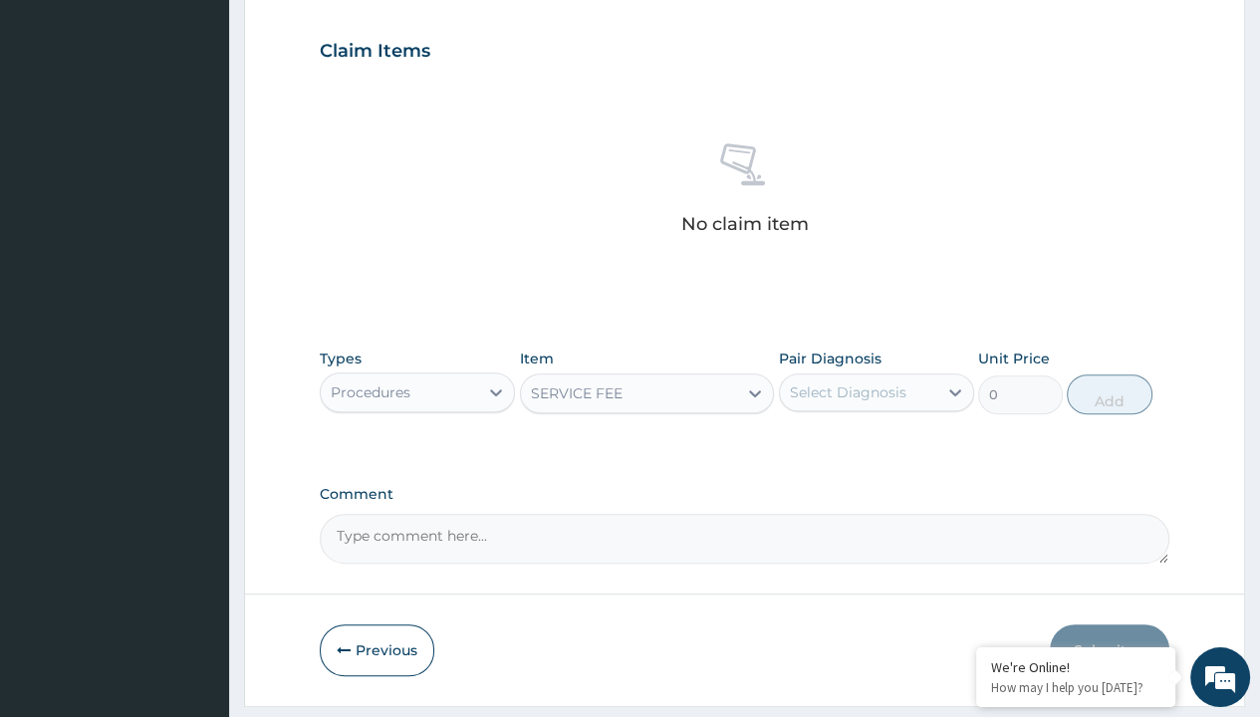
click at [299, 1] on form "Step 2 of 2 PA Code / Prescription Code PR/9484483A Encounter Date 10-09-2025 I…" at bounding box center [744, 74] width 1001 height 1264
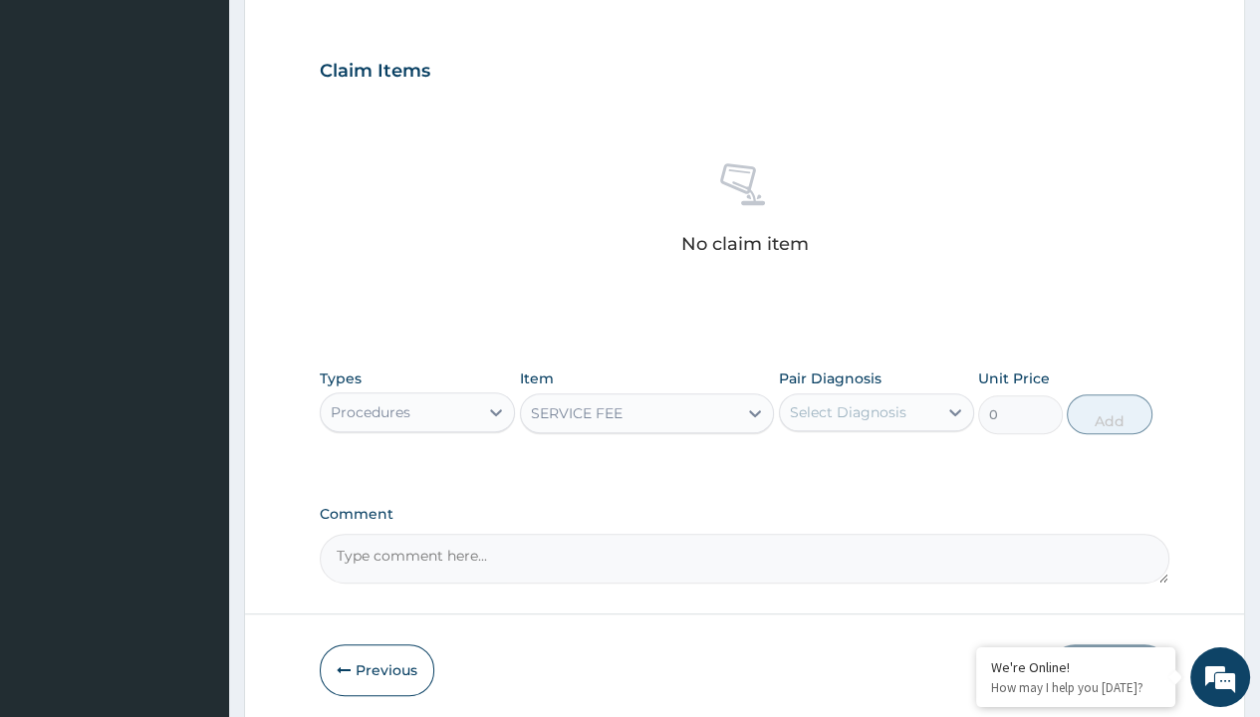
click at [370, 402] on div "Procedures" at bounding box center [371, 412] width 80 height 20
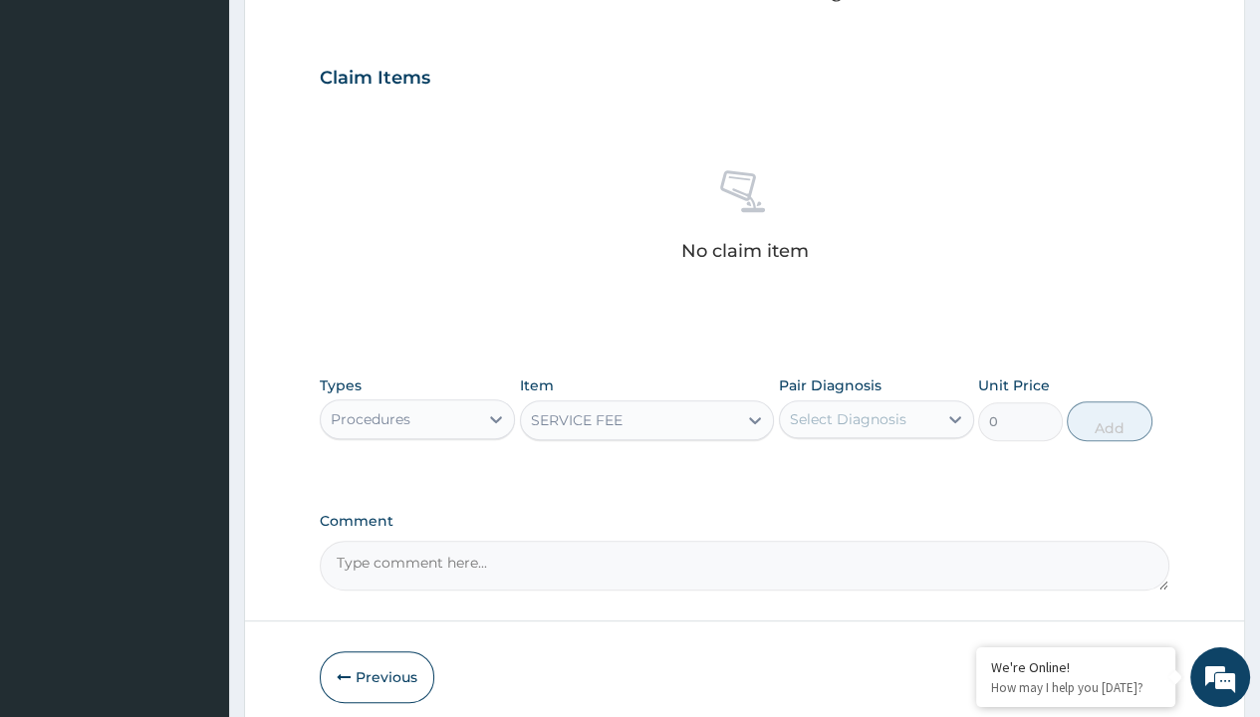
type input "drugs"
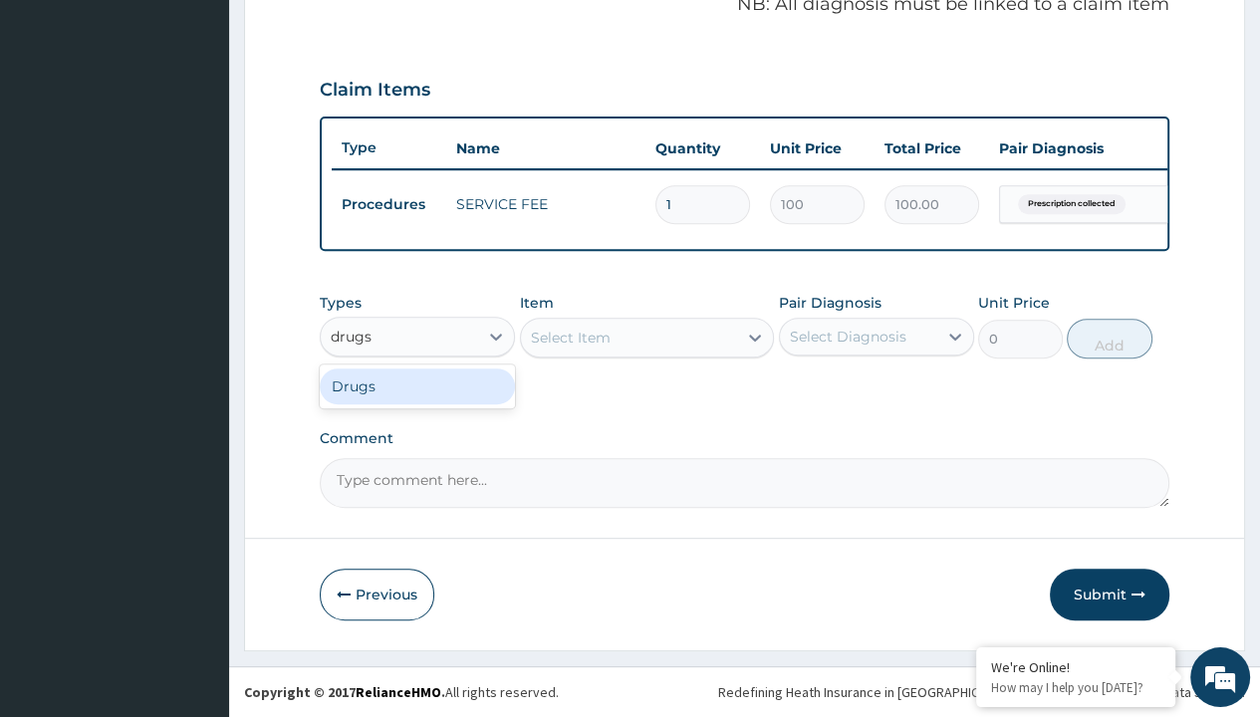
click at [417, 387] on div "Drugs" at bounding box center [417, 387] width 195 height 36
click at [570, 338] on div "Select Item" at bounding box center [571, 338] width 80 height 20
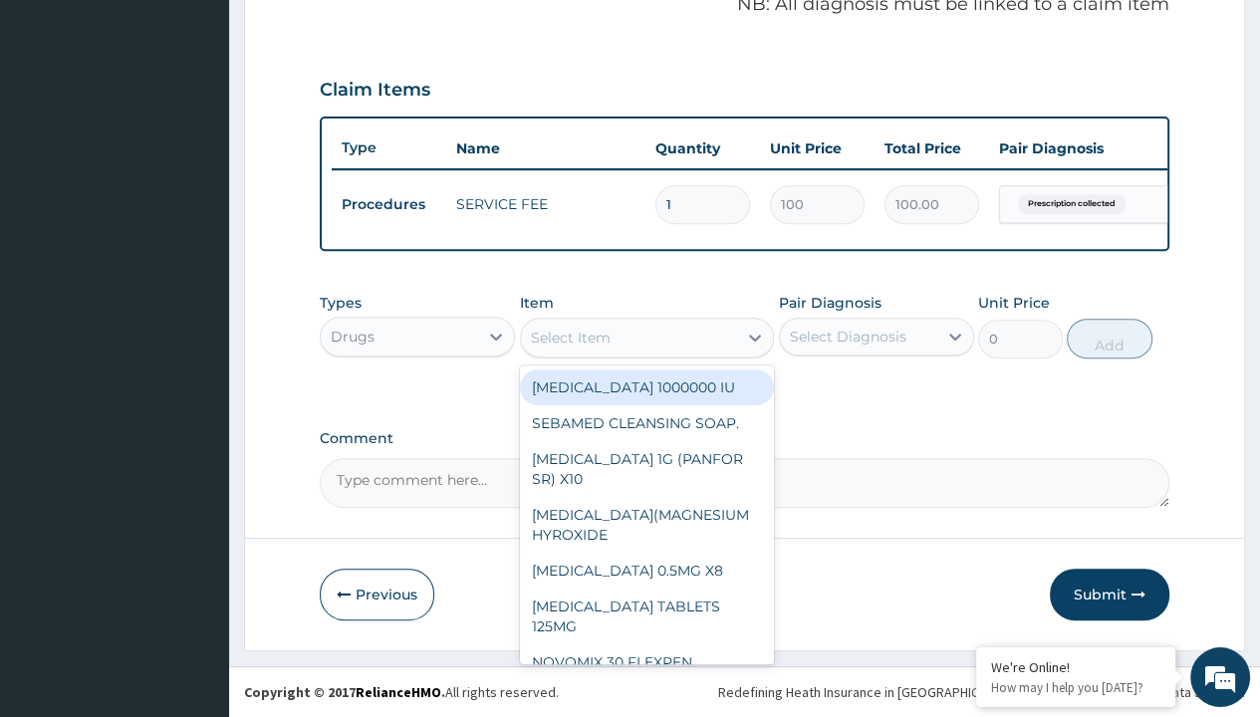
type input "azithromycin 500mg x6"
type input "1300"
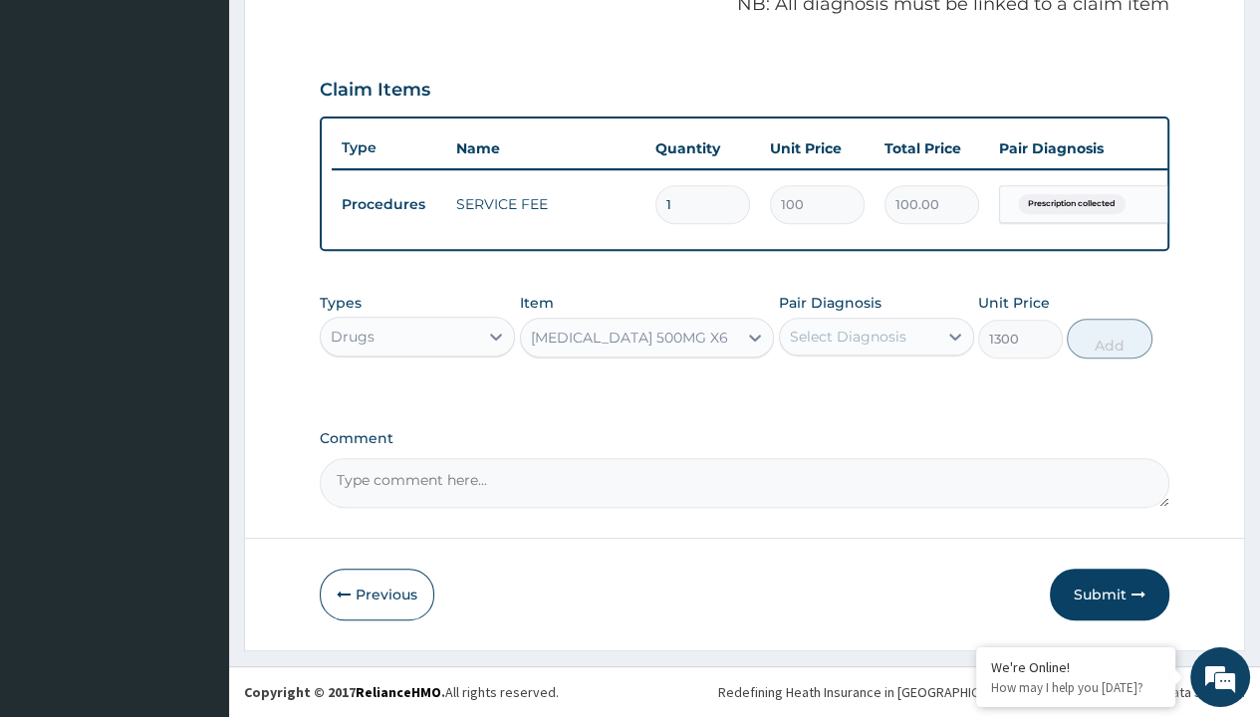
type input "prescription collected"
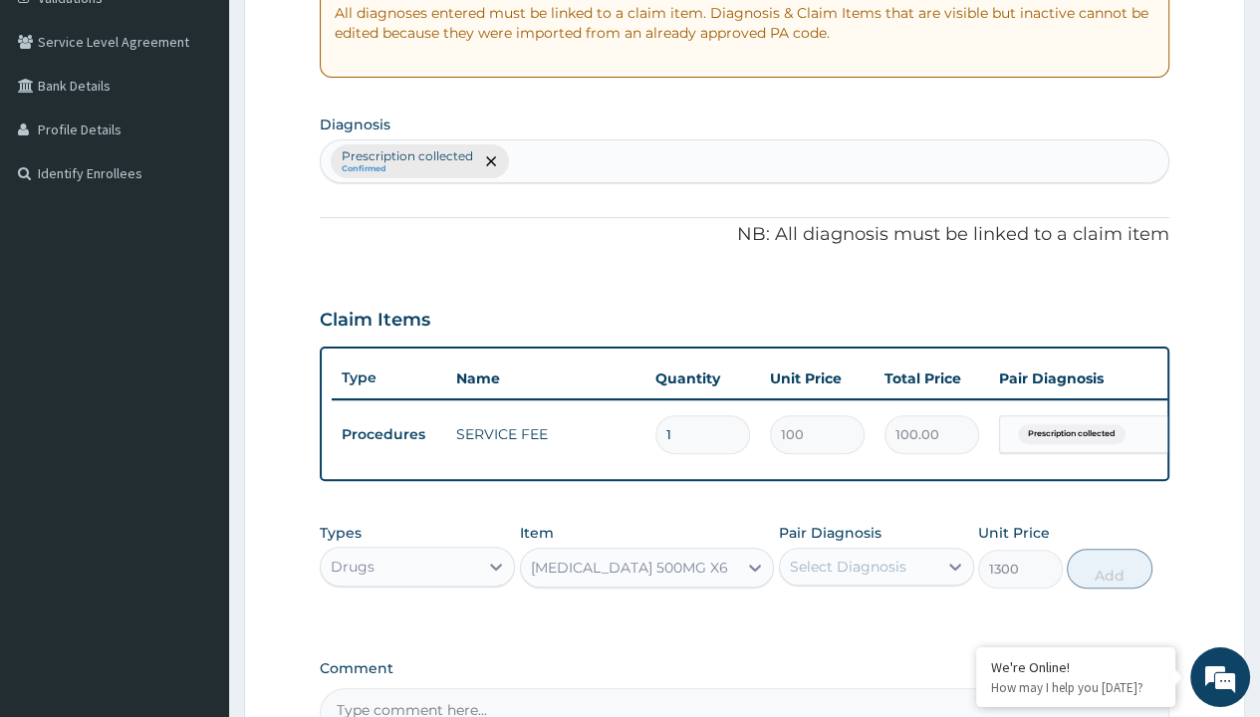
click at [1110, 549] on button "Add" at bounding box center [1109, 569] width 85 height 40
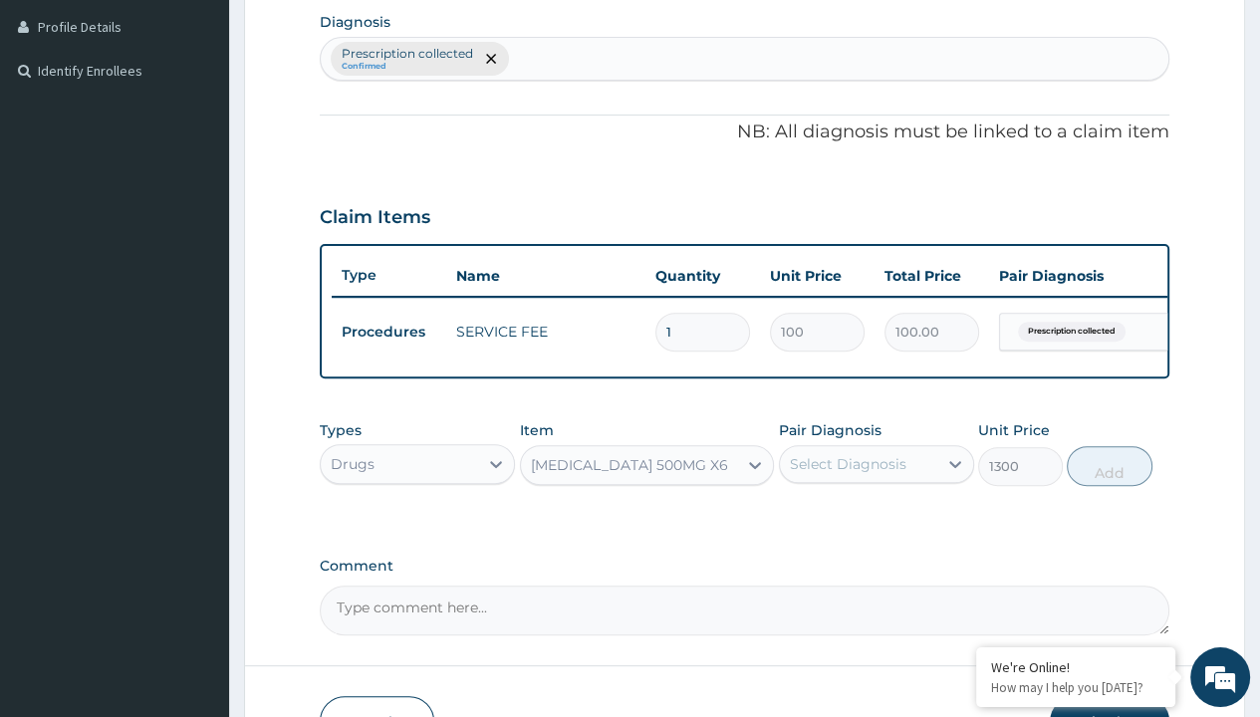
type input "0"
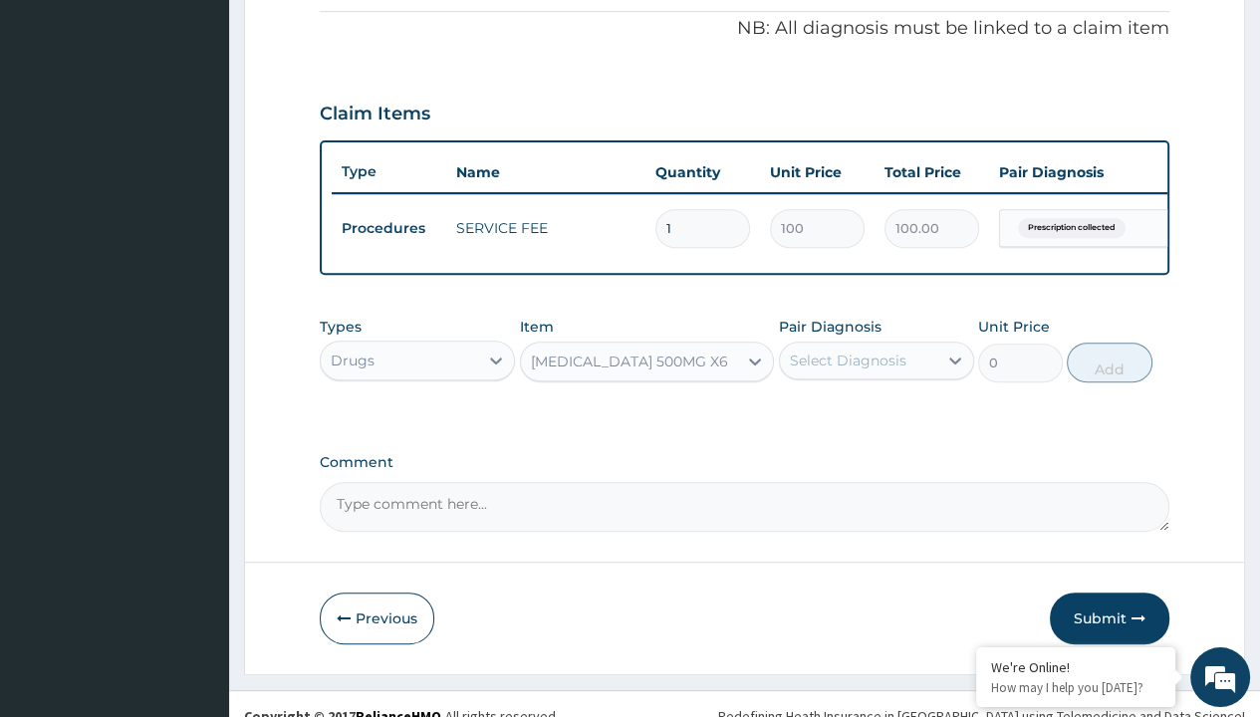
click at [299, 1] on form "Step 2 of 2 PA Code / Prescription Code PR/9484483A Encounter Date 10-09-2025 I…" at bounding box center [744, 90] width 1001 height 1170
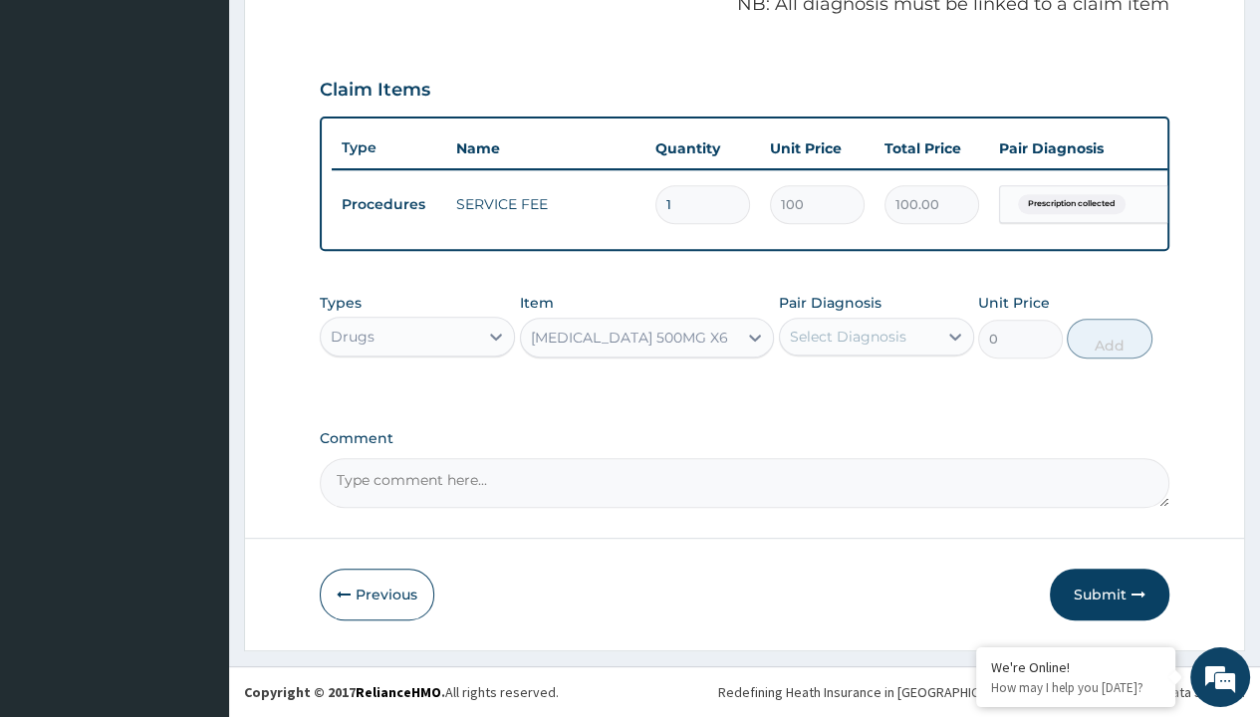
scroll to position [0, 0]
type input "drugs"
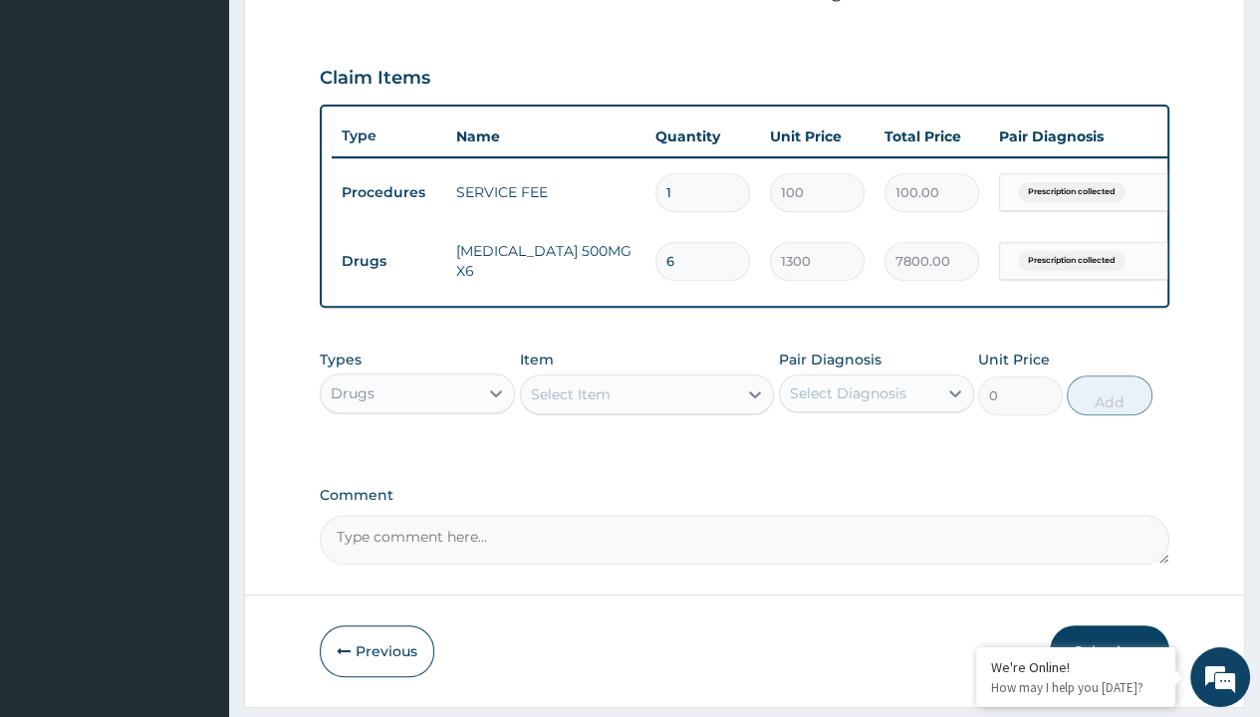
click at [570, 404] on div "Select Item" at bounding box center [571, 395] width 80 height 20
type input "fluconazole 50mg (by 3) flucamed/pack"
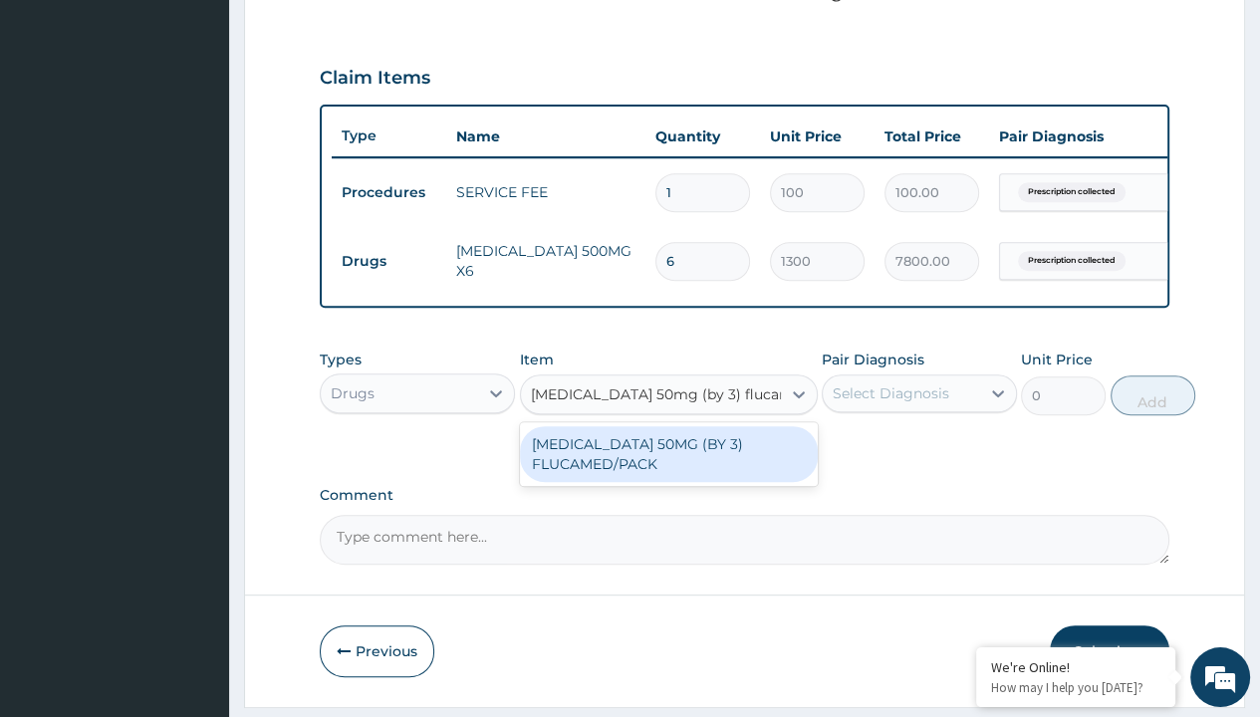
click at [667, 466] on div "[MEDICAL_DATA] 50MG (BY 3) FLUCAMED/PACK" at bounding box center [669, 454] width 298 height 56
type input "600"
type input "prescription collected"
click at [1111, 376] on button "Add" at bounding box center [1153, 396] width 85 height 40
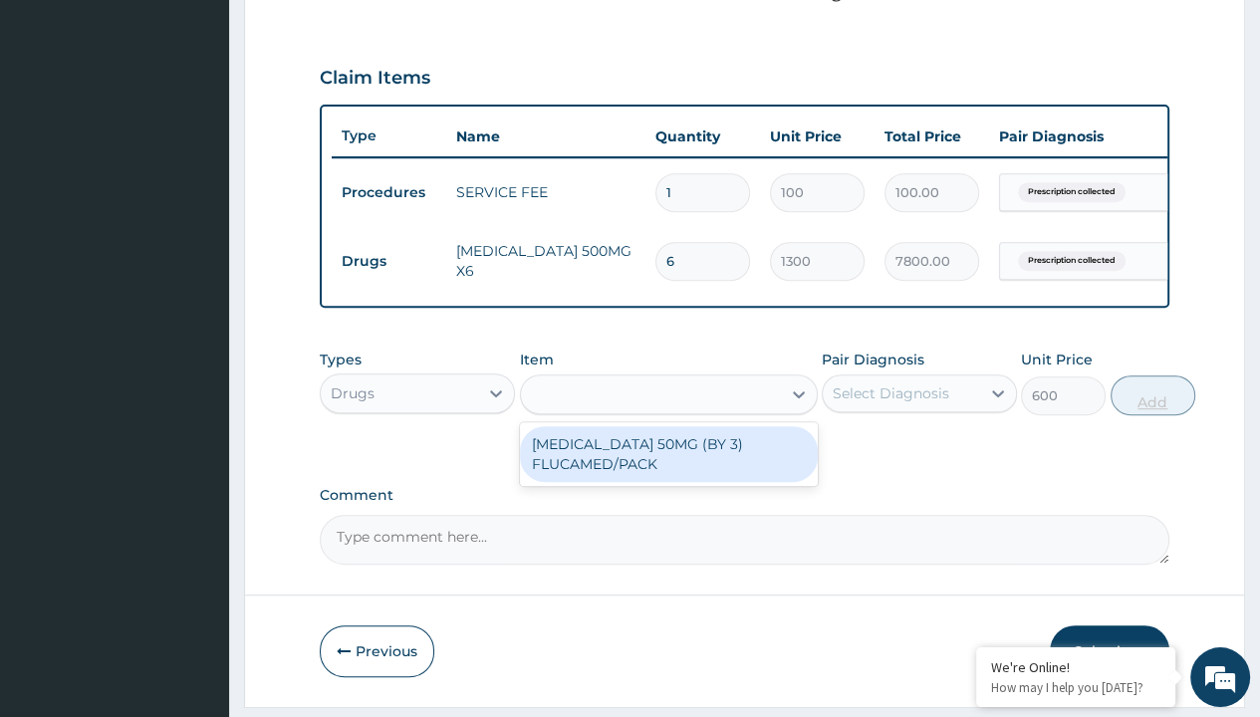
type input "0"
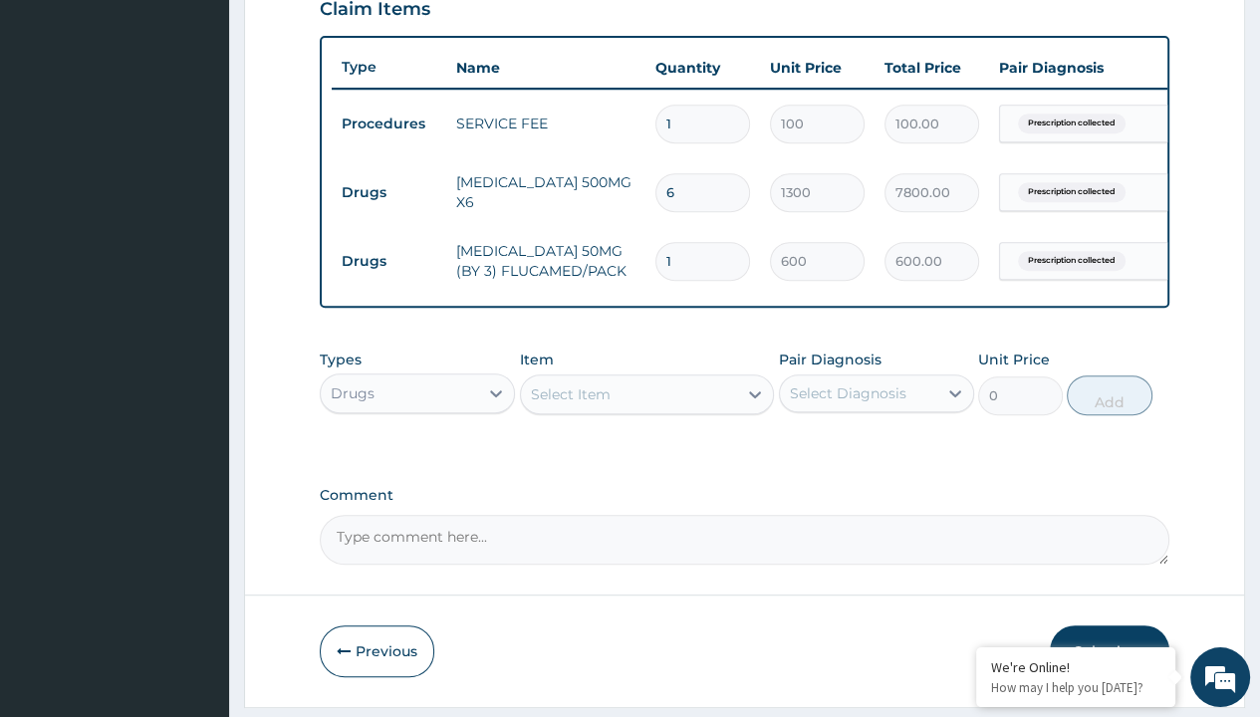
type input "3"
click at [299, 1] on form "Step 2 of 2 PA Code / Prescription Code PR/9484483A Encounter Date 10-09-2025 I…" at bounding box center [744, 53] width 1001 height 1307
type input "1800.00"
click at [389, 190] on td "Drugs" at bounding box center [389, 192] width 115 height 37
type input "drugs"
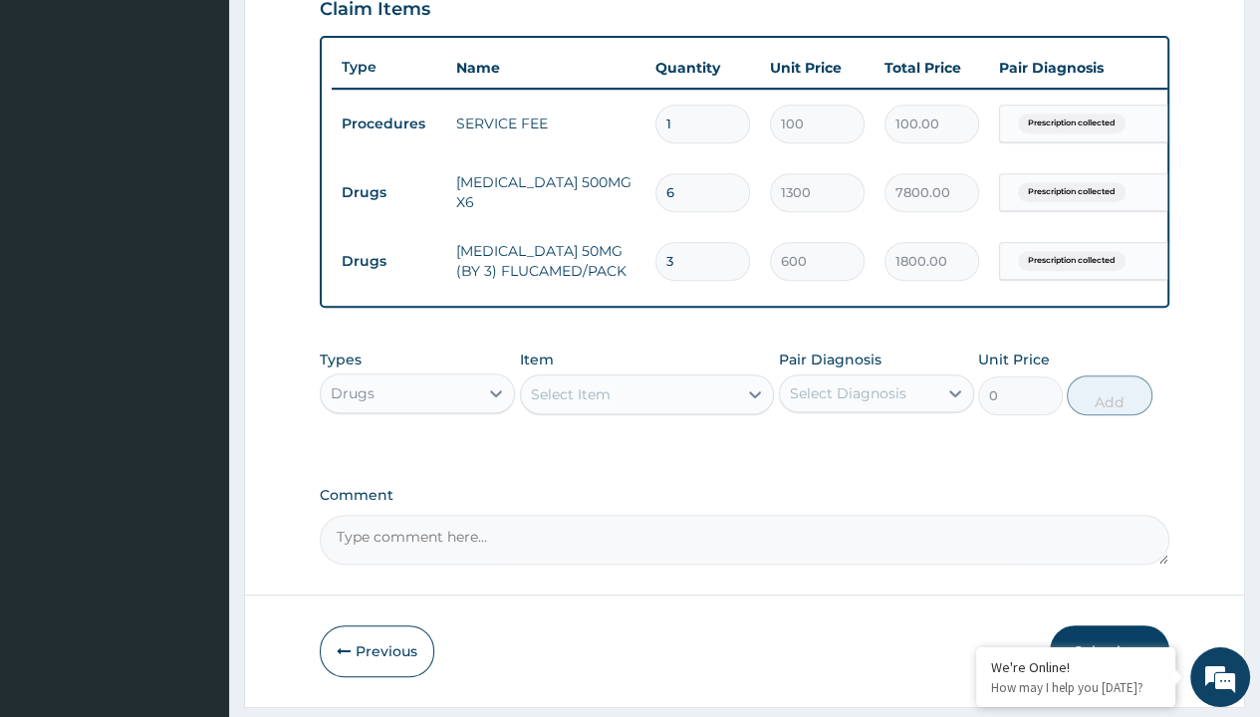
click at [570, 404] on div "Select Item" at bounding box center [571, 395] width 80 height 20
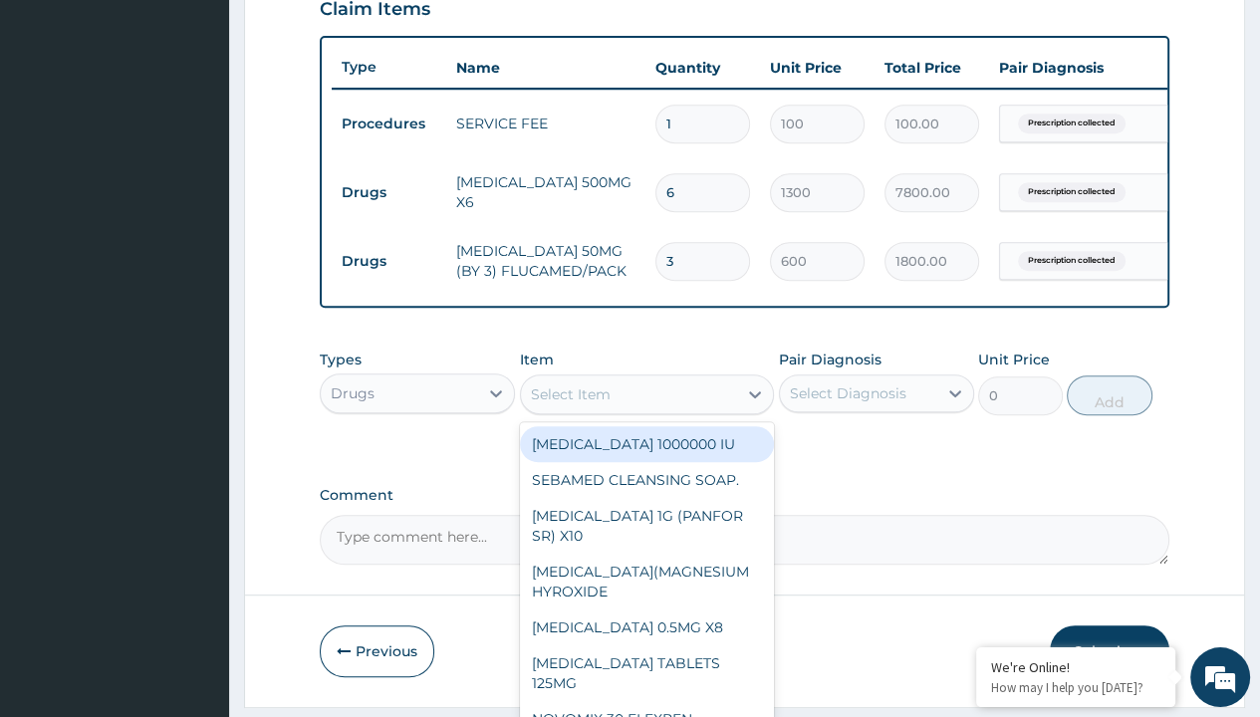
type input "clotrimazole cream unbranded"
type input "2500"
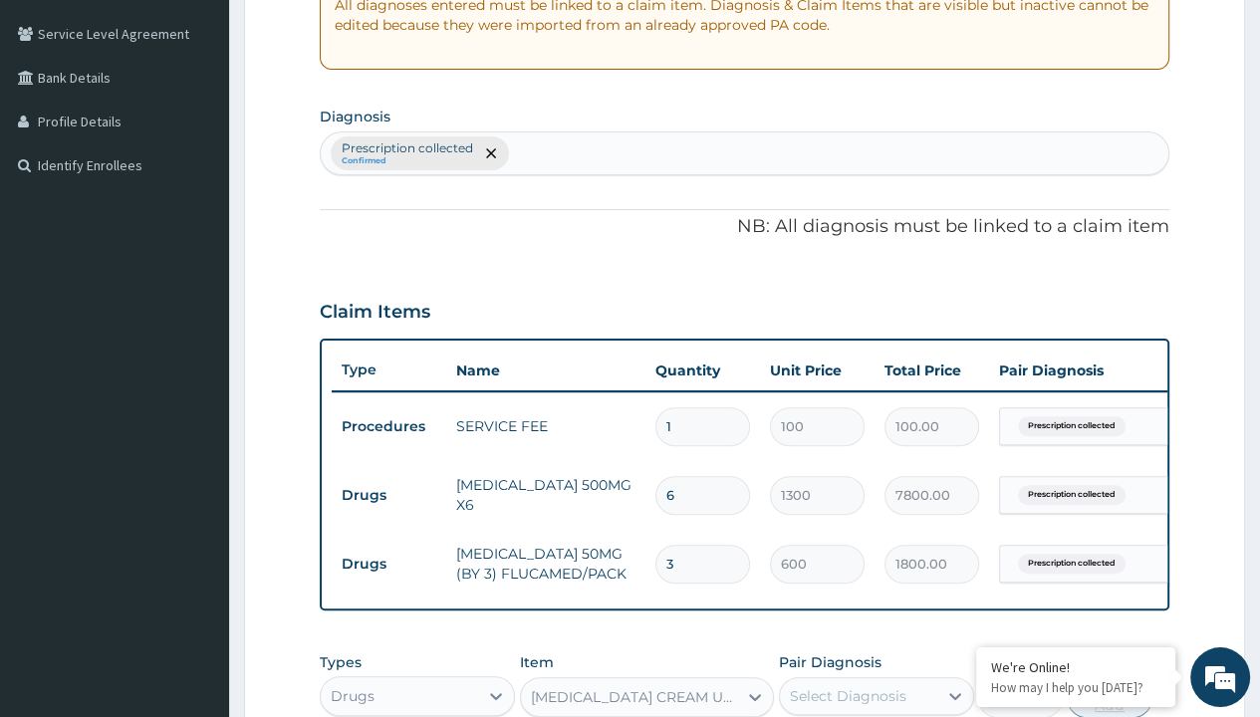
type input "prescription collected"
click at [1110, 678] on button "Add" at bounding box center [1109, 698] width 85 height 40
type input "0"
click at [299, 1] on form "Step 2 of 2 PA Code / Prescription Code PR/9484483A Encounter Date 10-09-2025 I…" at bounding box center [744, 356] width 1001 height 1307
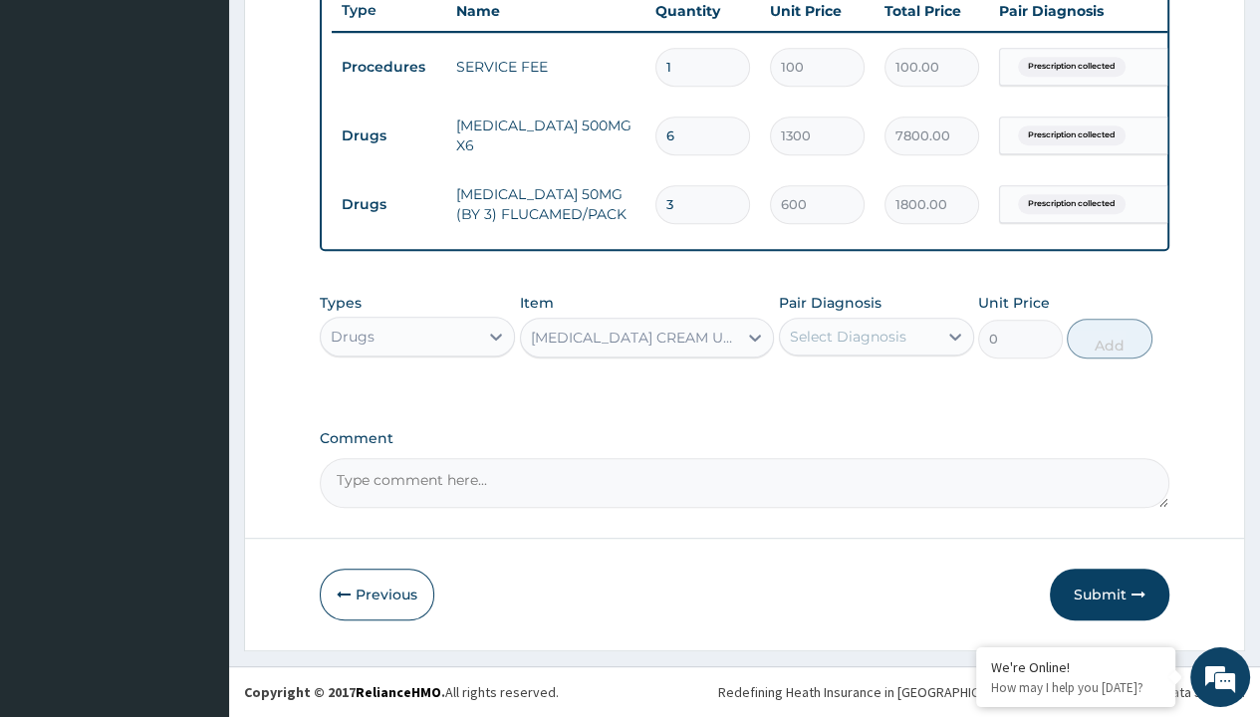
click at [389, 122] on td "Drugs" at bounding box center [389, 136] width 115 height 37
type input "drugs"
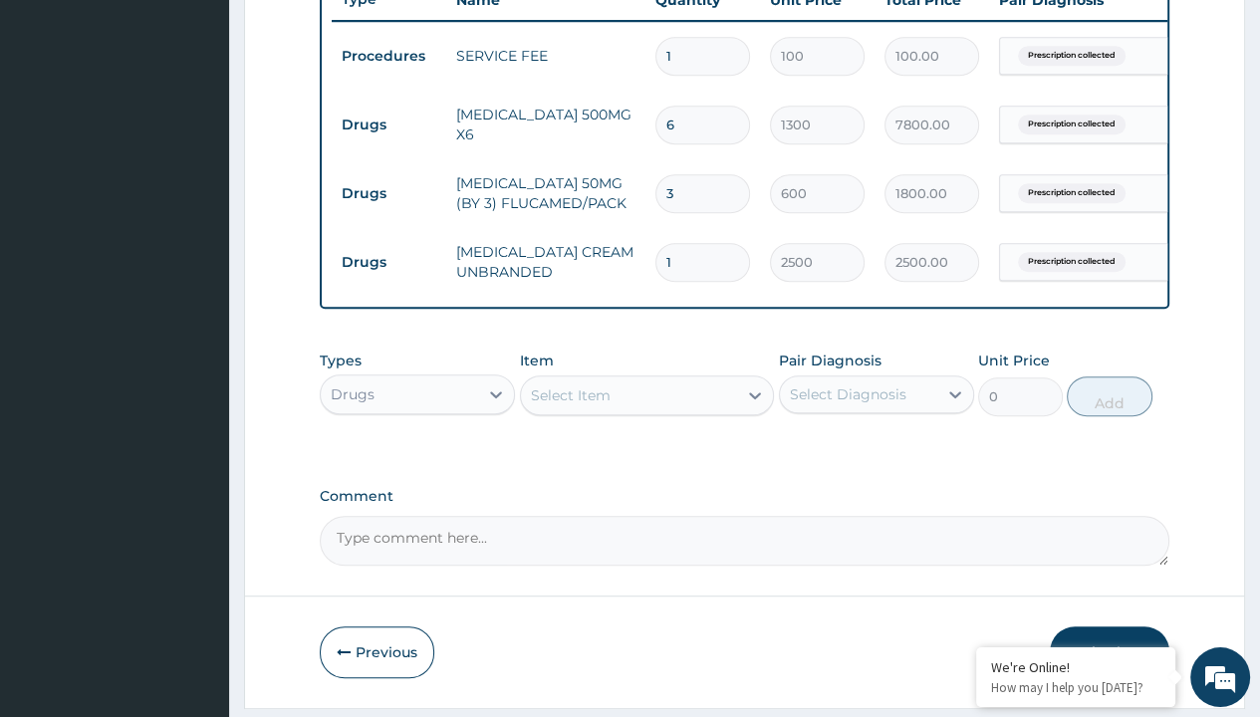
click at [570, 405] on div "Select Item" at bounding box center [571, 396] width 80 height 20
type input "cetirizine 10mg tablets/sach"
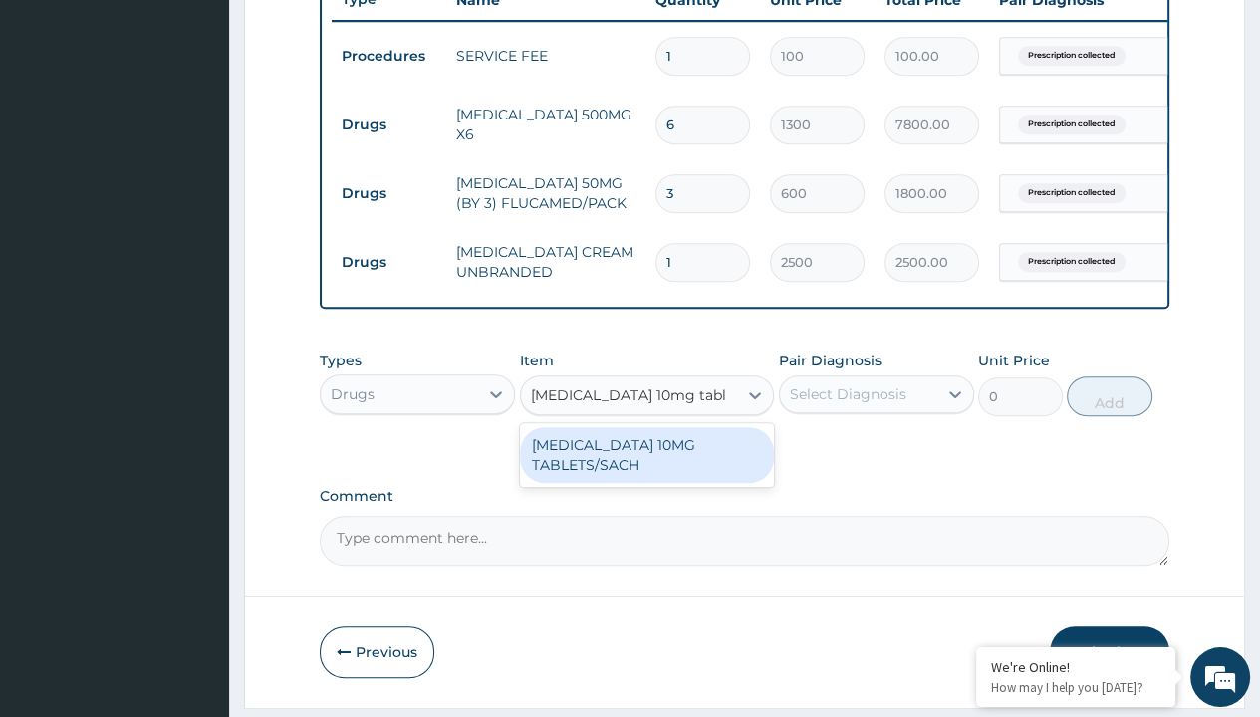
click at [647, 466] on div "[MEDICAL_DATA] 10MG TABLETS/SACH" at bounding box center [647, 455] width 255 height 56
type input "240"
type input "prescription collected"
click at [1110, 377] on button "Add" at bounding box center [1109, 397] width 85 height 40
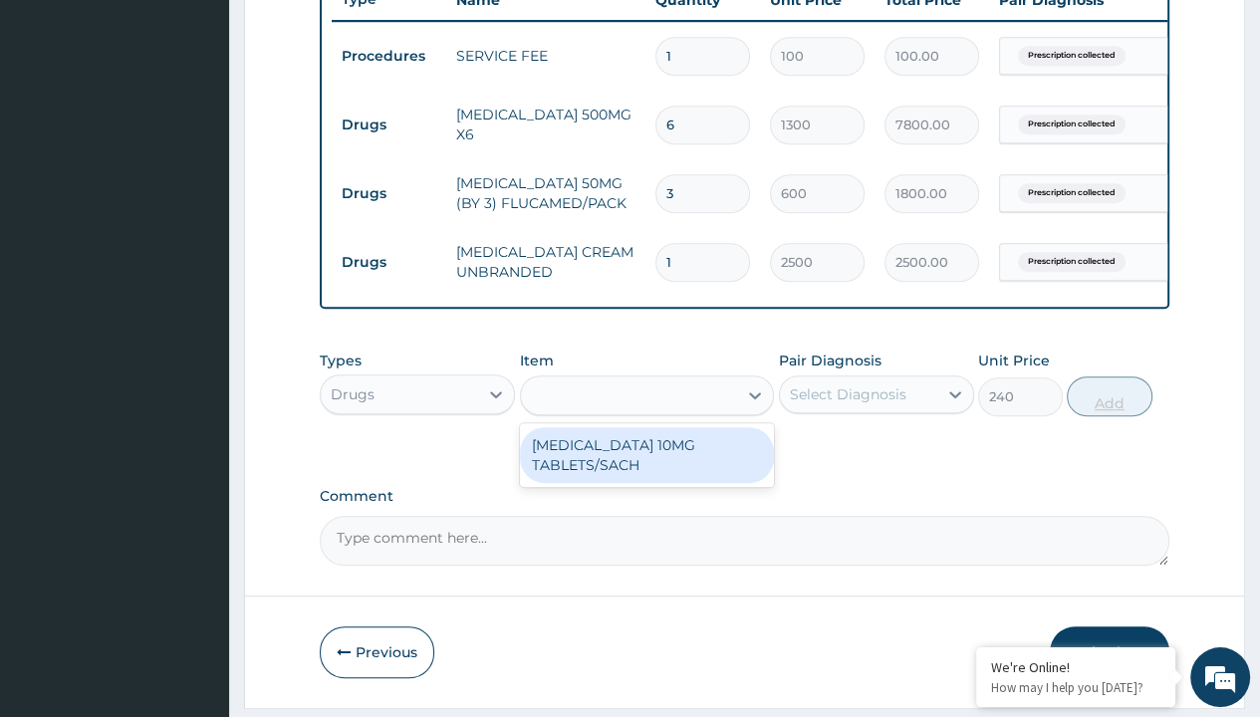
type input "0"
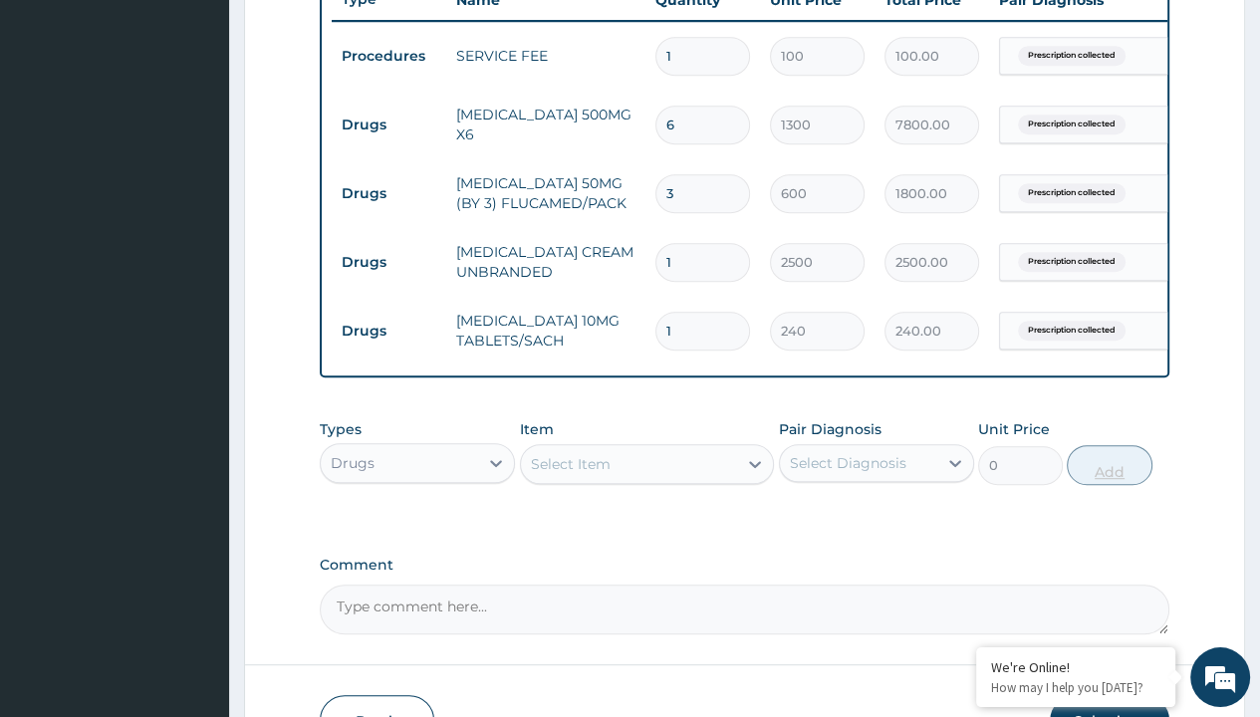
type input "10"
type input "2400.00"
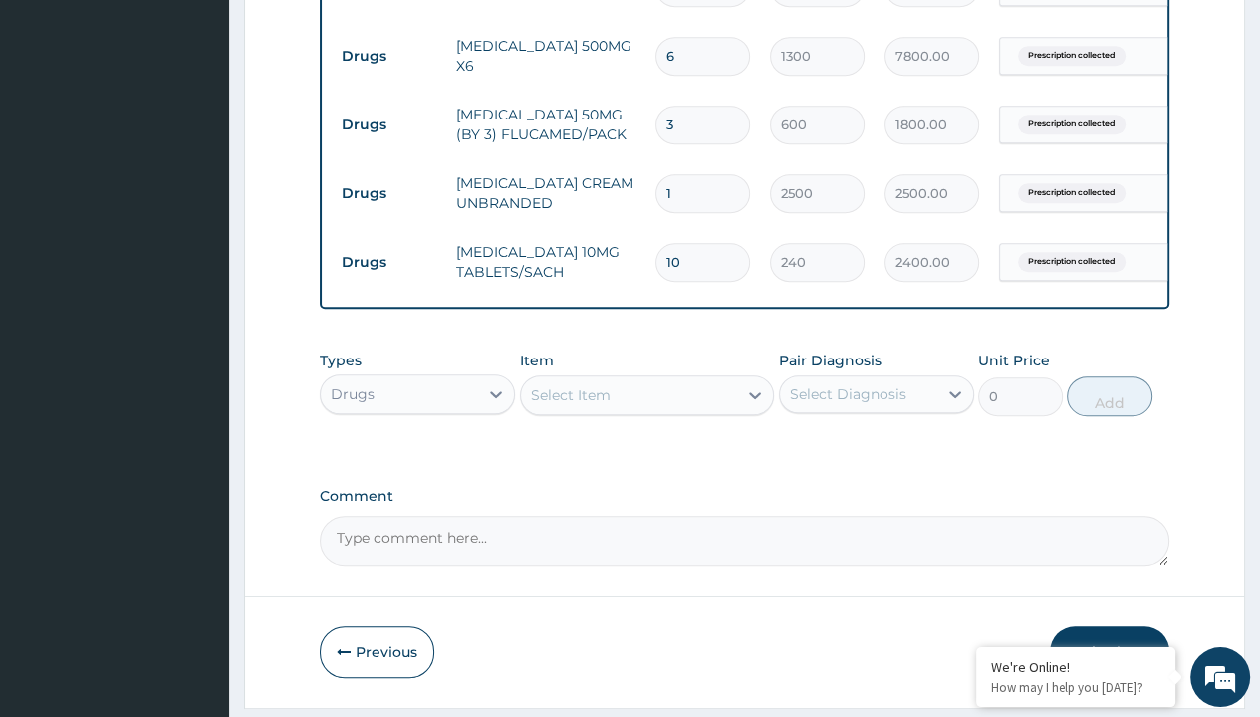
click at [1110, 627] on button "Submit" at bounding box center [1110, 653] width 120 height 52
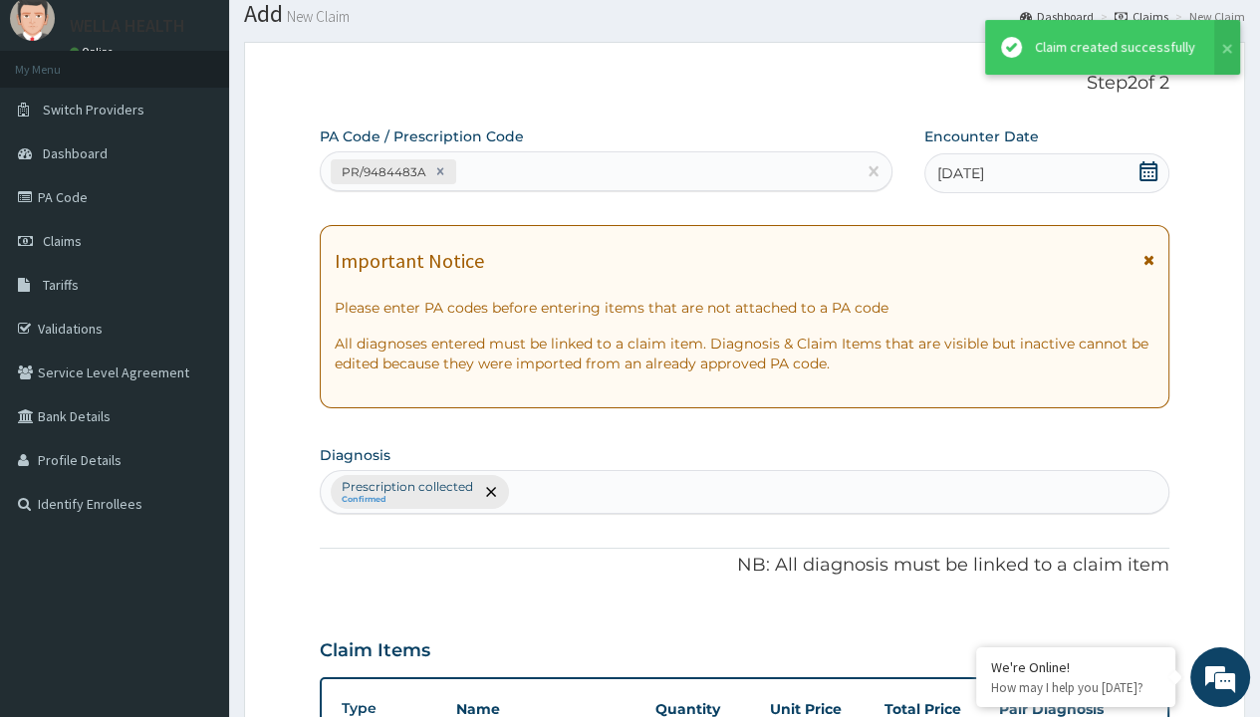
scroll to position [911, 0]
